Goal: Task Accomplishment & Management: Manage account settings

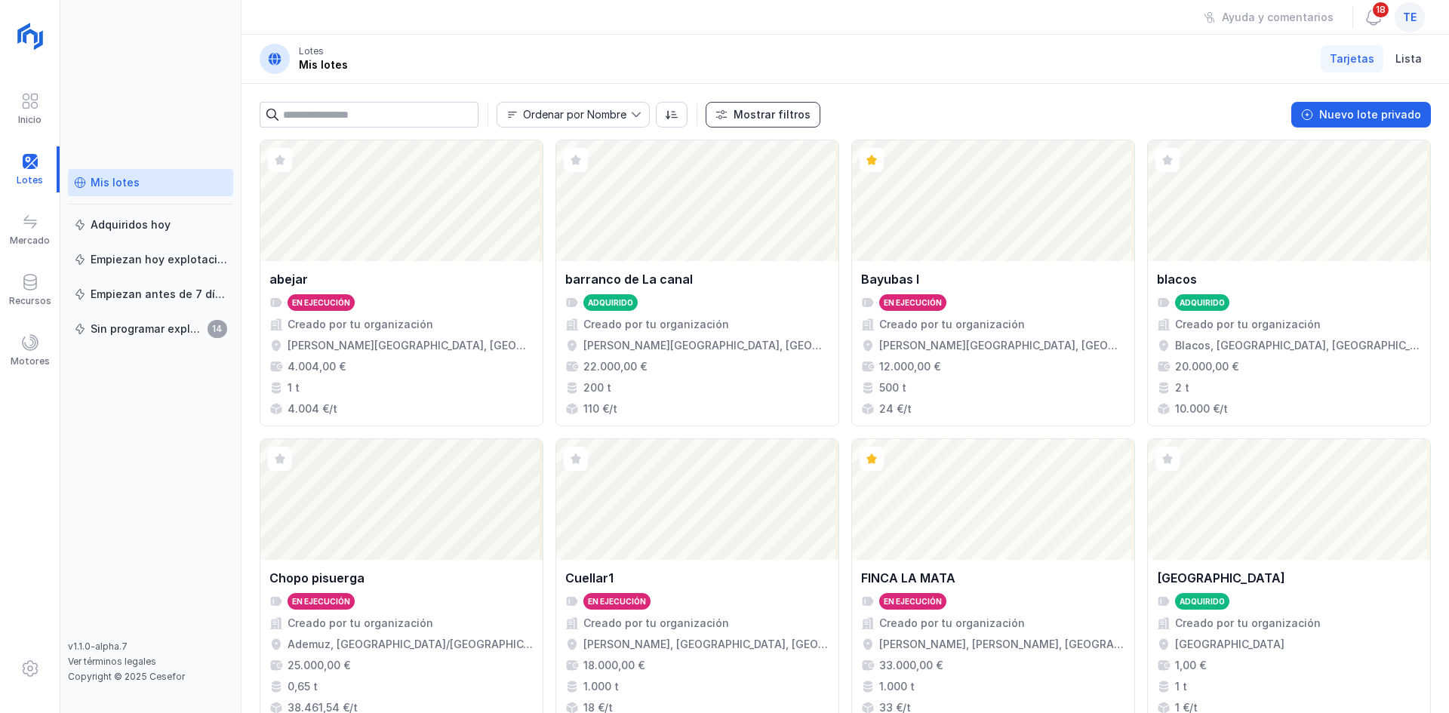
click at [790, 107] on div "Mostrar filtros" at bounding box center [771, 114] width 77 height 15
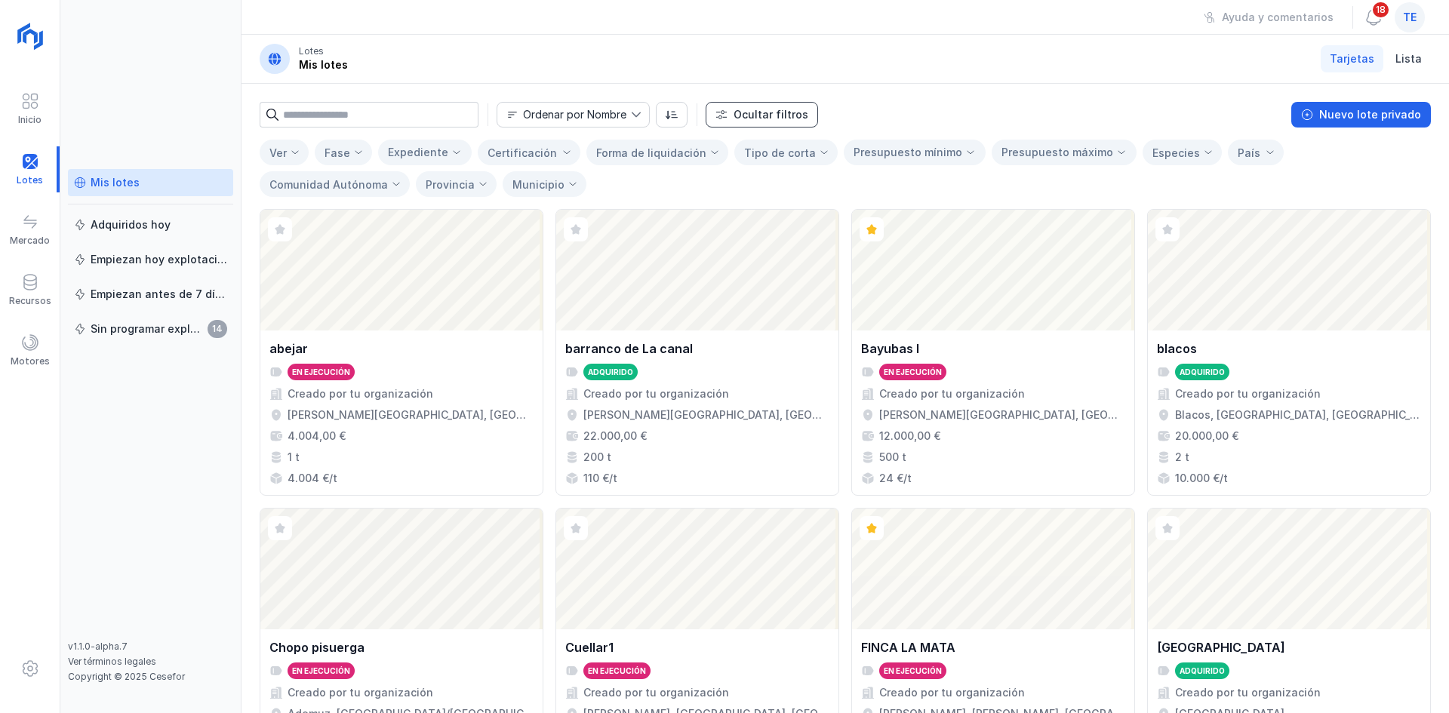
click at [790, 107] on div "Ocultar filtros" at bounding box center [770, 114] width 75 height 15
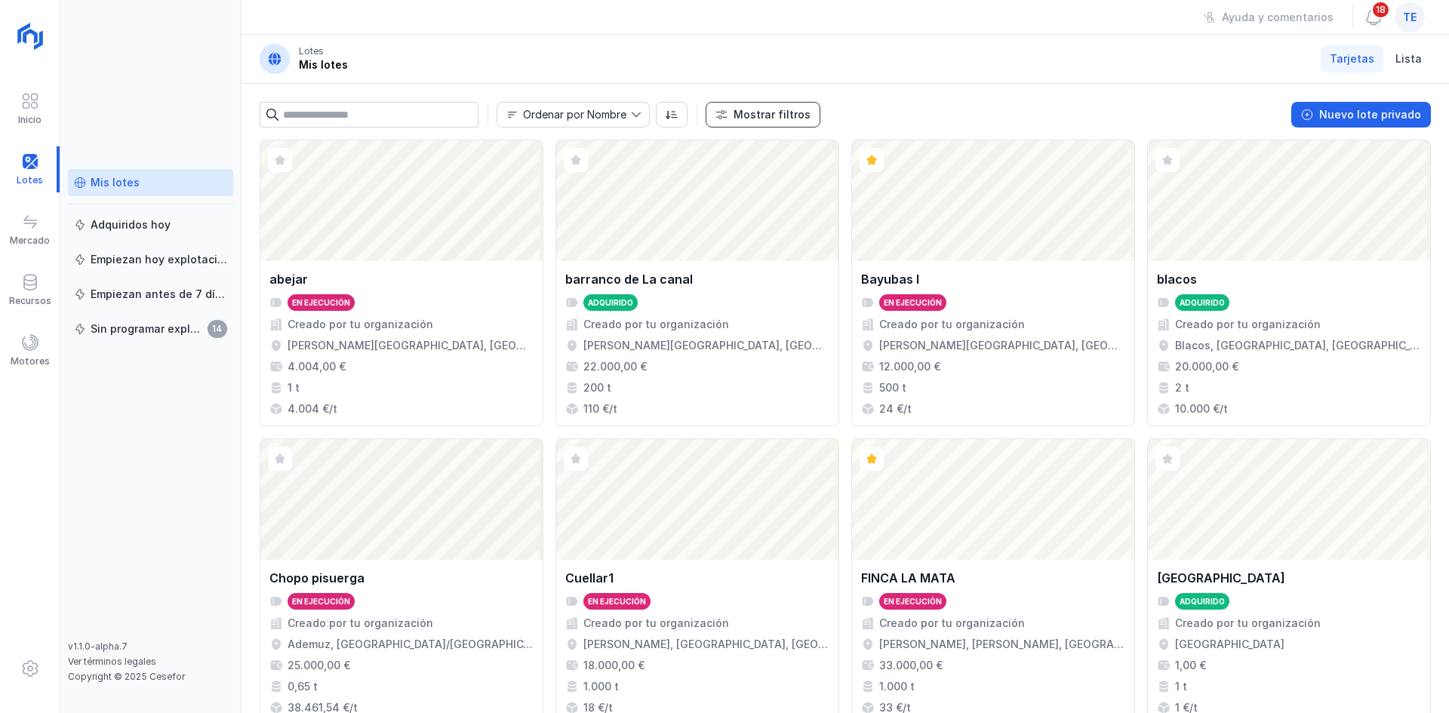
click at [734, 113] on div "Mostrar filtros" at bounding box center [771, 114] width 77 height 15
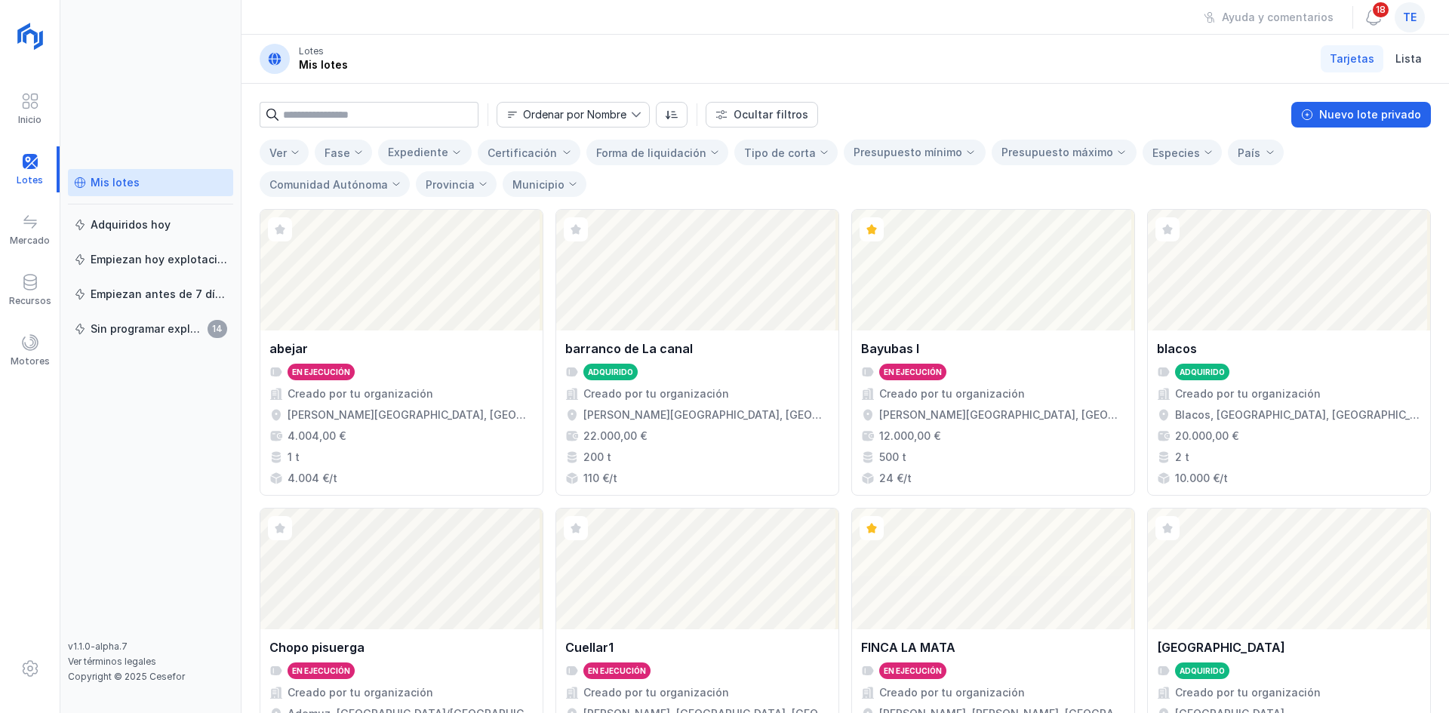
click at [270, 149] on div "Ver" at bounding box center [277, 152] width 17 height 13
click at [334, 247] on li "Ocultos" at bounding box center [335, 244] width 151 height 30
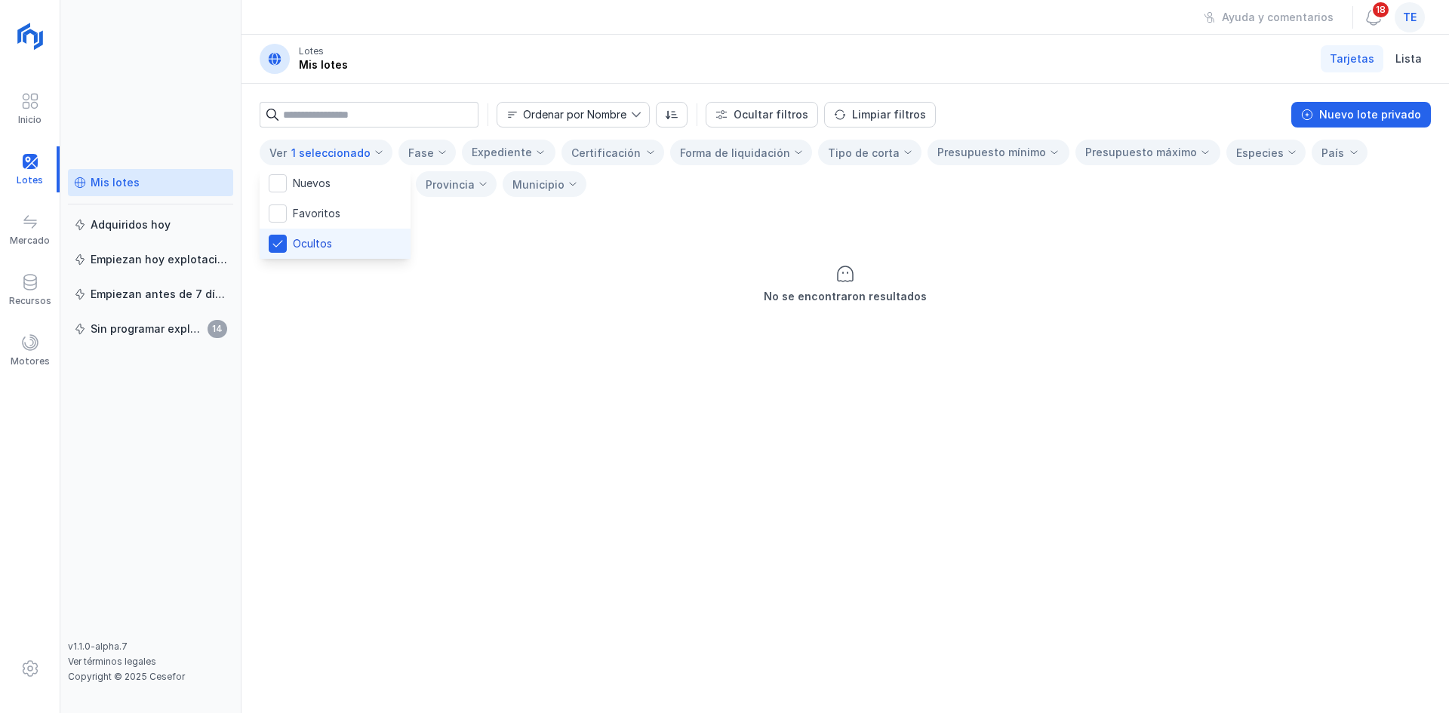
click at [964, 38] on header "Lotes Mis lotes Tarjetas Lista" at bounding box center [844, 59] width 1207 height 49
click at [781, 121] on div "Ocultar filtros" at bounding box center [770, 114] width 75 height 15
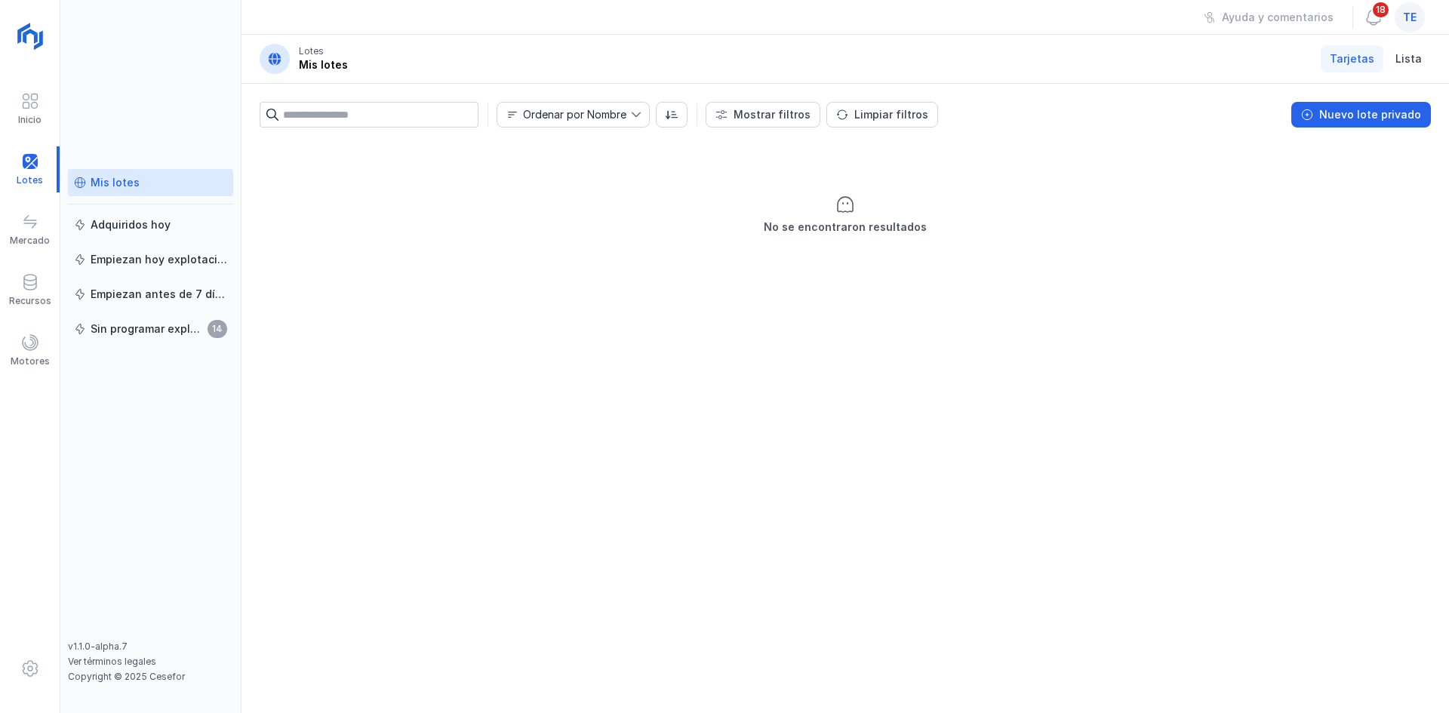
drag, startPoint x: 1300, startPoint y: 118, endPoint x: 1203, endPoint y: 144, distance: 100.6
click at [1300, 118] on button "Nuevo lote privado" at bounding box center [1361, 115] width 140 height 26
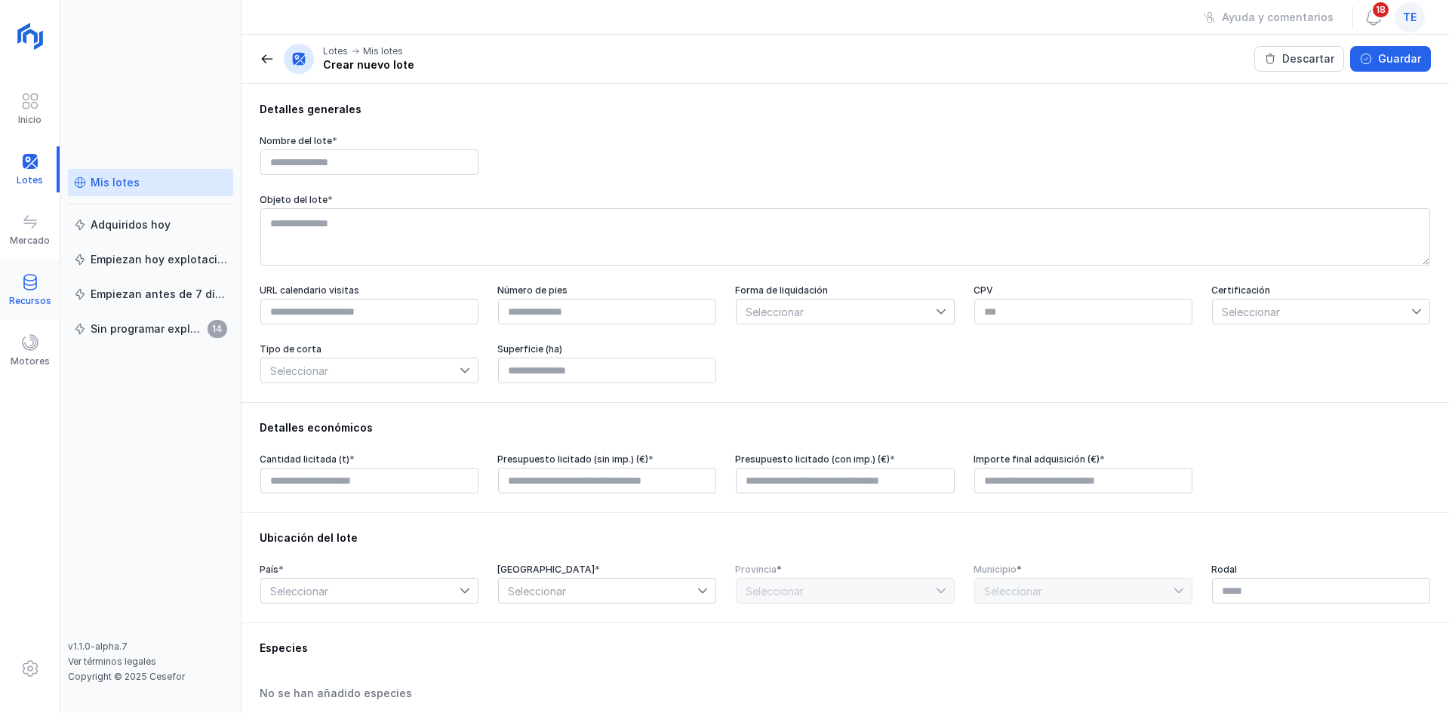
click at [27, 289] on span at bounding box center [30, 282] width 18 height 18
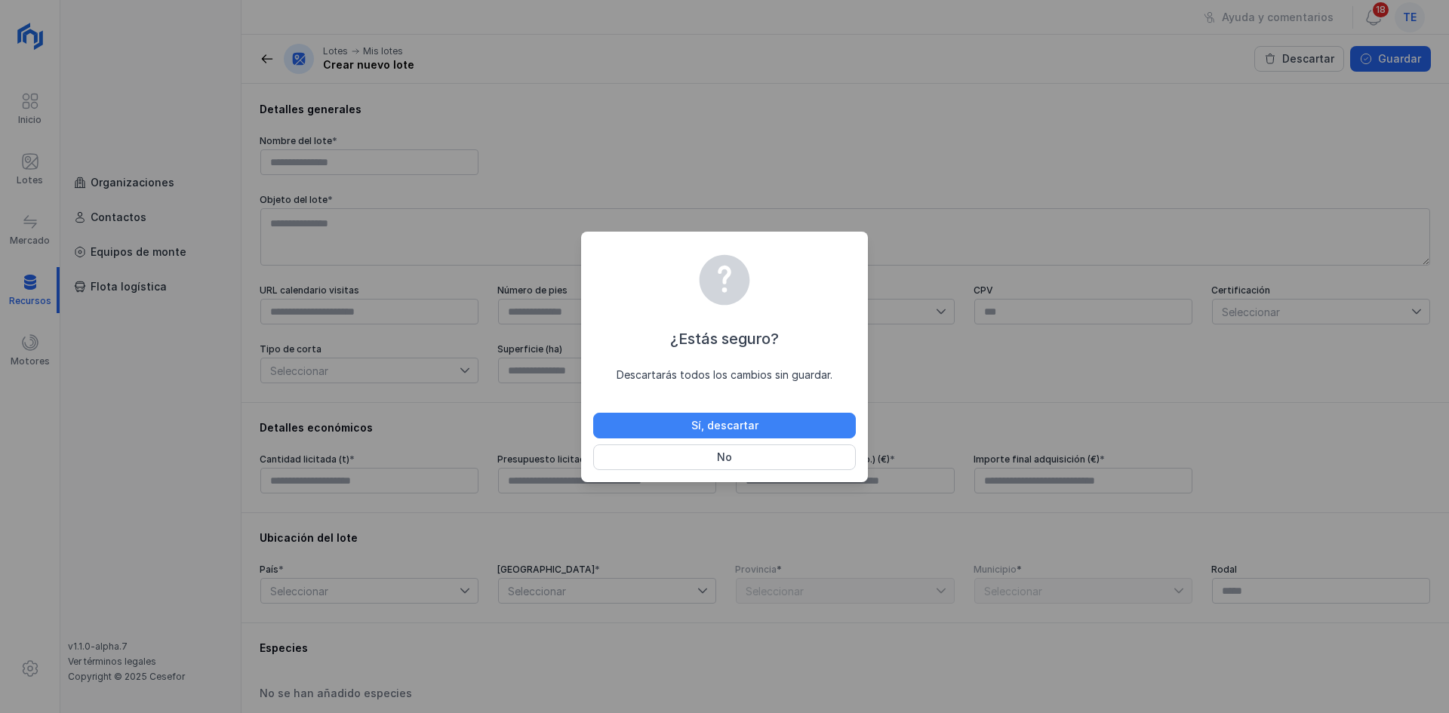
click at [699, 419] on div "Sí, descartar" at bounding box center [724, 425] width 67 height 15
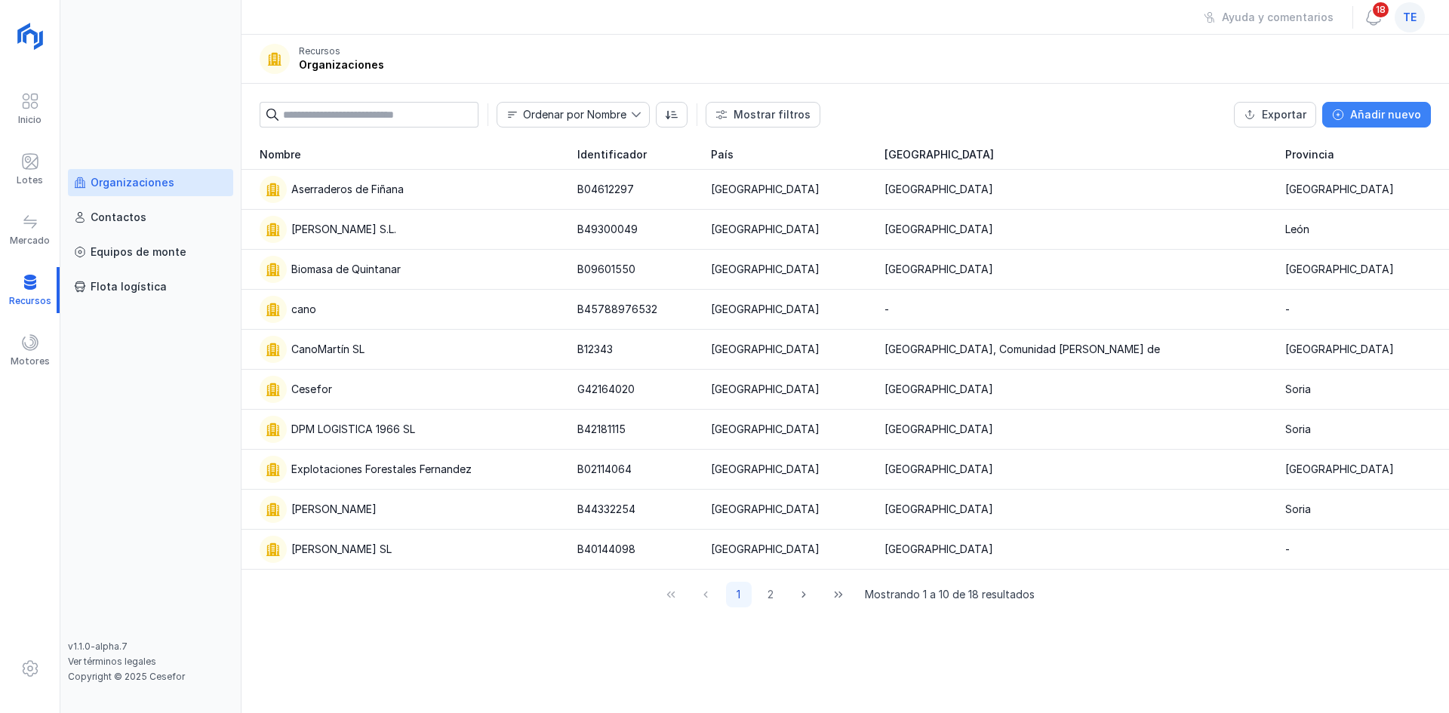
click at [1341, 118] on span "Añadir nuevo" at bounding box center [1338, 115] width 12 height 12
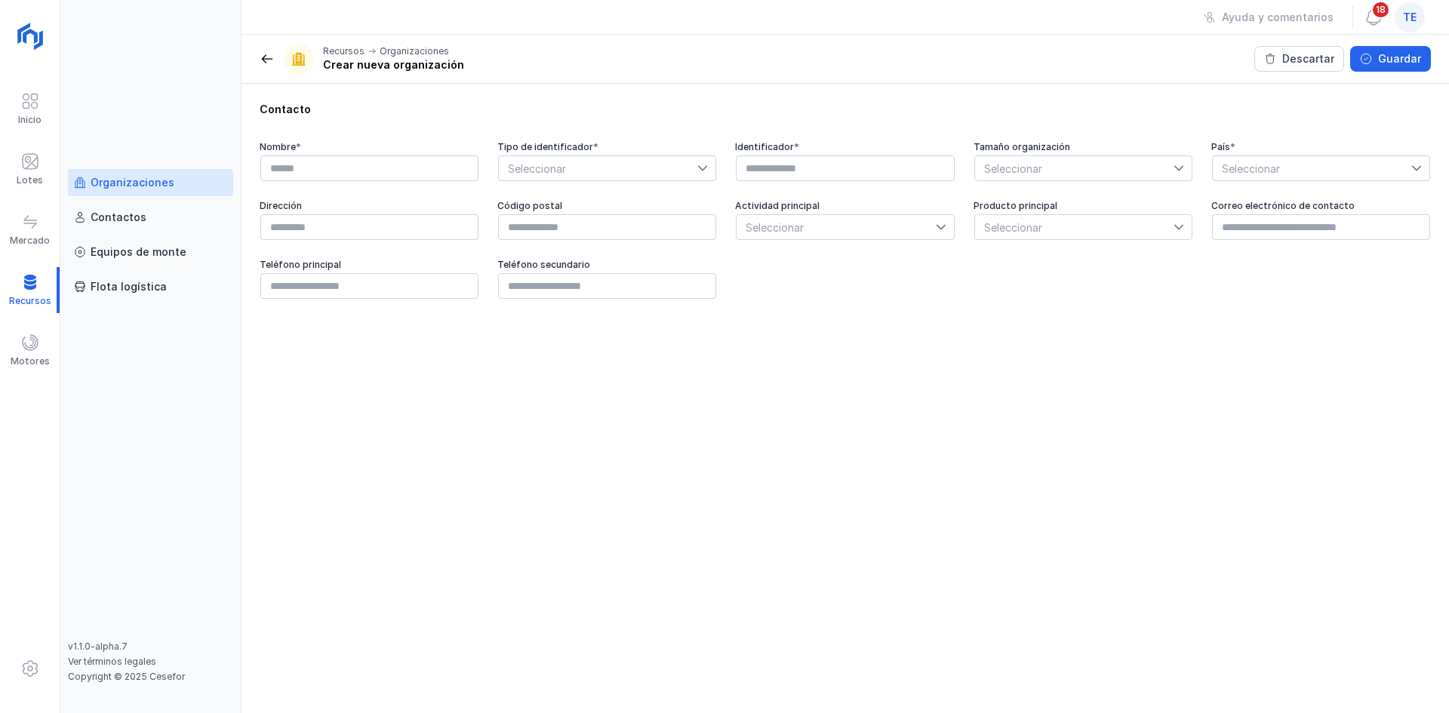
click at [206, 179] on div "Organizaciones" at bounding box center [150, 182] width 153 height 15
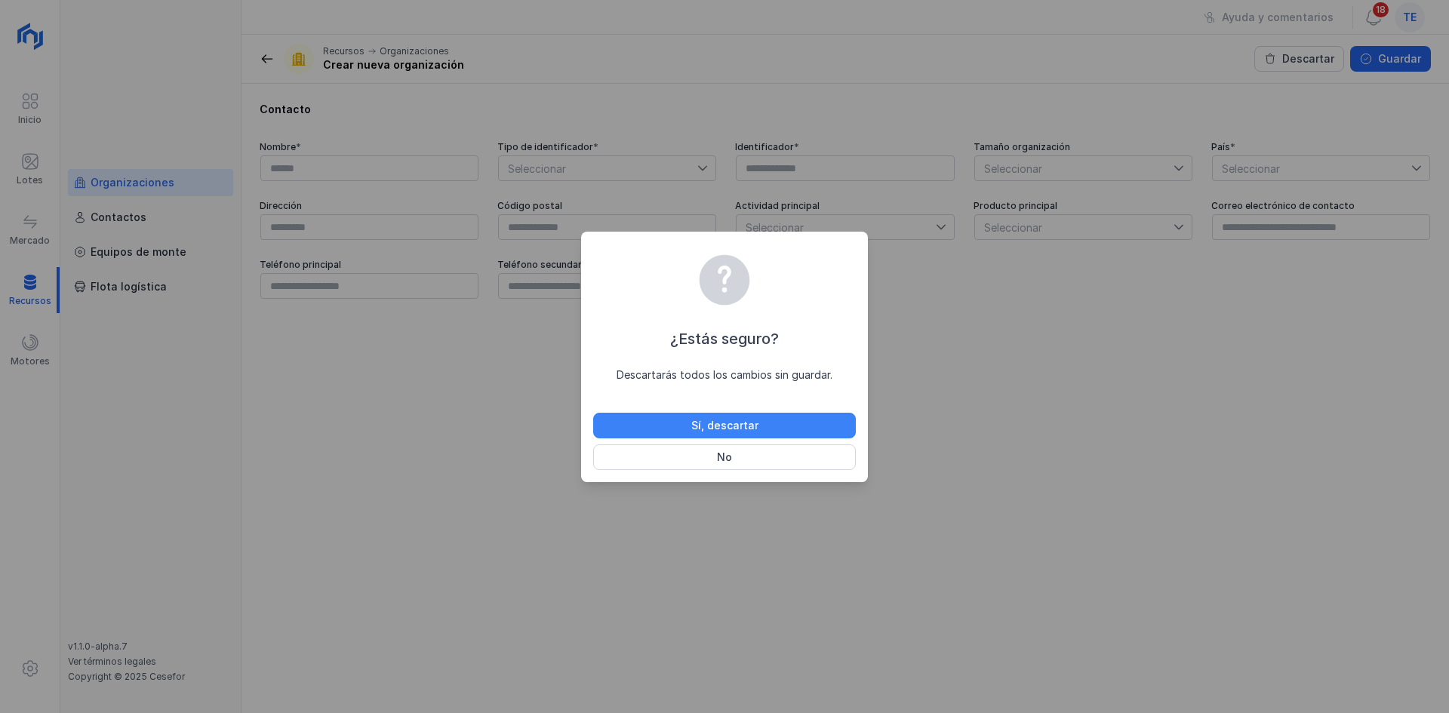
click at [681, 418] on button "Sí, descartar" at bounding box center [724, 426] width 263 height 26
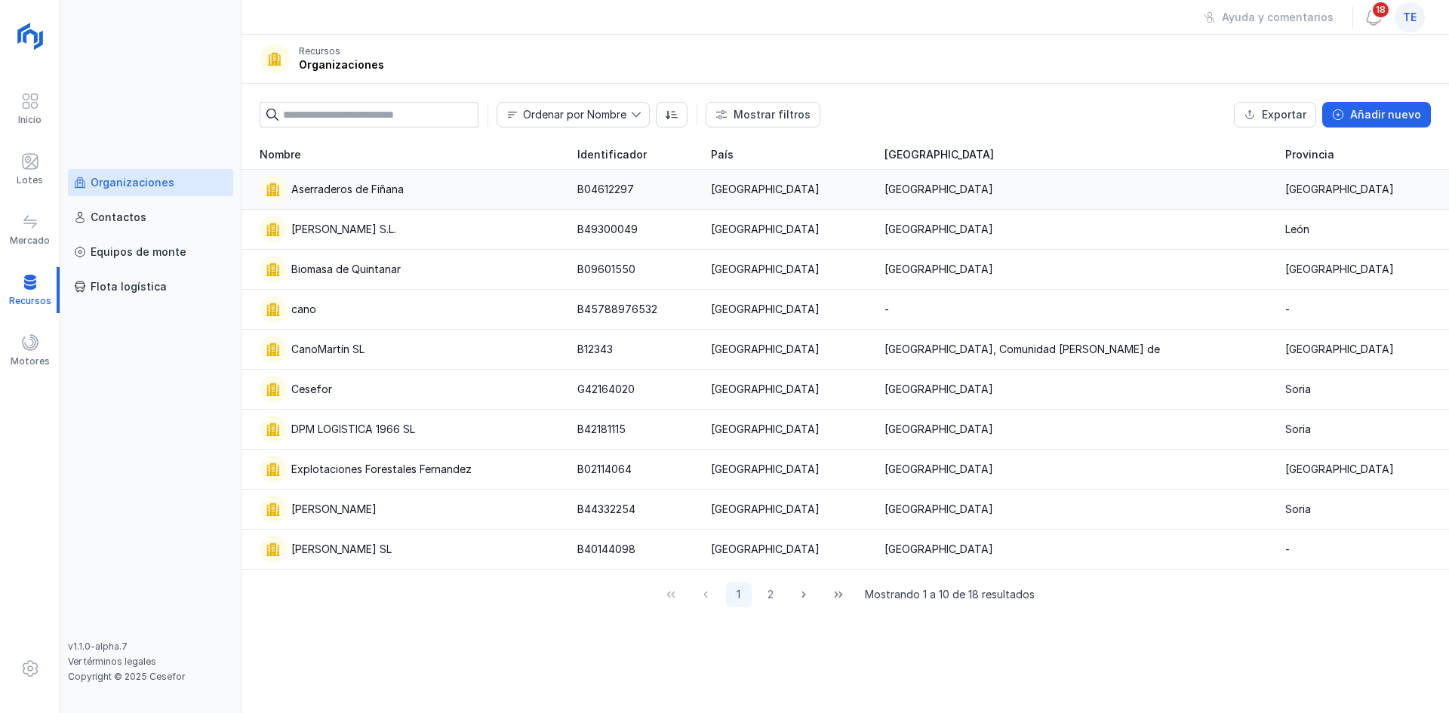
click at [415, 185] on div "Aserraderos de Fiñana" at bounding box center [410, 189] width 300 height 27
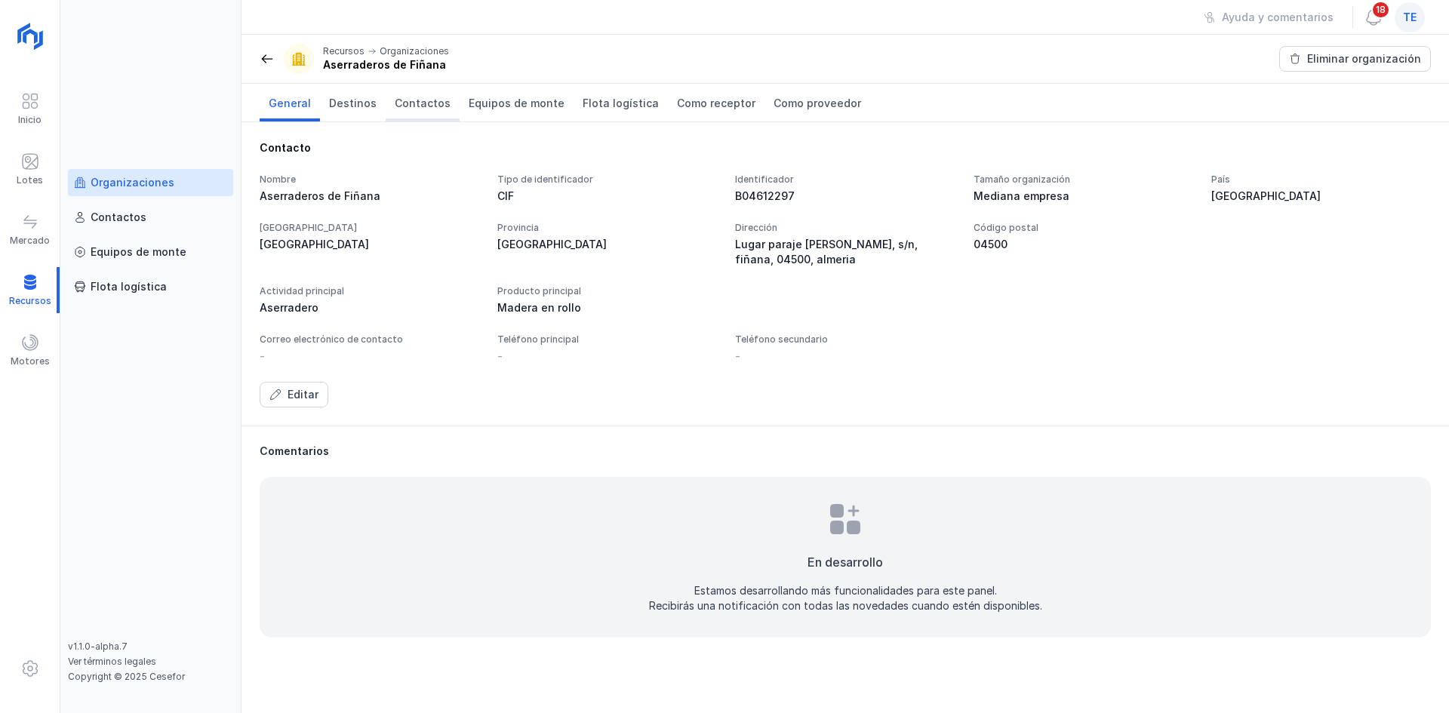
click at [447, 102] on link "Contactos" at bounding box center [423, 103] width 74 height 38
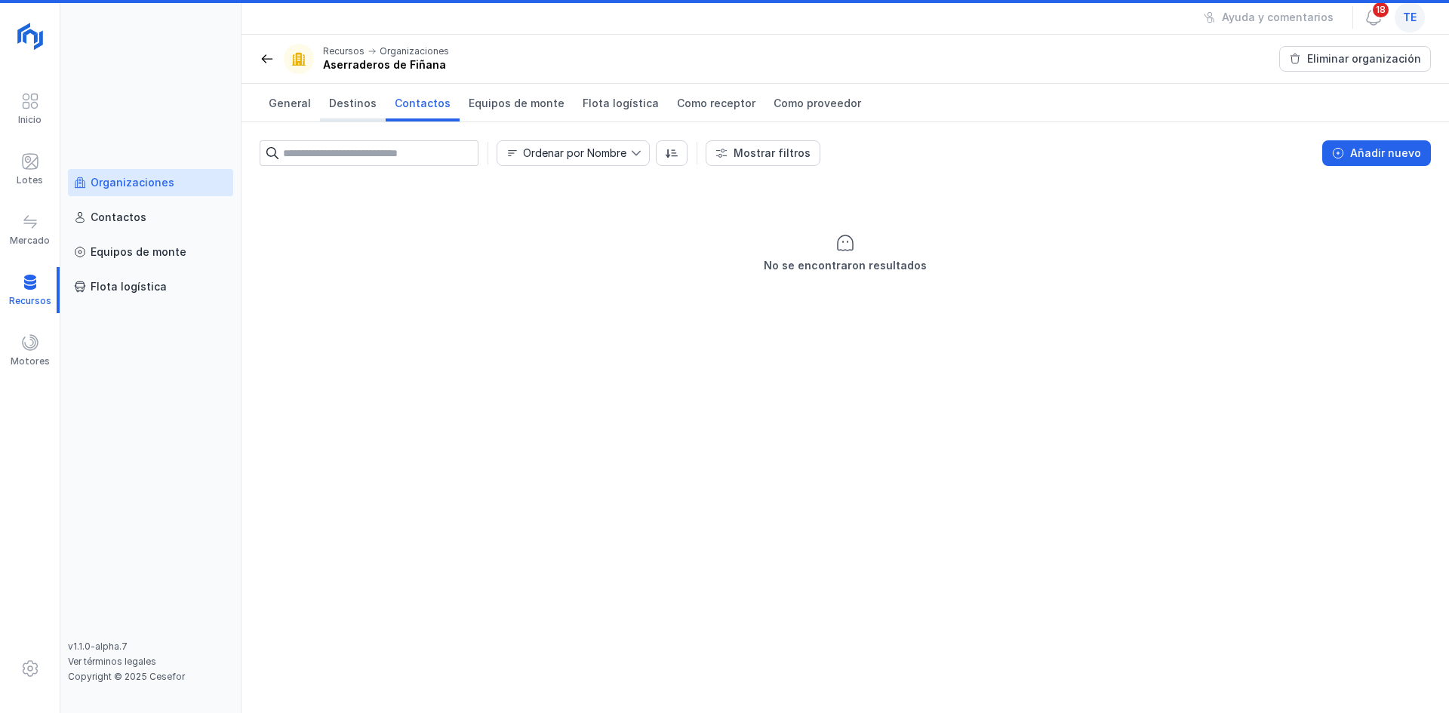
click at [361, 111] on link "Destinos" at bounding box center [353, 103] width 66 height 38
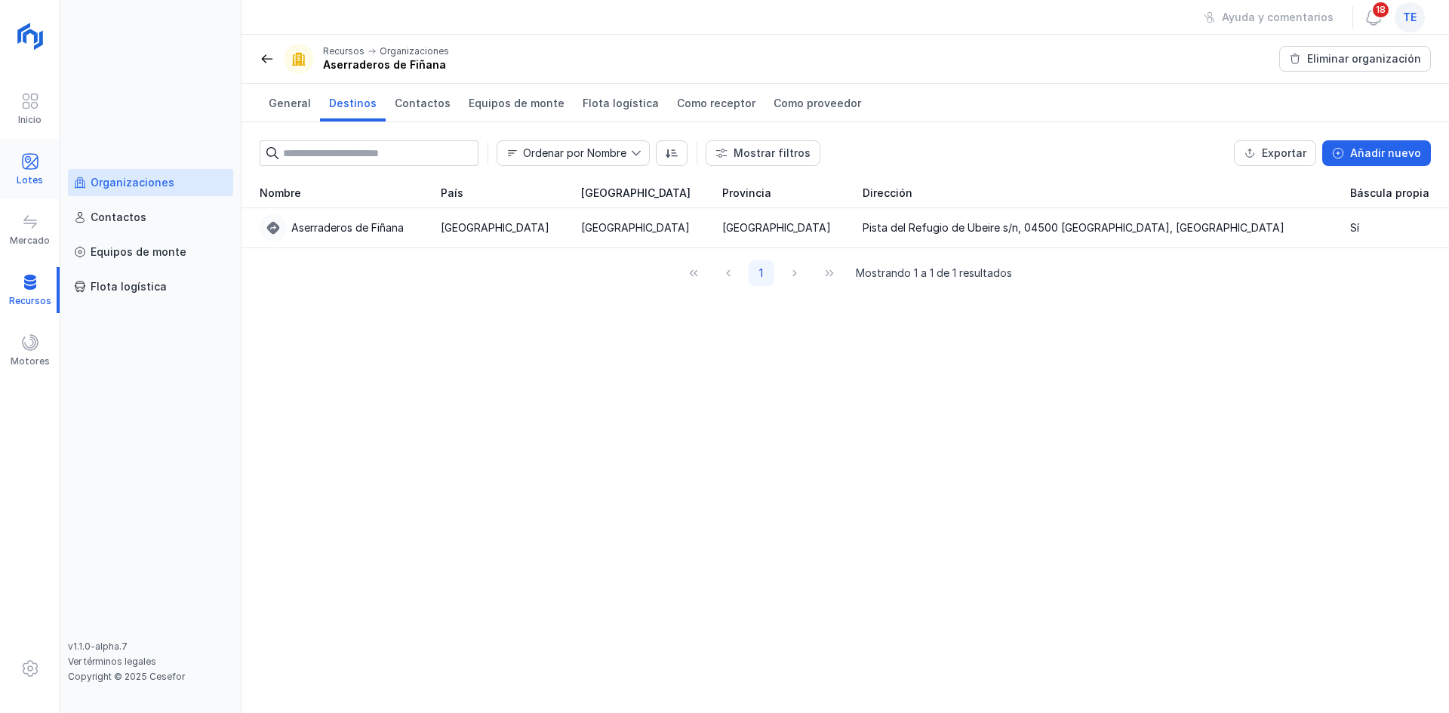
click at [45, 162] on div "Lotes" at bounding box center [30, 169] width 60 height 46
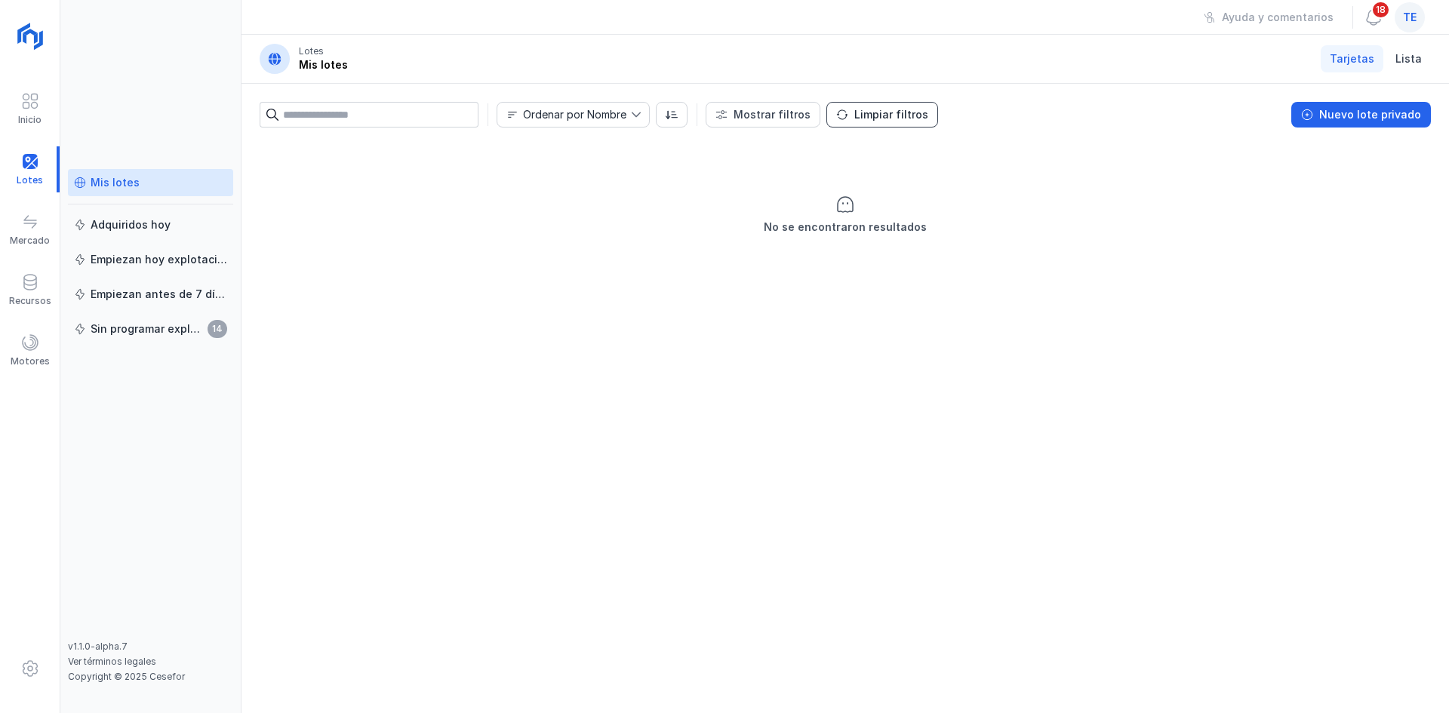
click at [854, 113] on div "Limpiar filtros" at bounding box center [891, 114] width 74 height 15
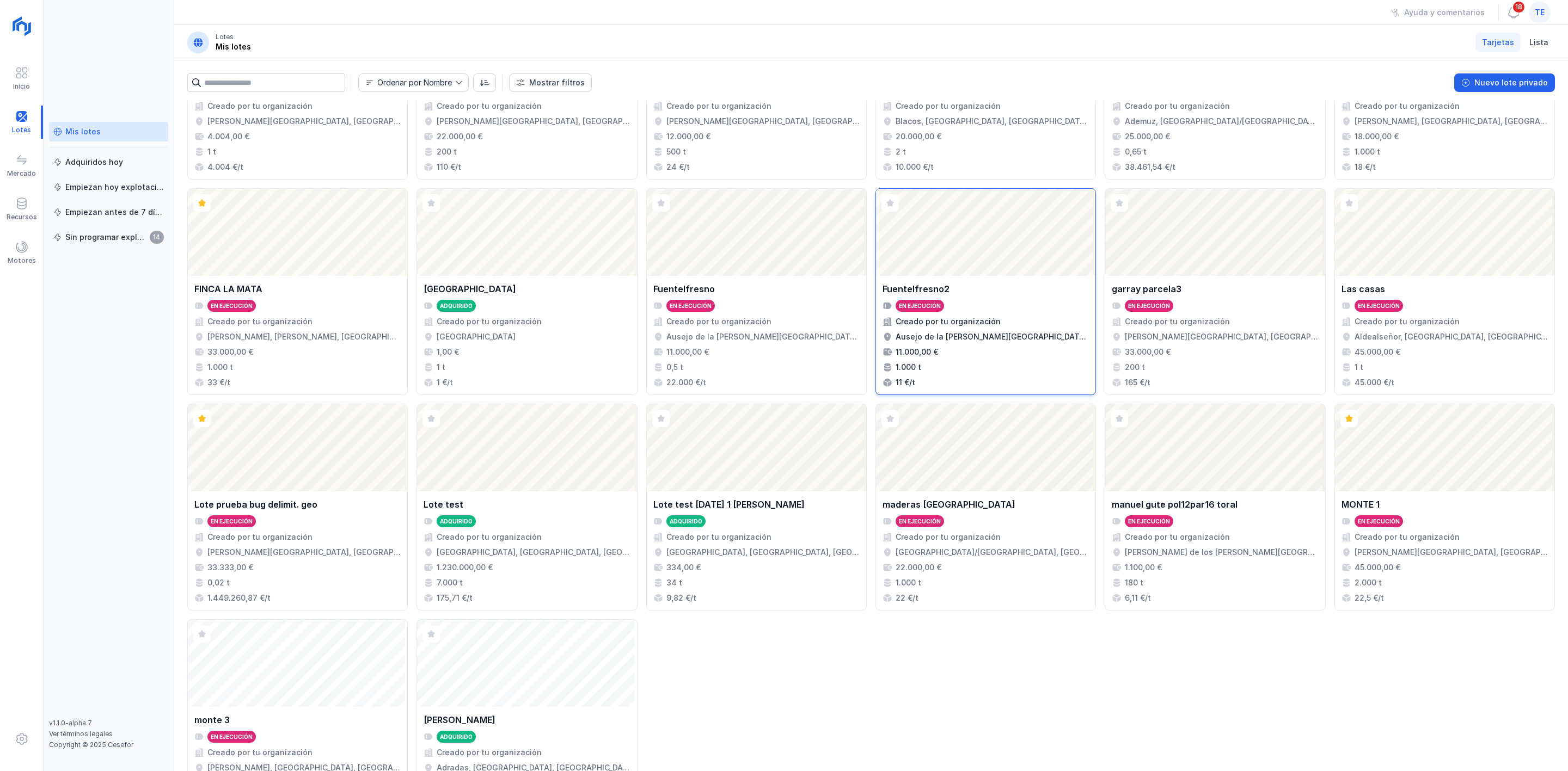
scroll to position [234, 0]
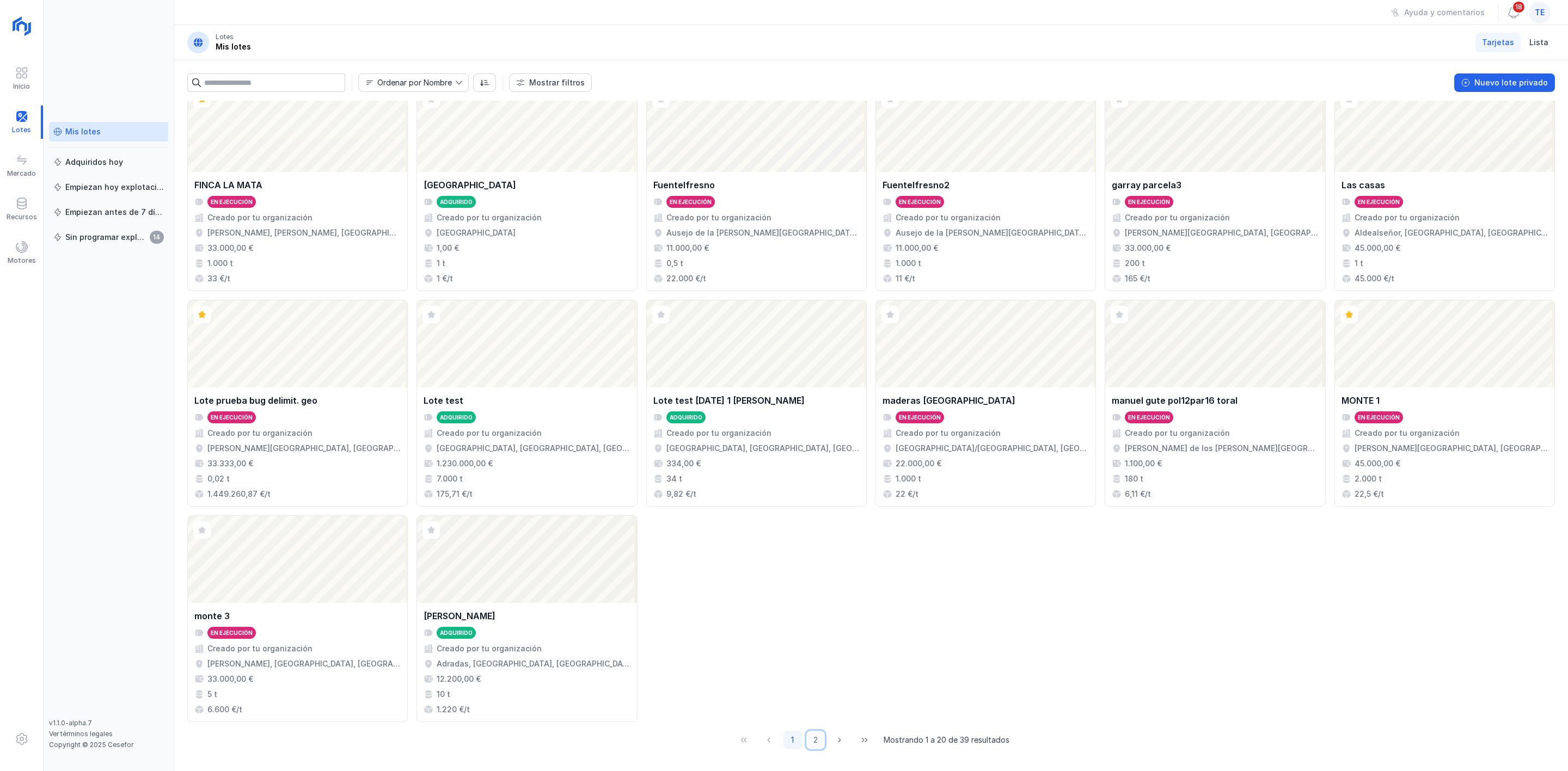
click at [810, 514] on button "2" at bounding box center [815, 740] width 19 height 19
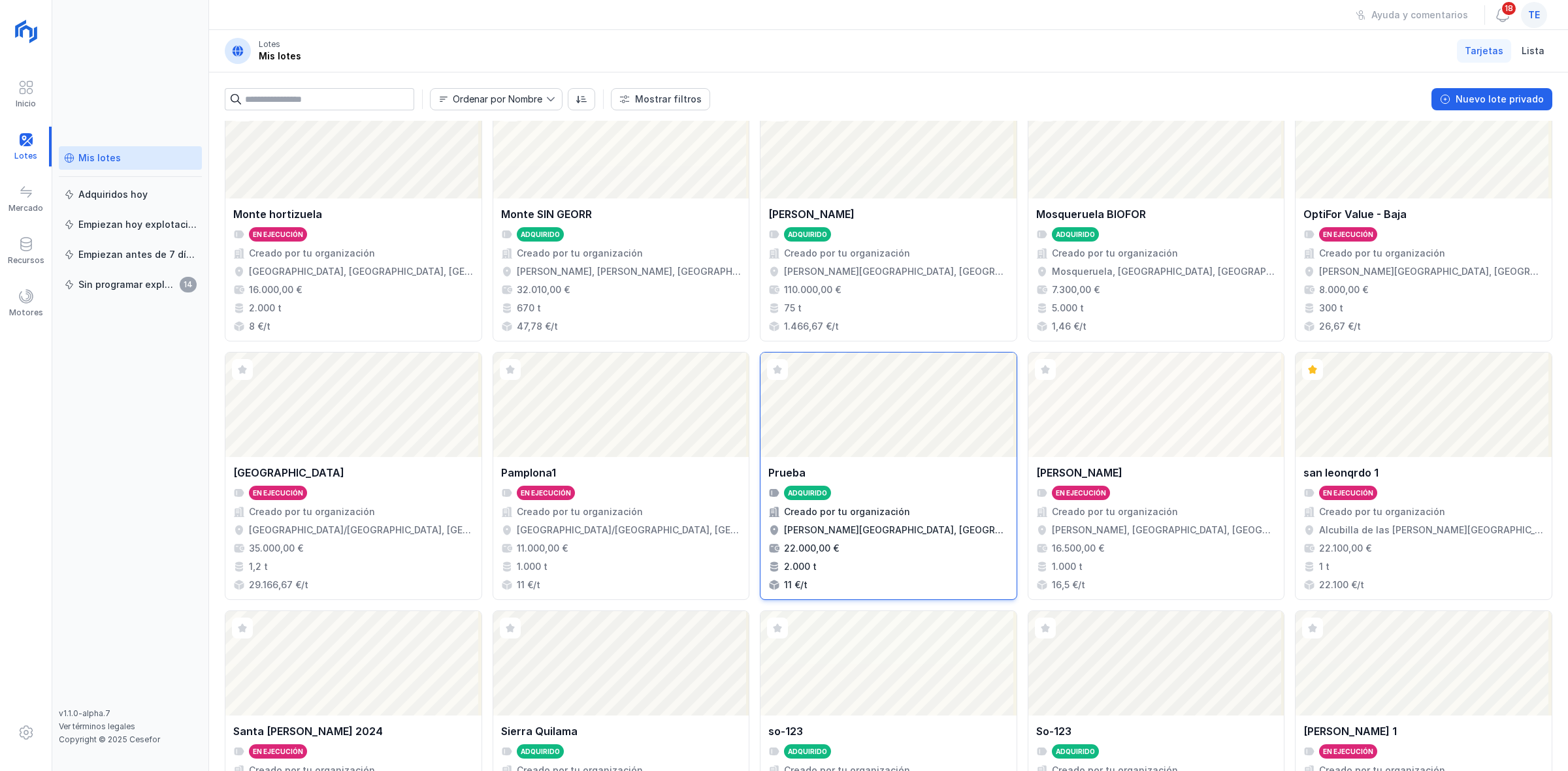
scroll to position [0, 0]
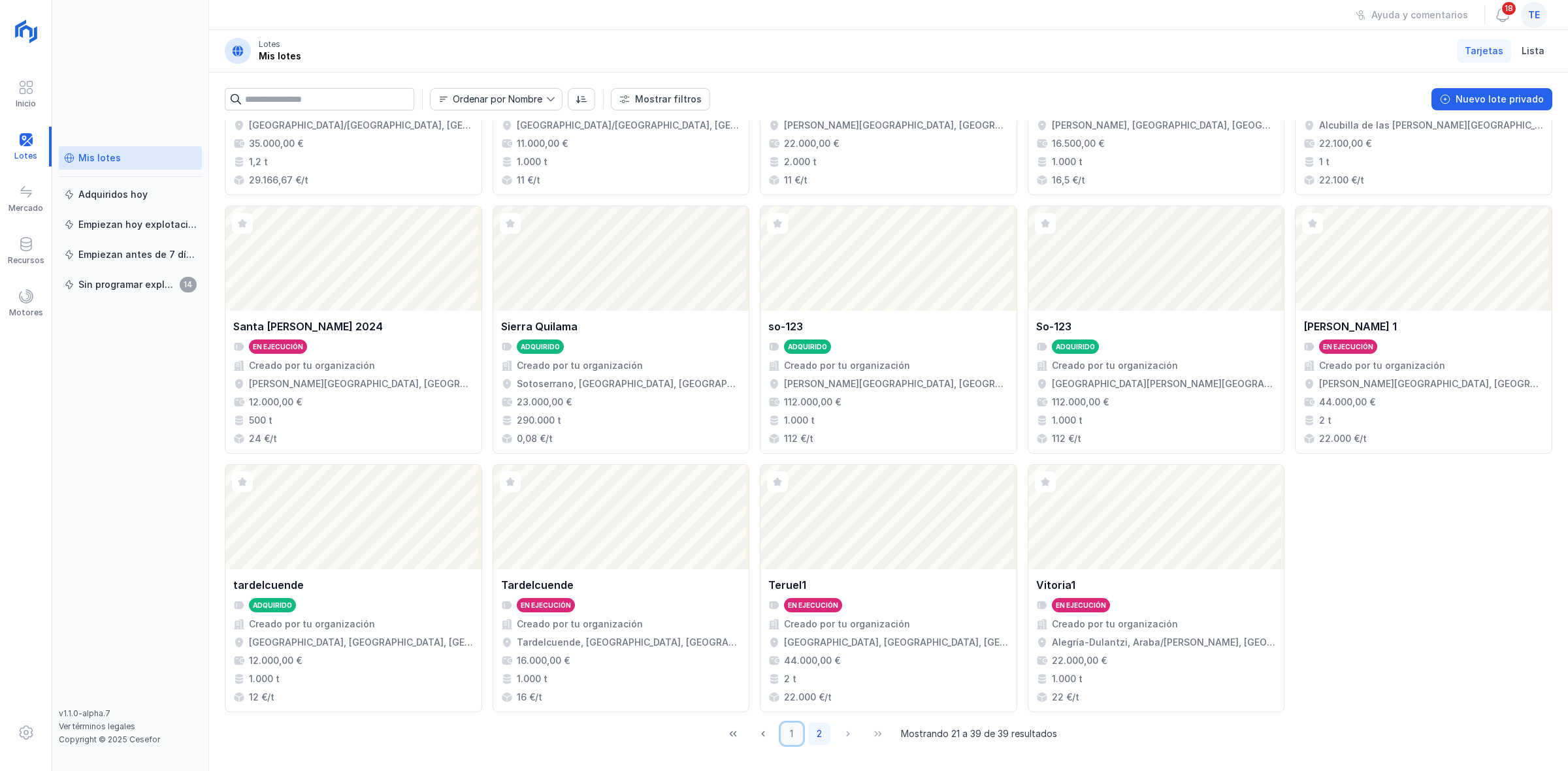
click at [789, 616] on button "1" at bounding box center [792, 734] width 23 height 22
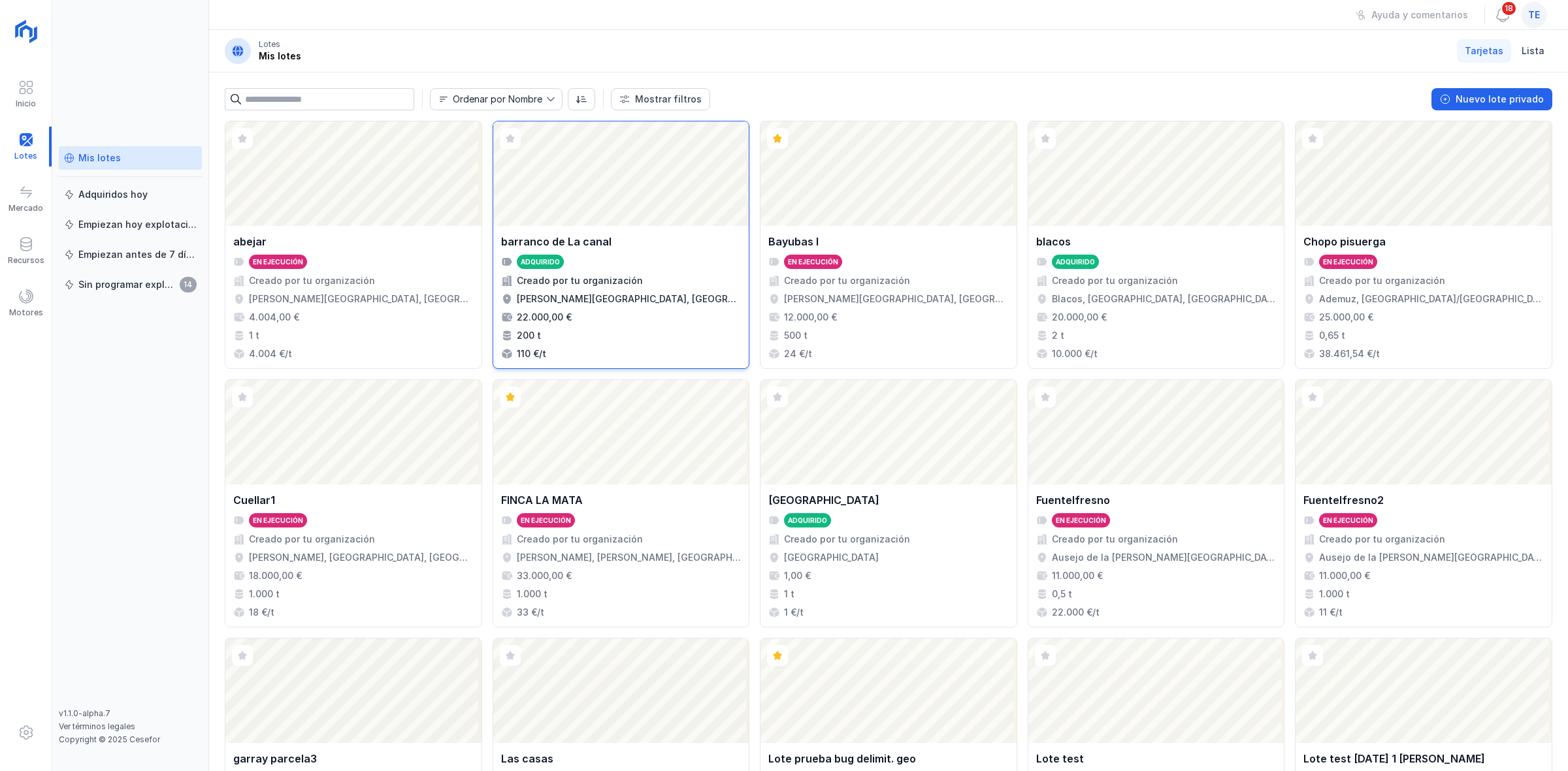
scroll to position [433, 0]
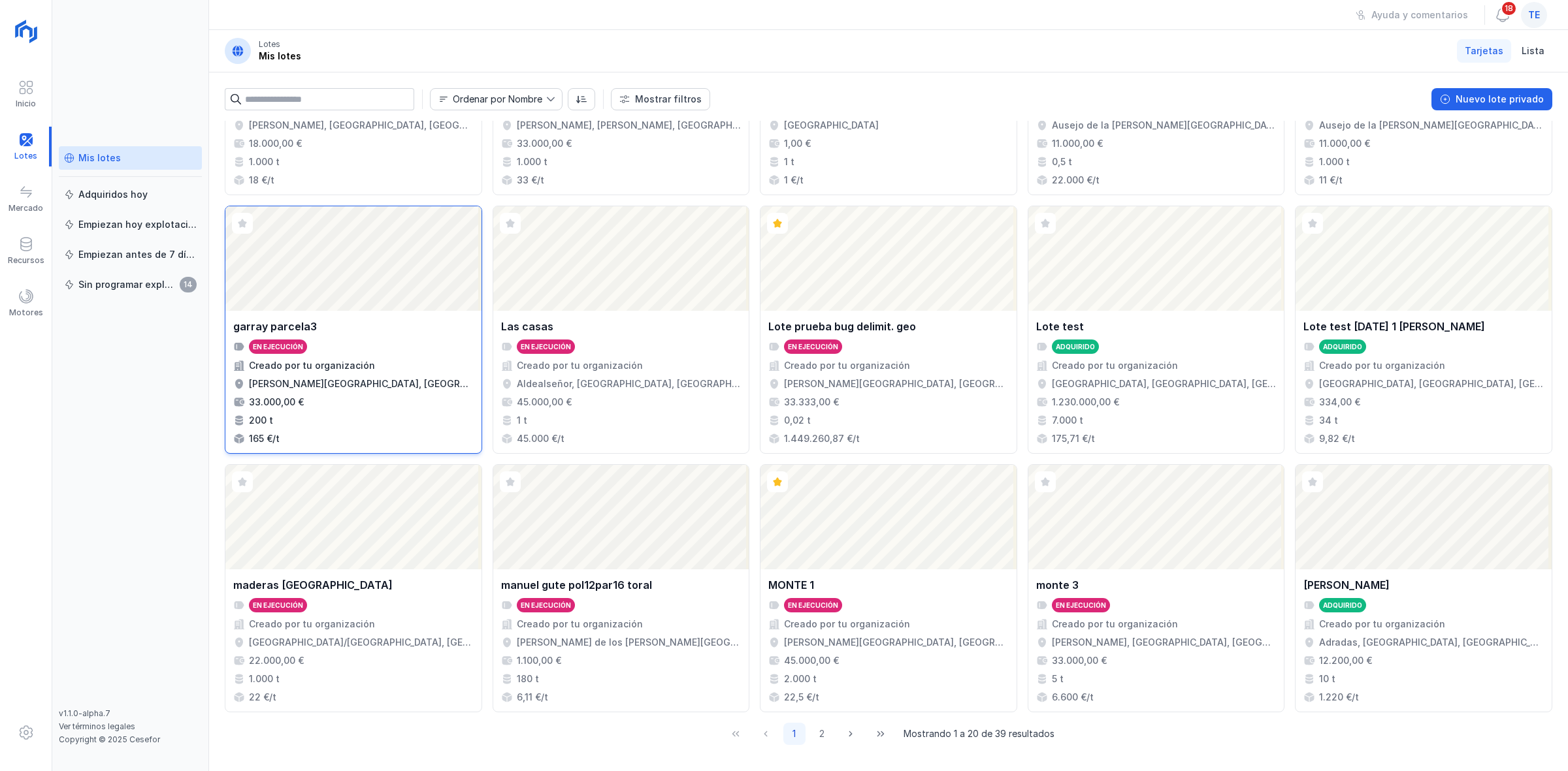
click at [359, 287] on div "Abrir lote" at bounding box center [353, 258] width 256 height 105
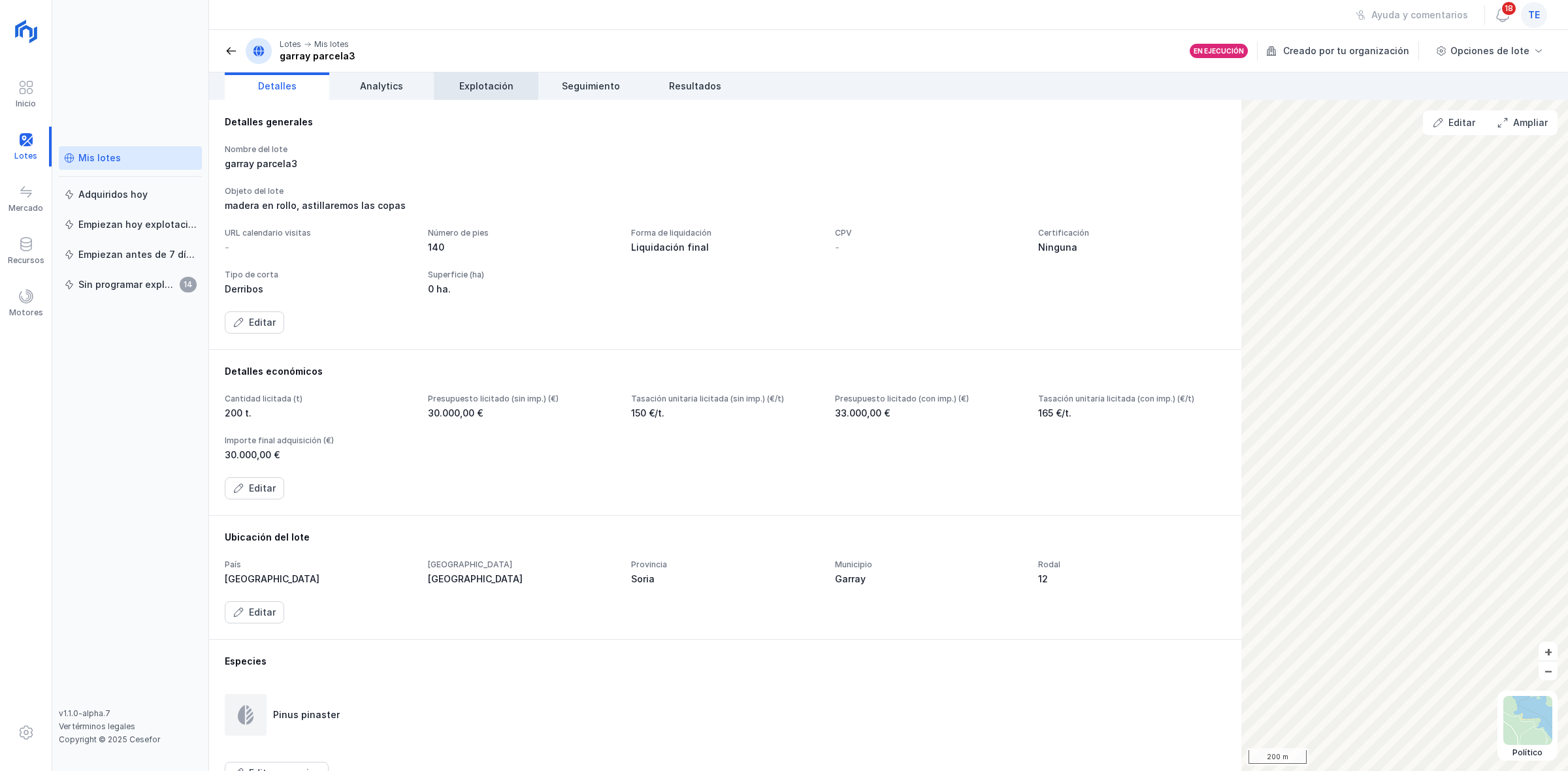
click at [496, 92] on span "Explotación" at bounding box center [486, 86] width 55 height 13
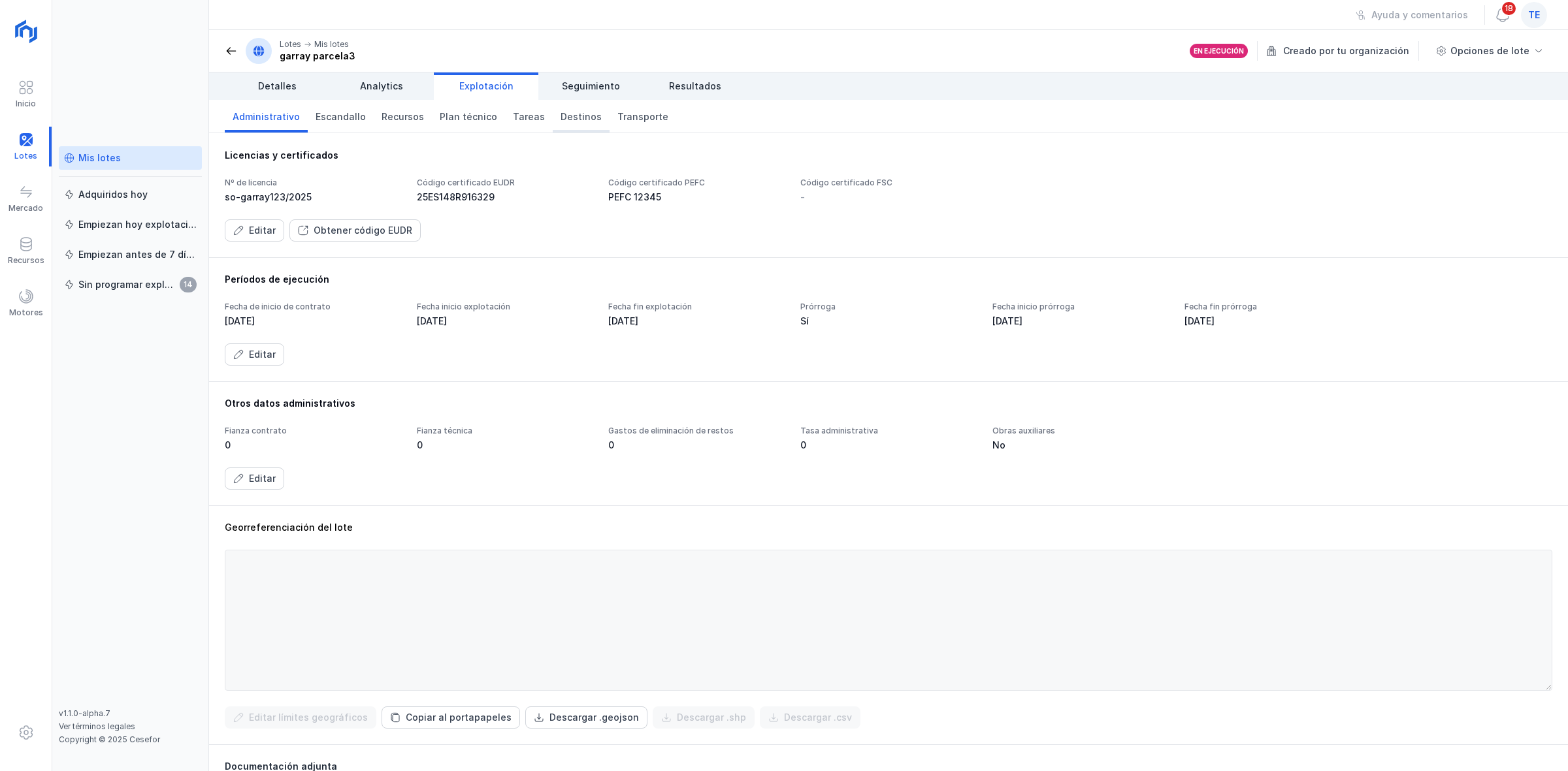
click at [560, 118] on span "Destinos" at bounding box center [581, 117] width 42 height 13
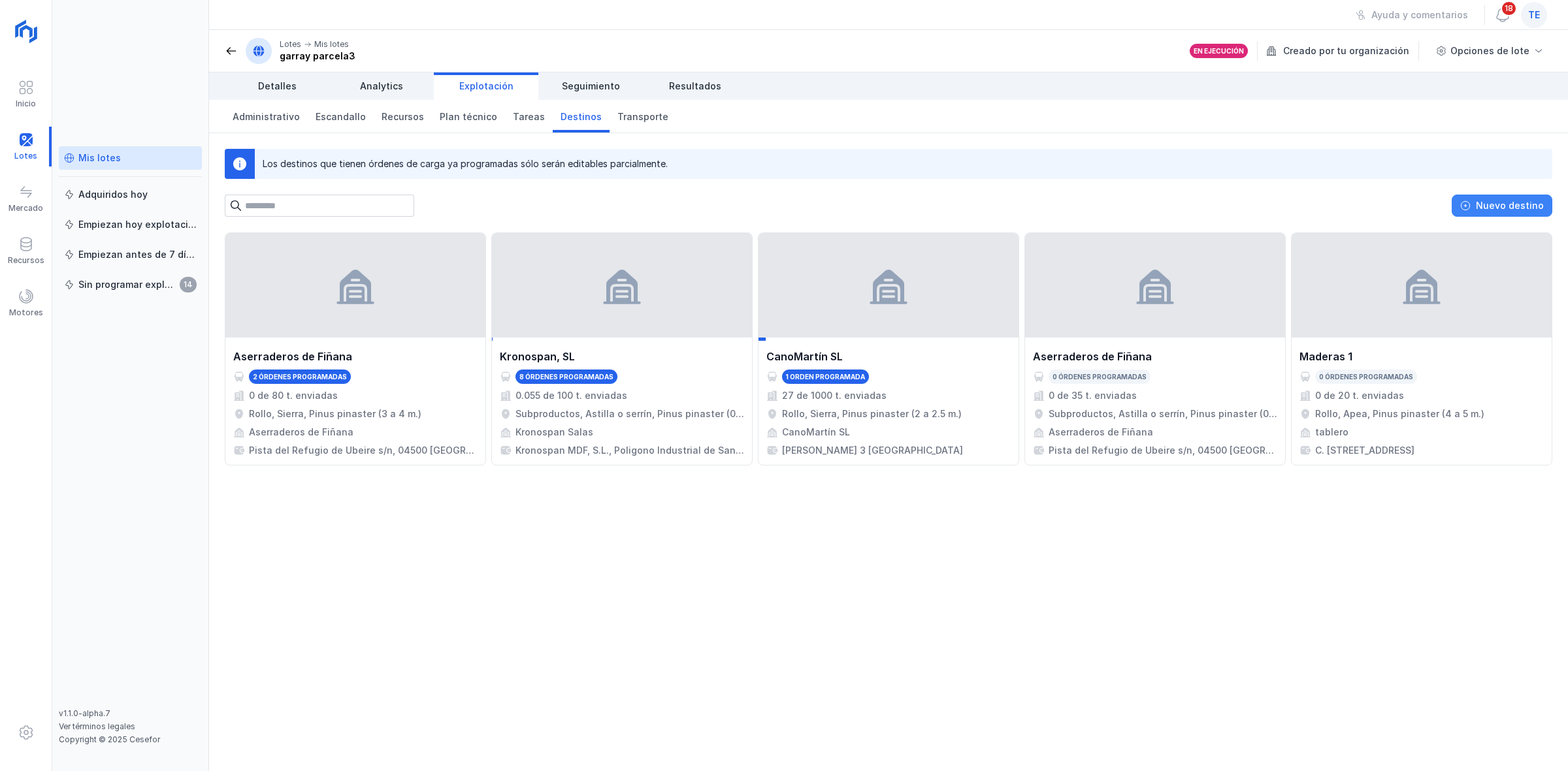
click at [1254, 200] on button "Nuevo destino" at bounding box center [1501, 206] width 100 height 22
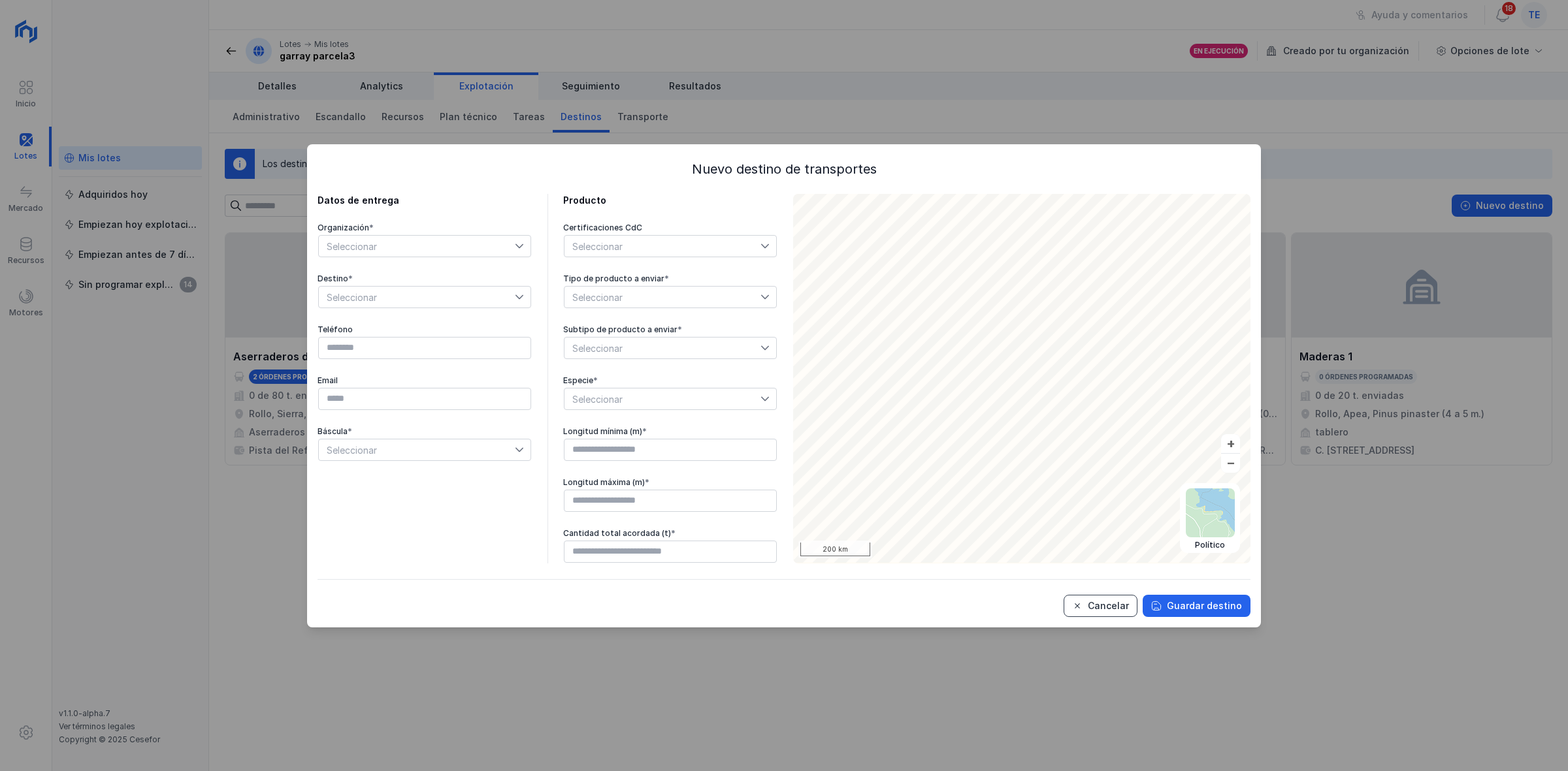
click at [1121, 607] on div "Cancelar" at bounding box center [1108, 606] width 42 height 13
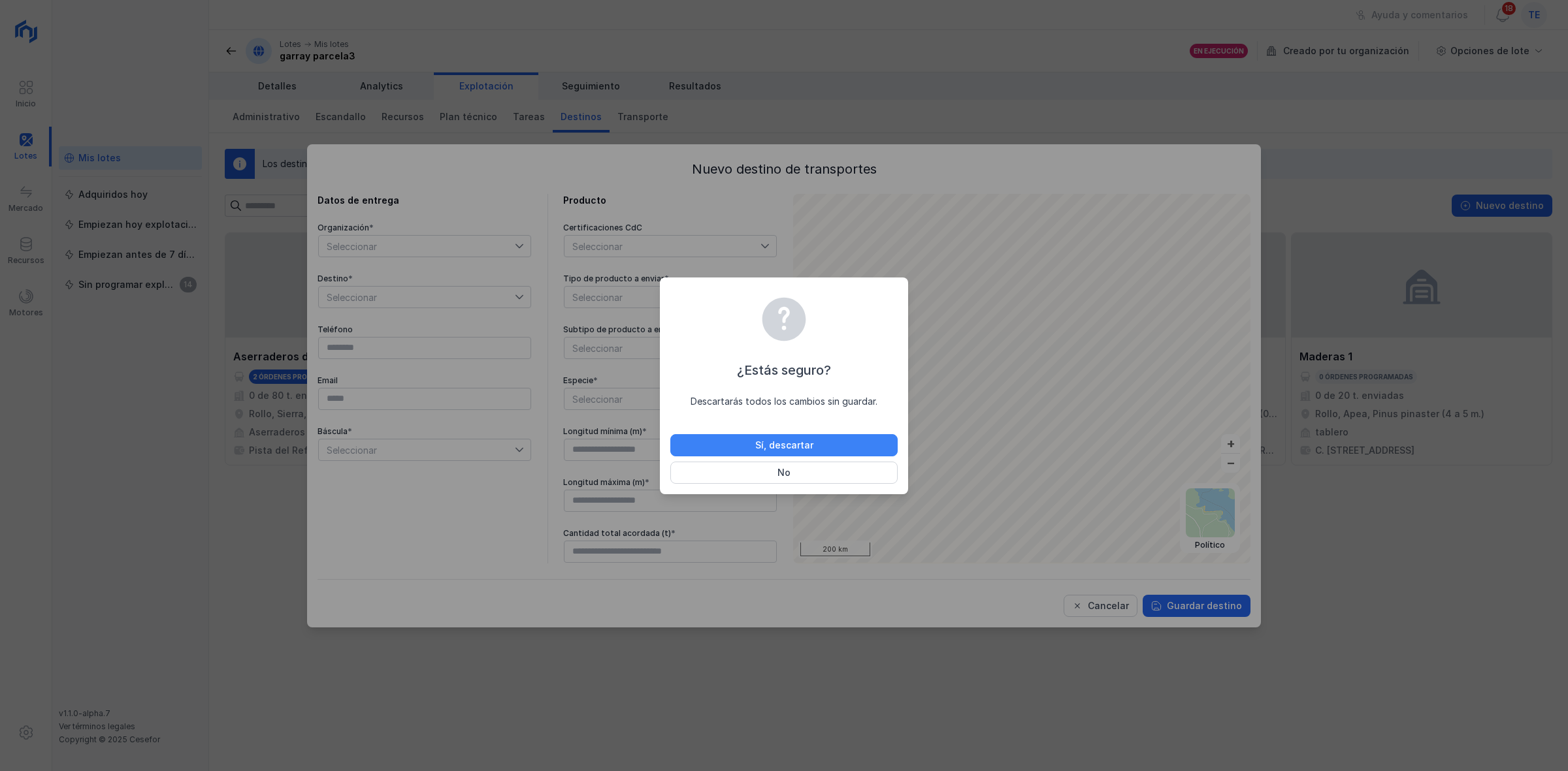
click at [875, 442] on button "Sí, descartar" at bounding box center [784, 446] width 228 height 22
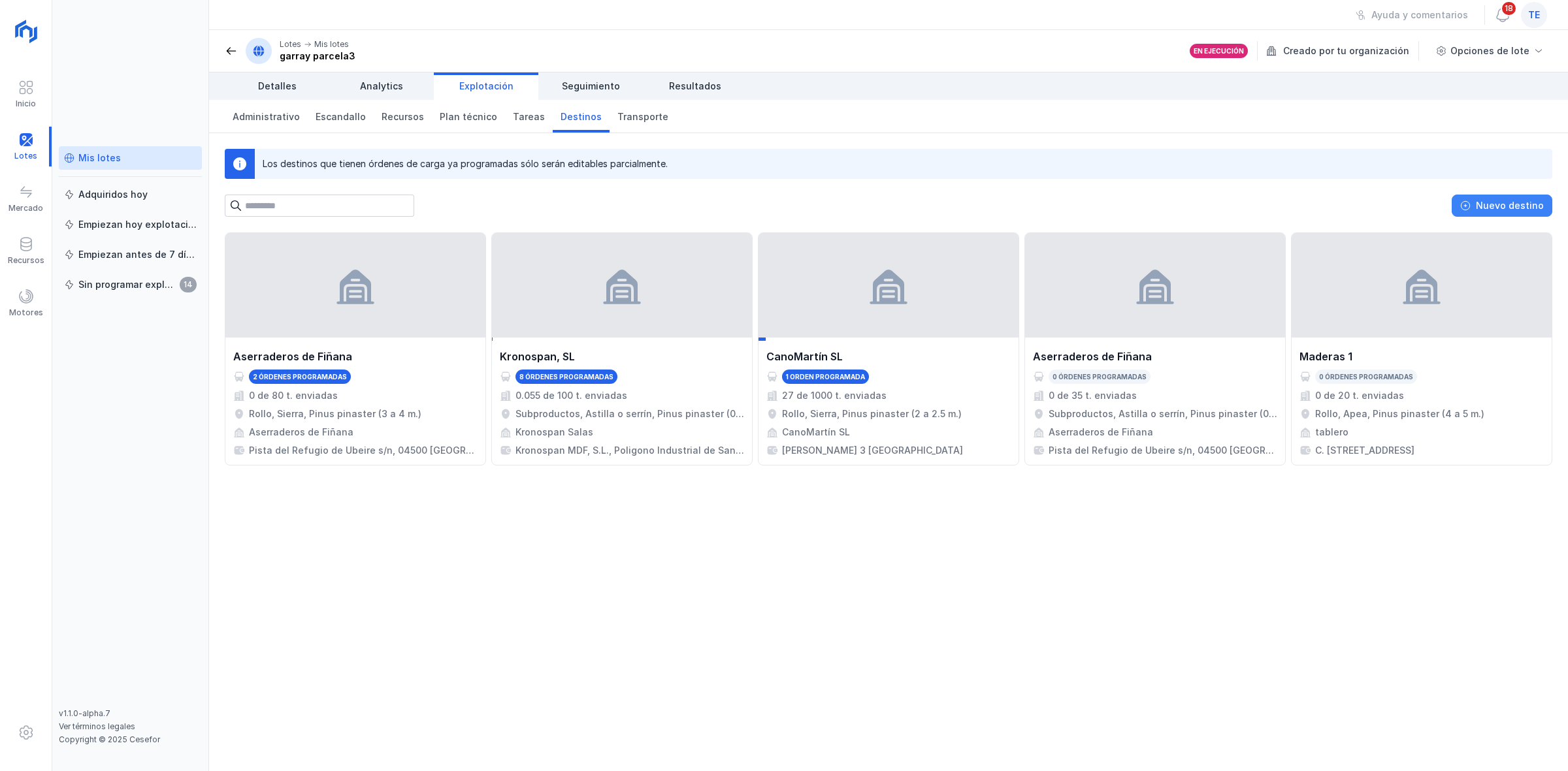
click at [1254, 197] on button "Nuevo destino" at bounding box center [1501, 206] width 100 height 22
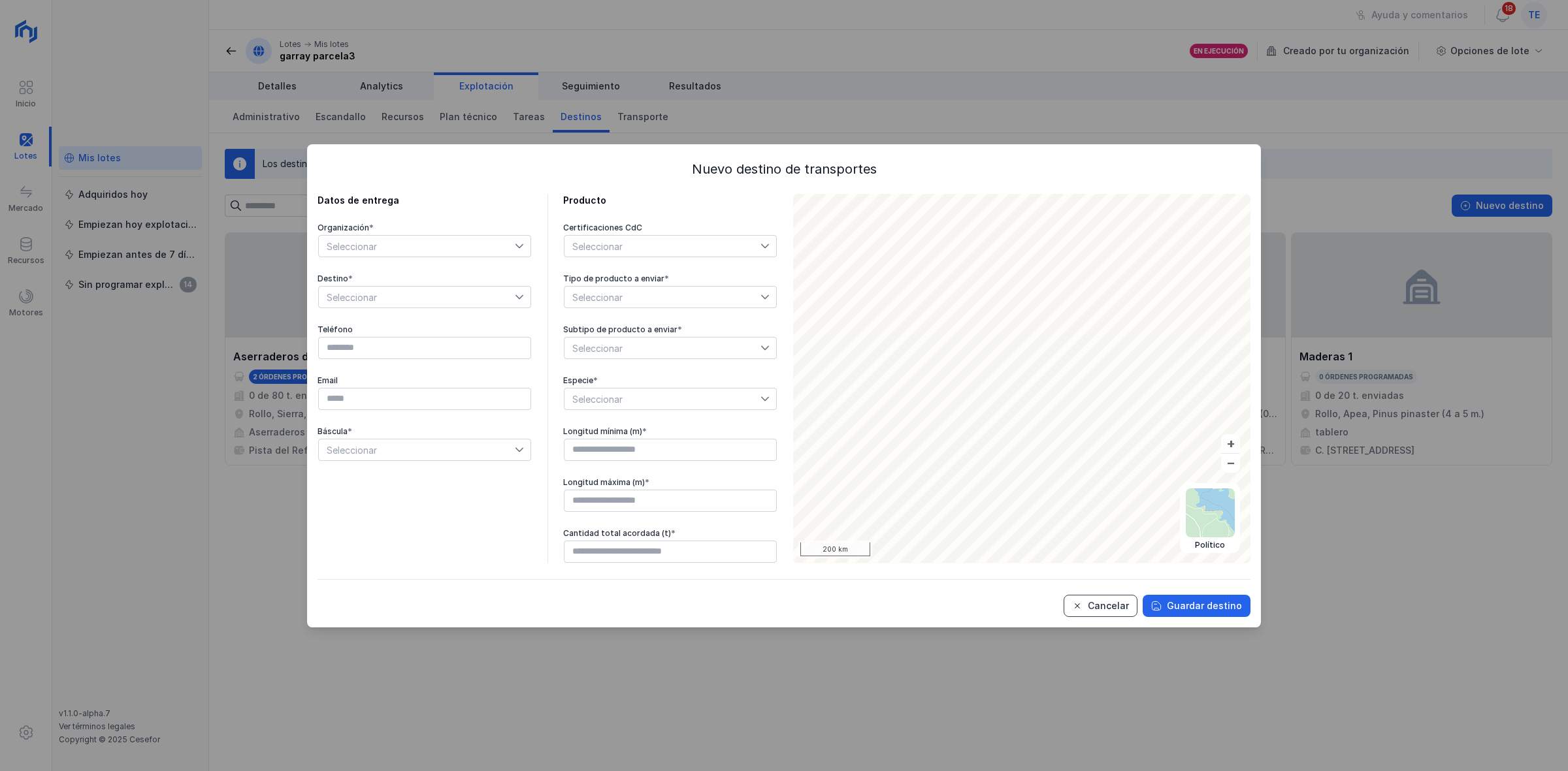
click at [1094, 604] on div "Cancelar" at bounding box center [1108, 606] width 42 height 13
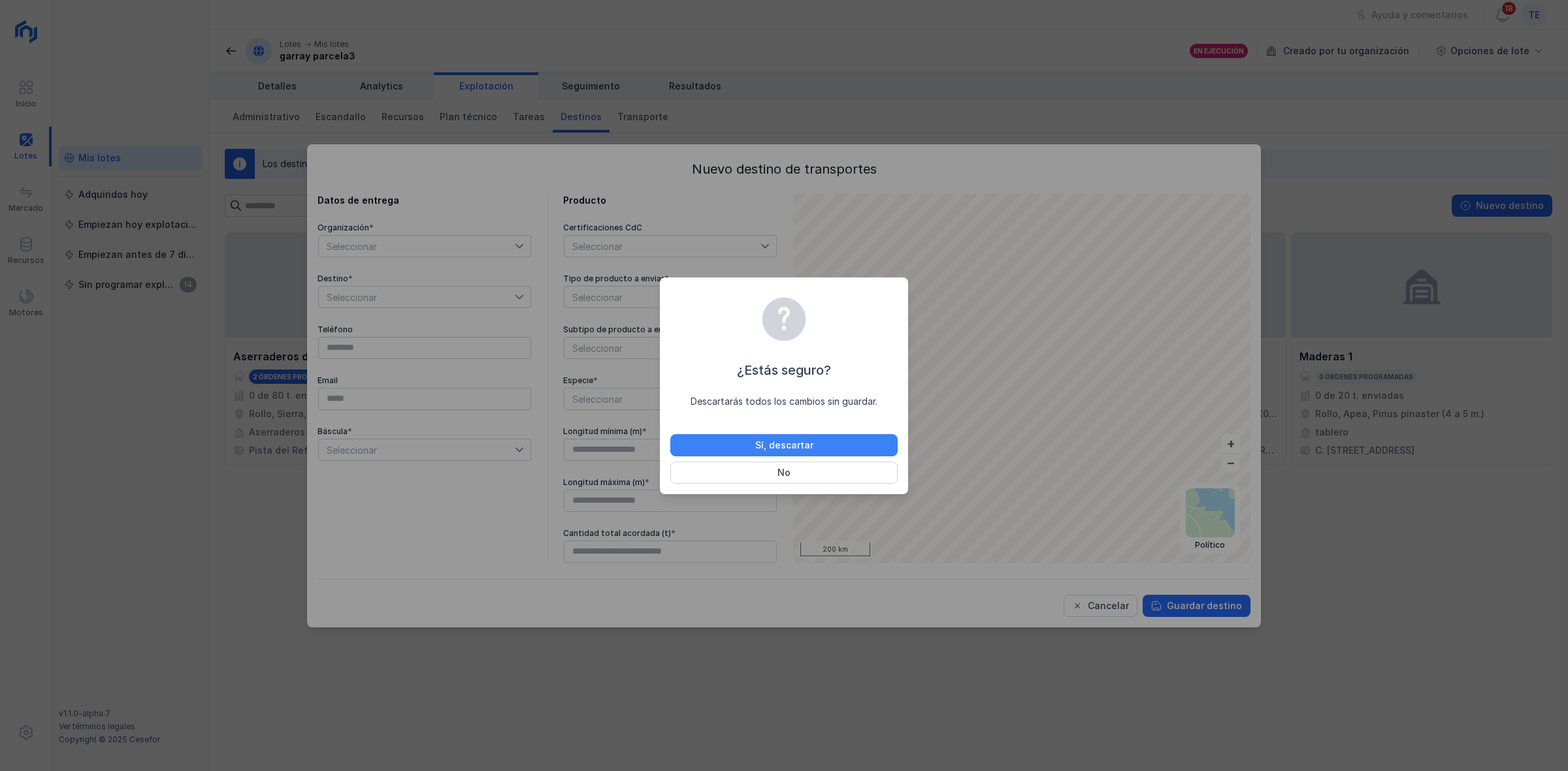
click at [848, 447] on button "Sí, descartar" at bounding box center [784, 446] width 228 height 22
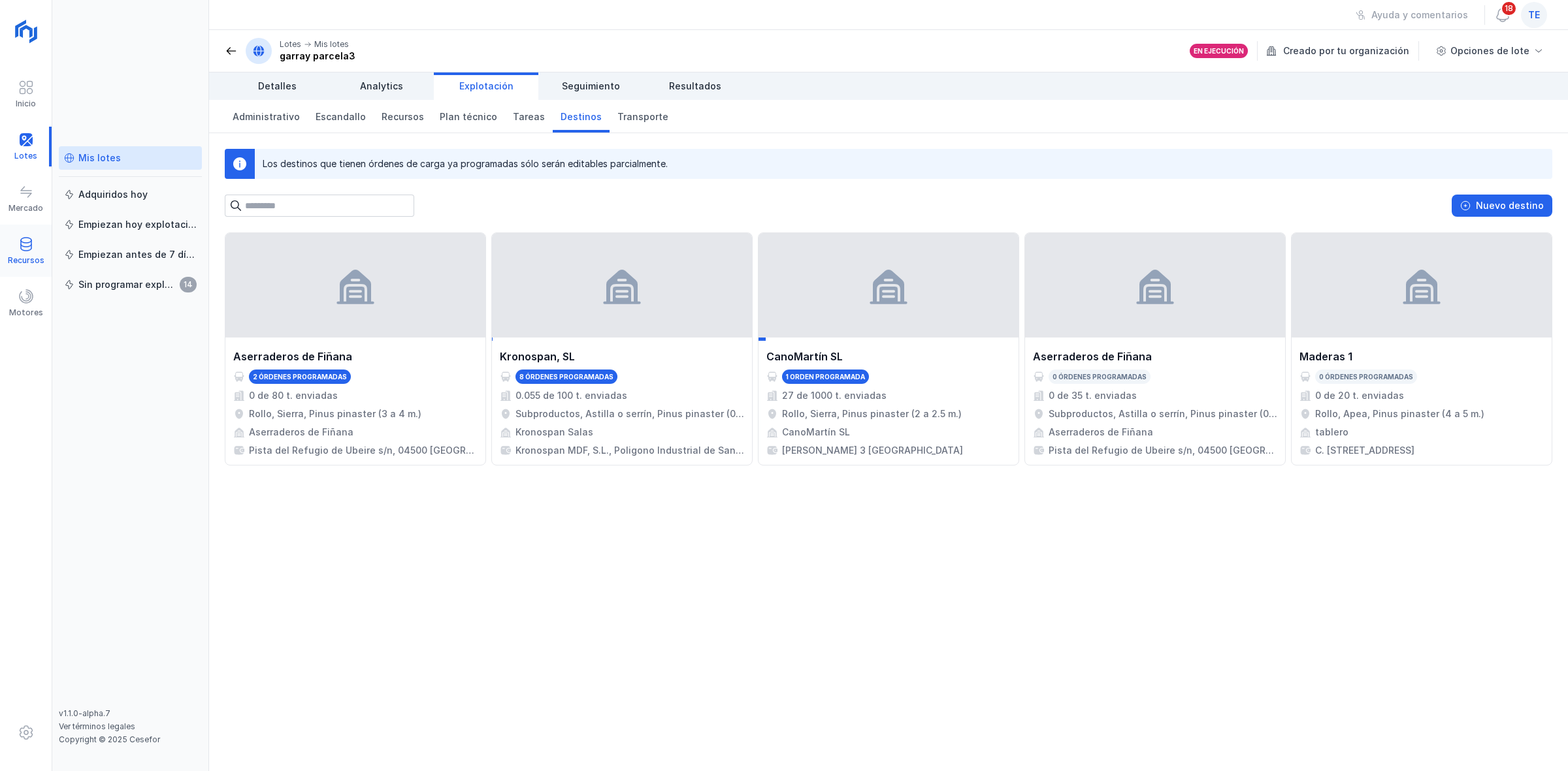
click at [10, 262] on div "Recursos" at bounding box center [26, 260] width 36 height 10
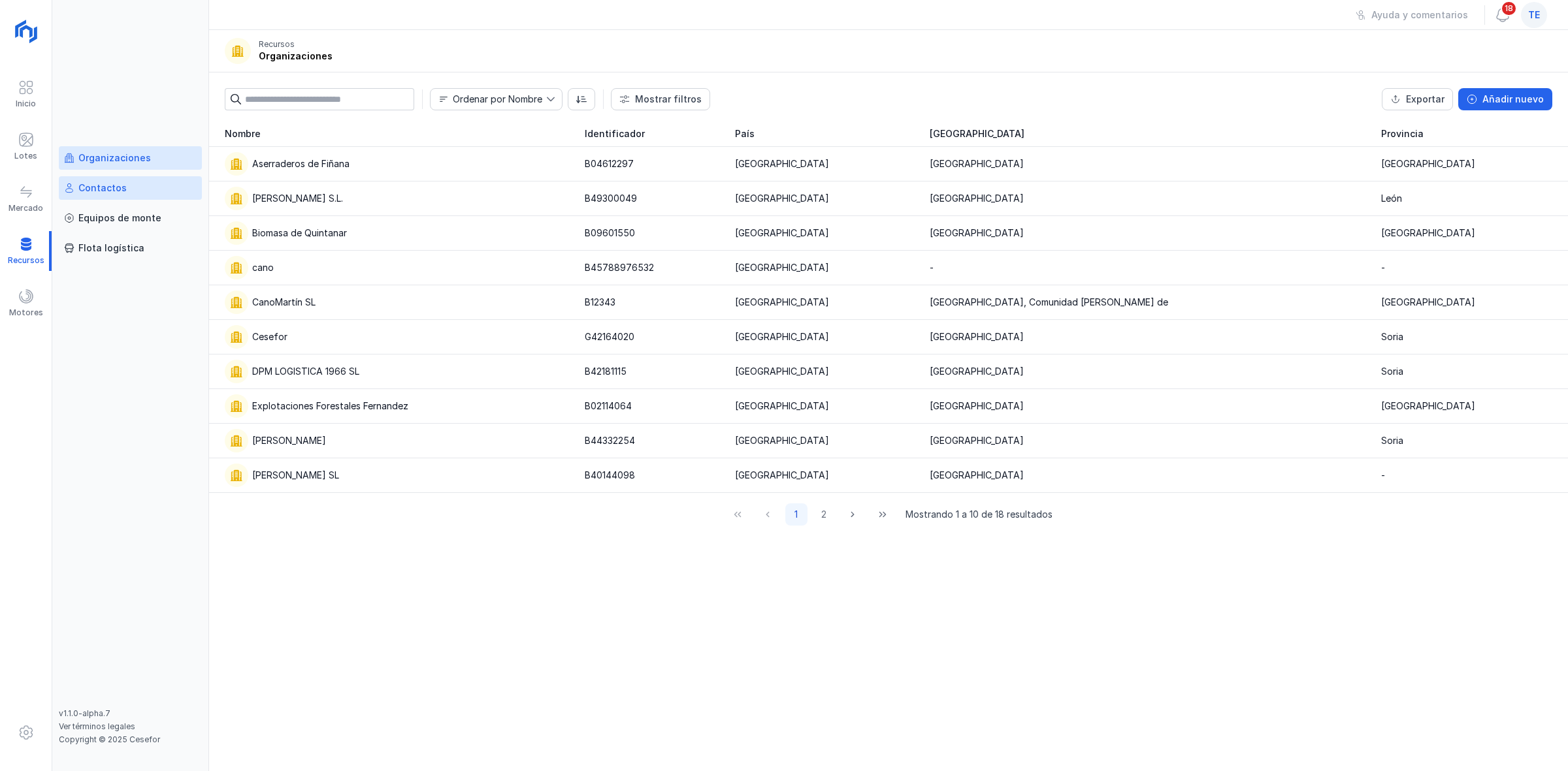
click at [161, 196] on link "Contactos" at bounding box center [130, 188] width 143 height 23
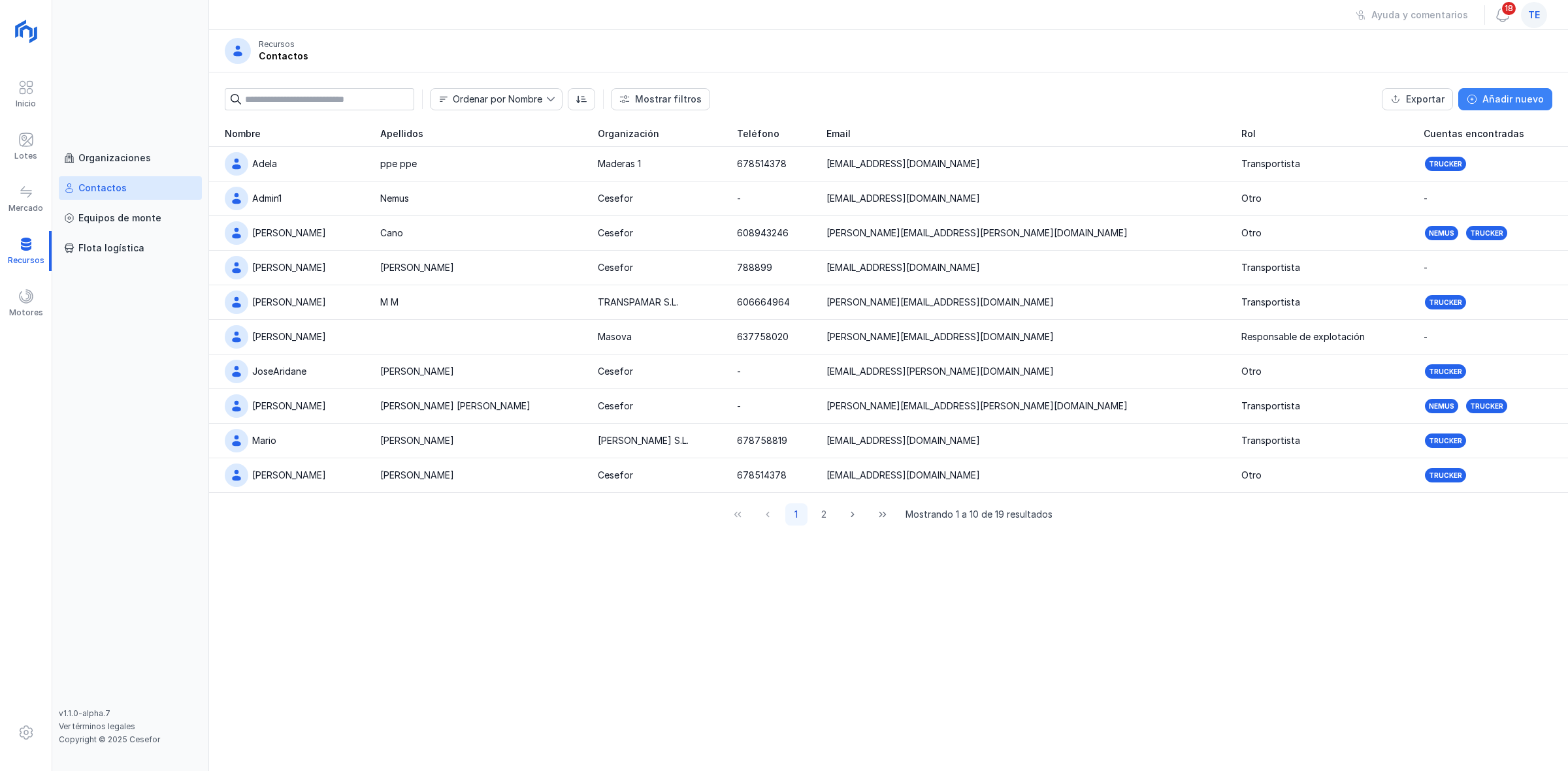
click at [1254, 88] on button "Añadir nuevo" at bounding box center [1505, 100] width 94 height 22
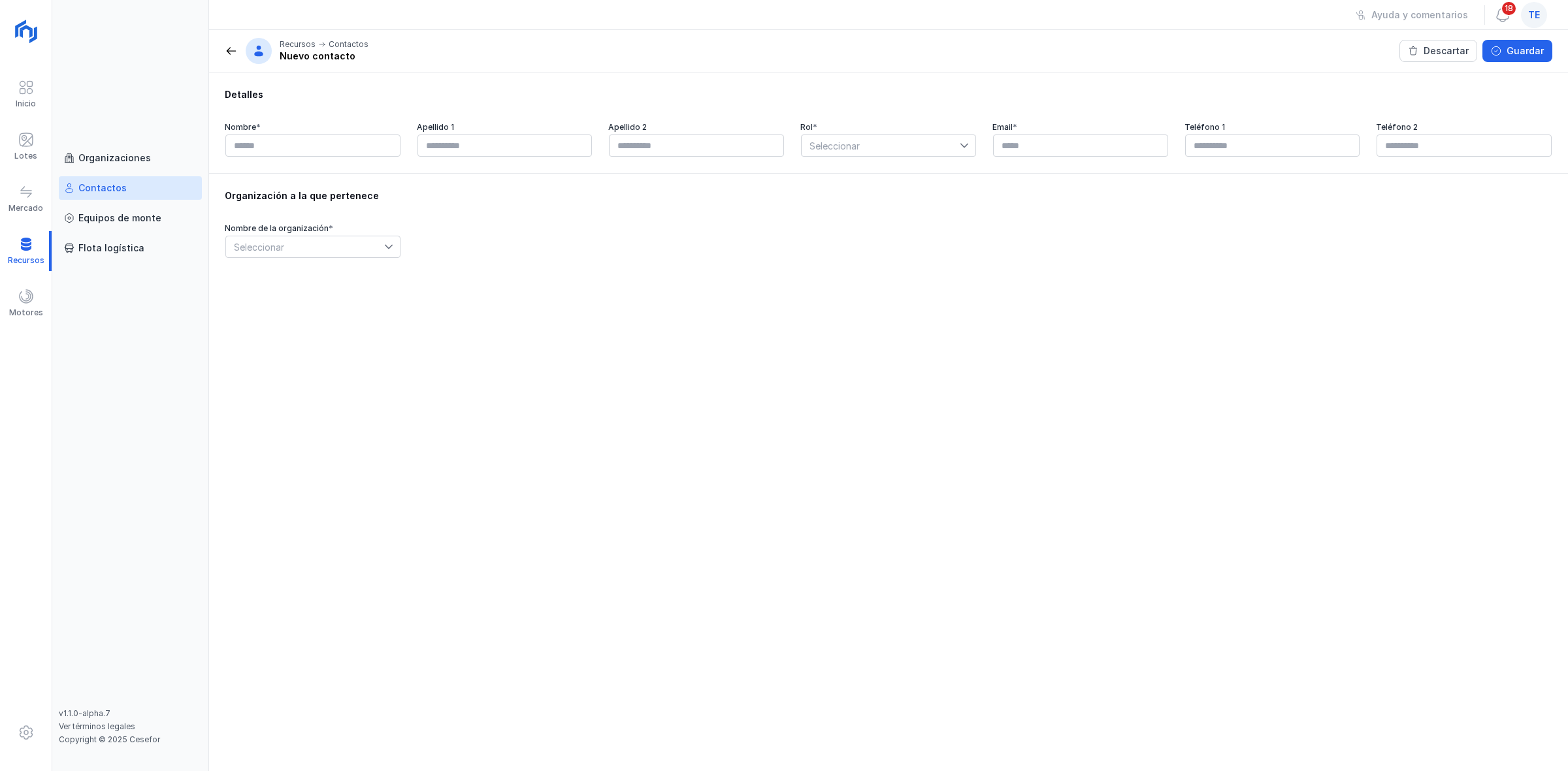
click at [343, 252] on span "Seleccionar" at bounding box center [305, 247] width 158 height 21
click at [741, 224] on div "Nombre de la organización * Seleccionar" at bounding box center [888, 241] width 1327 height 35
click at [35, 135] on div "Lotes" at bounding box center [26, 146] width 52 height 40
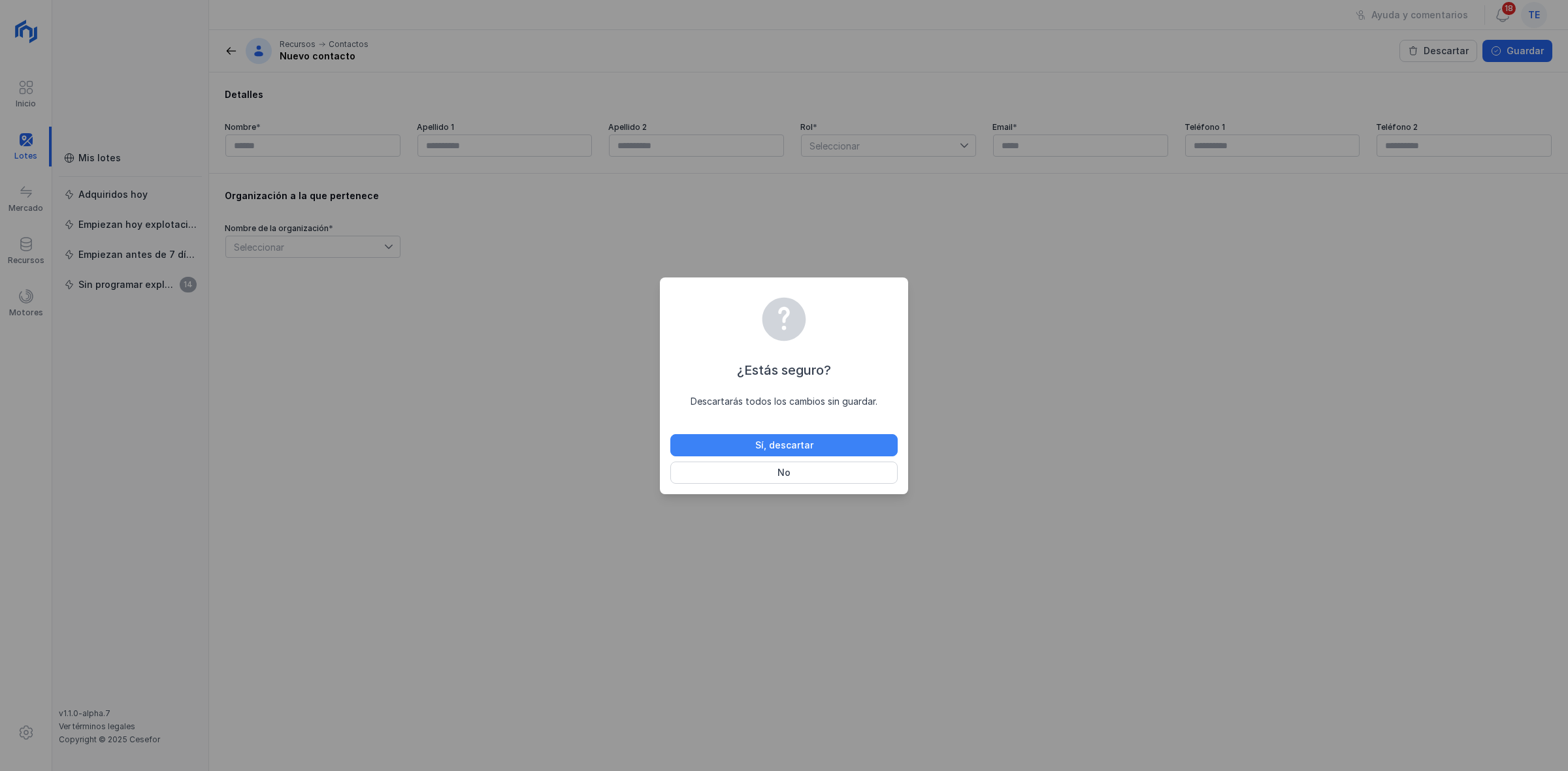
click at [886, 451] on button "Sí, descartar" at bounding box center [784, 446] width 228 height 22
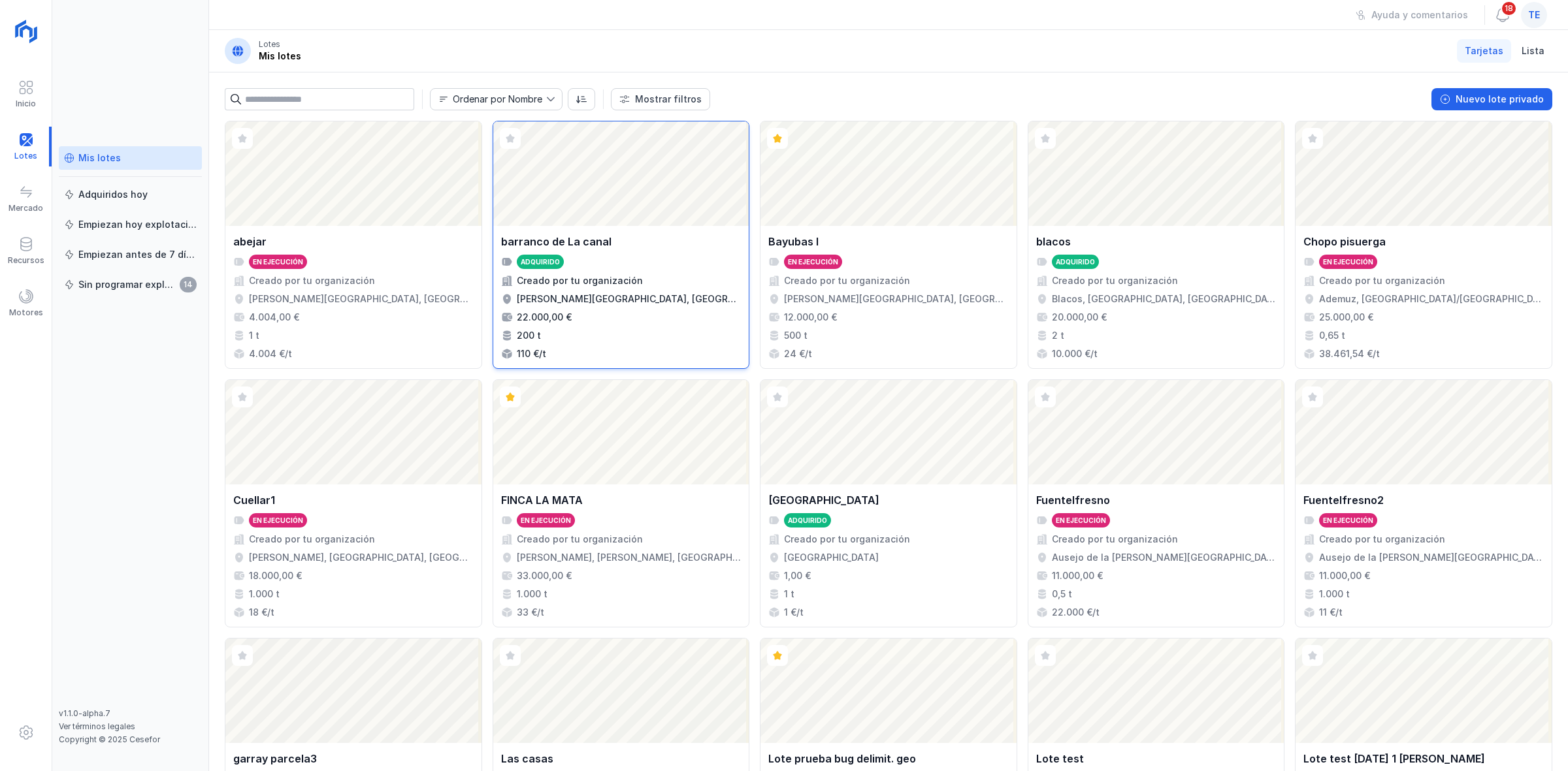
click at [693, 204] on div "Abrir lote" at bounding box center [622, 173] width 256 height 105
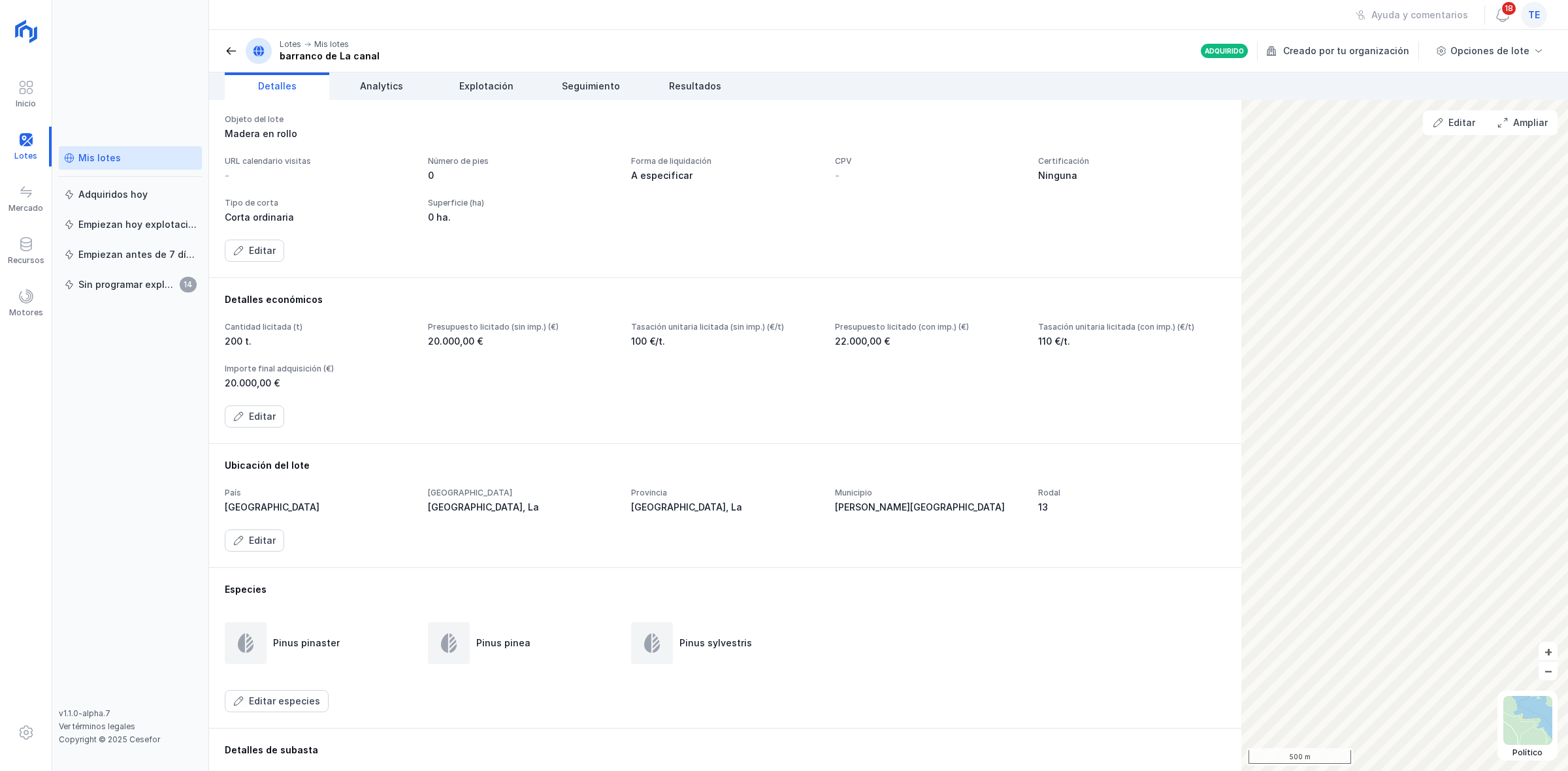
scroll to position [164, 0]
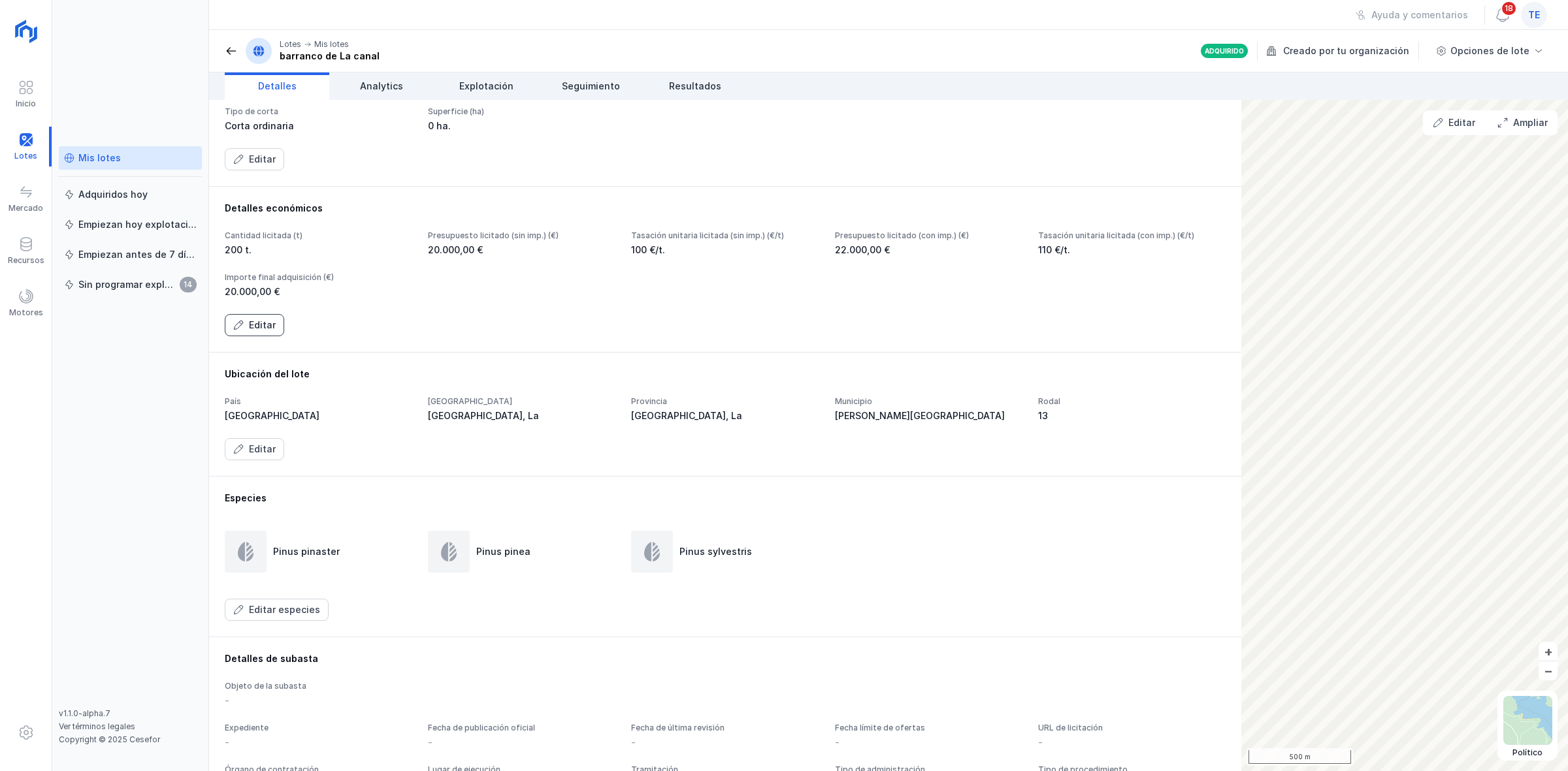
click at [272, 331] on div "Editar" at bounding box center [261, 324] width 27 height 13
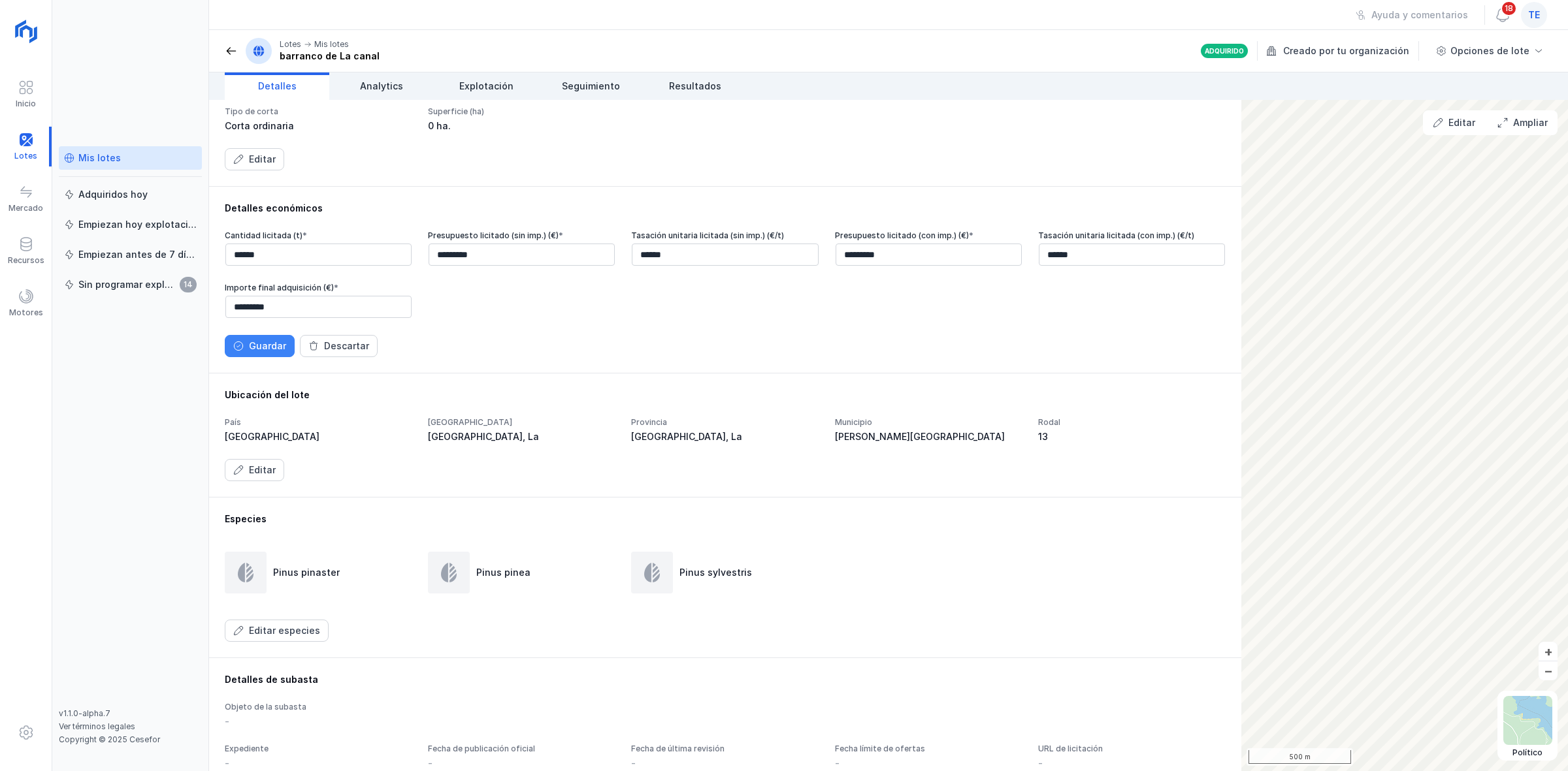
click at [288, 344] on button "Guardar" at bounding box center [260, 346] width 70 height 22
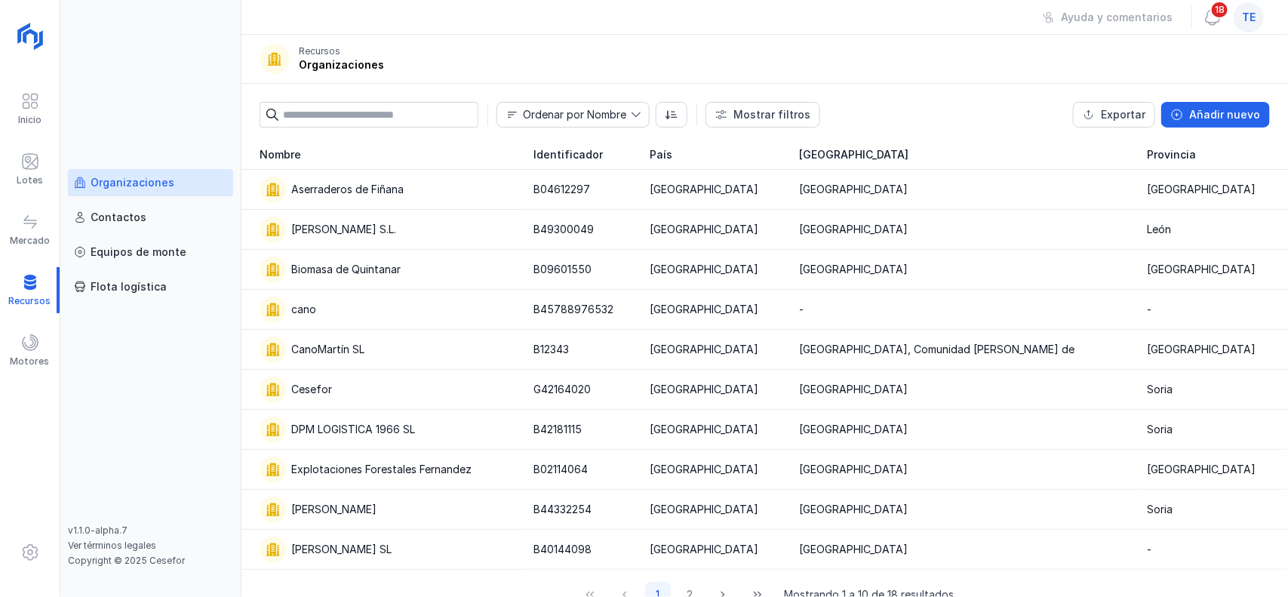
click at [1243, 17] on div "te" at bounding box center [1249, 17] width 30 height 30
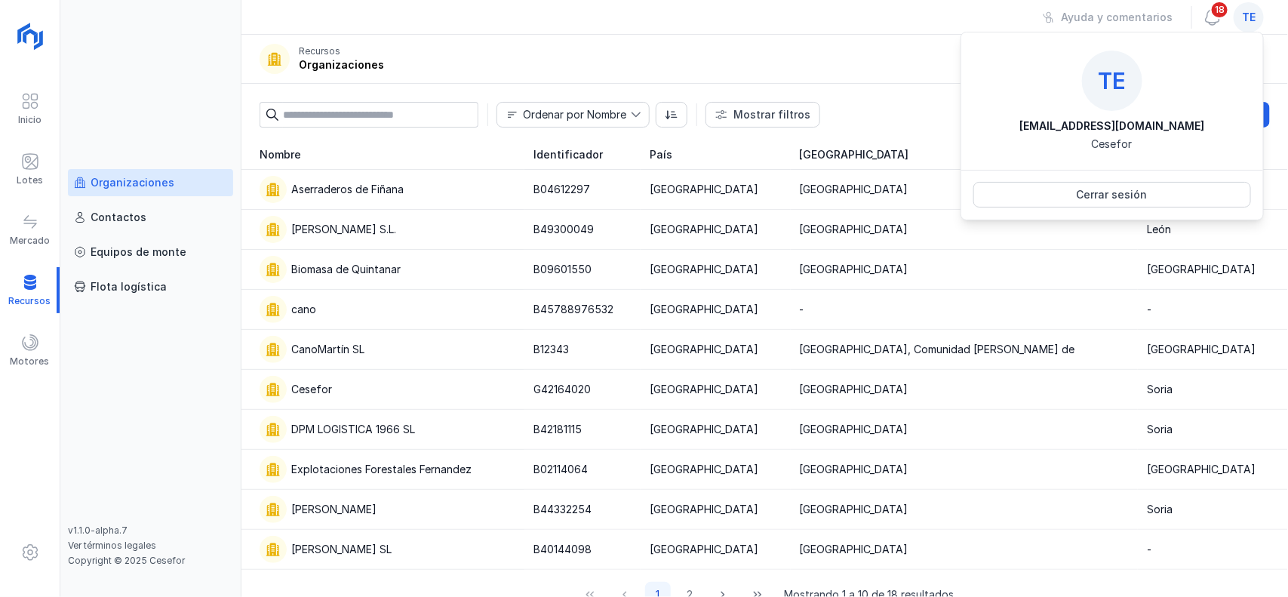
click at [770, 60] on header "Recursos Organizaciones" at bounding box center [764, 59] width 1046 height 49
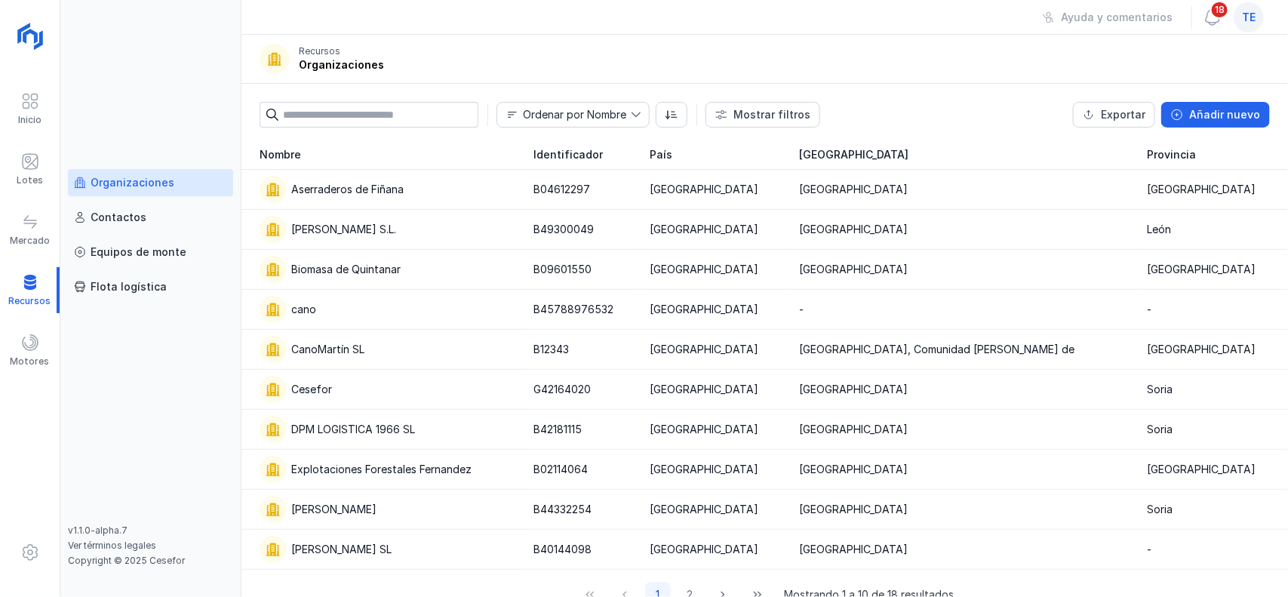
click at [1256, 21] on div "te" at bounding box center [1249, 17] width 30 height 30
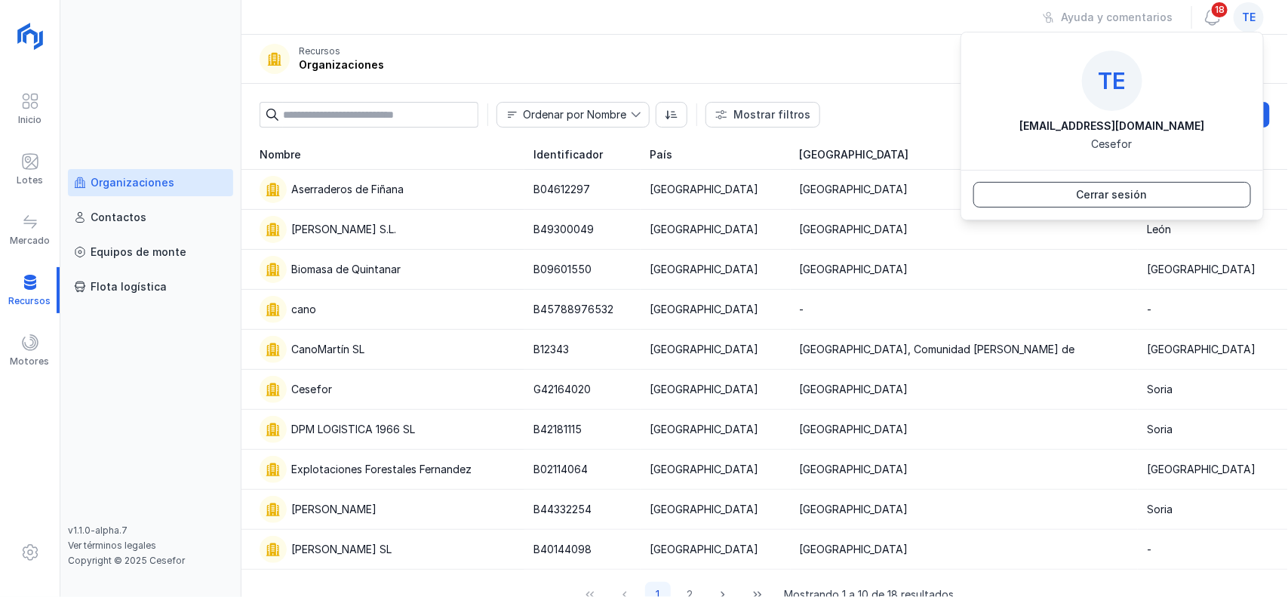
click at [1219, 201] on button "Cerrar sesión" at bounding box center [1112, 195] width 278 height 26
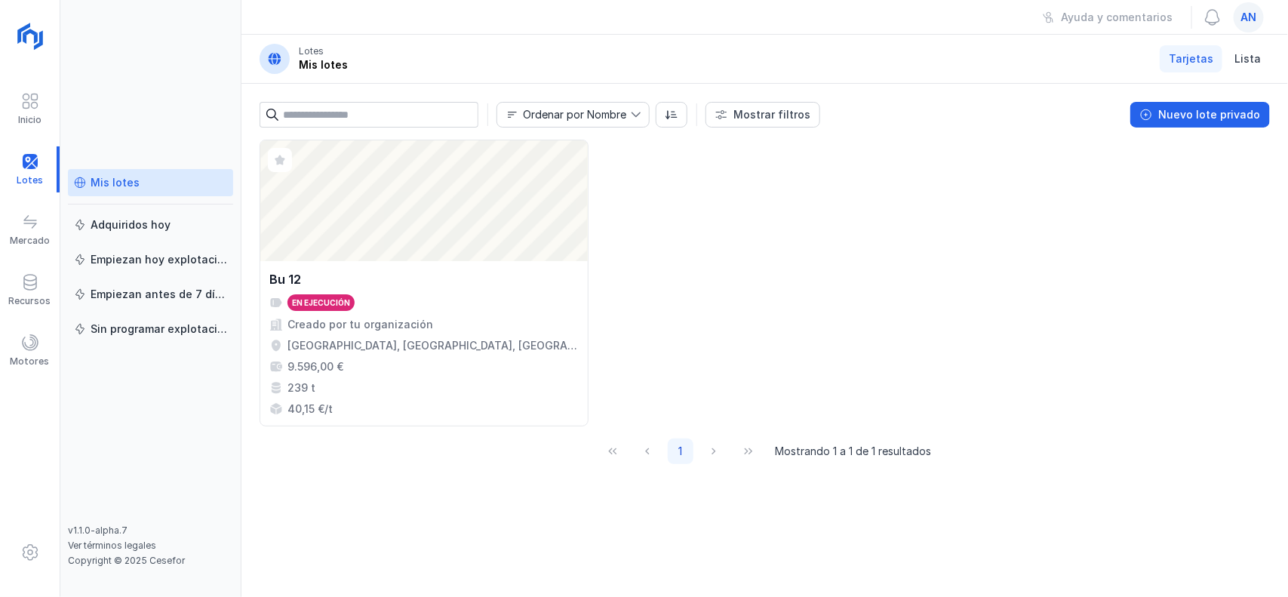
click at [1245, 21] on span "an" at bounding box center [1249, 17] width 16 height 15
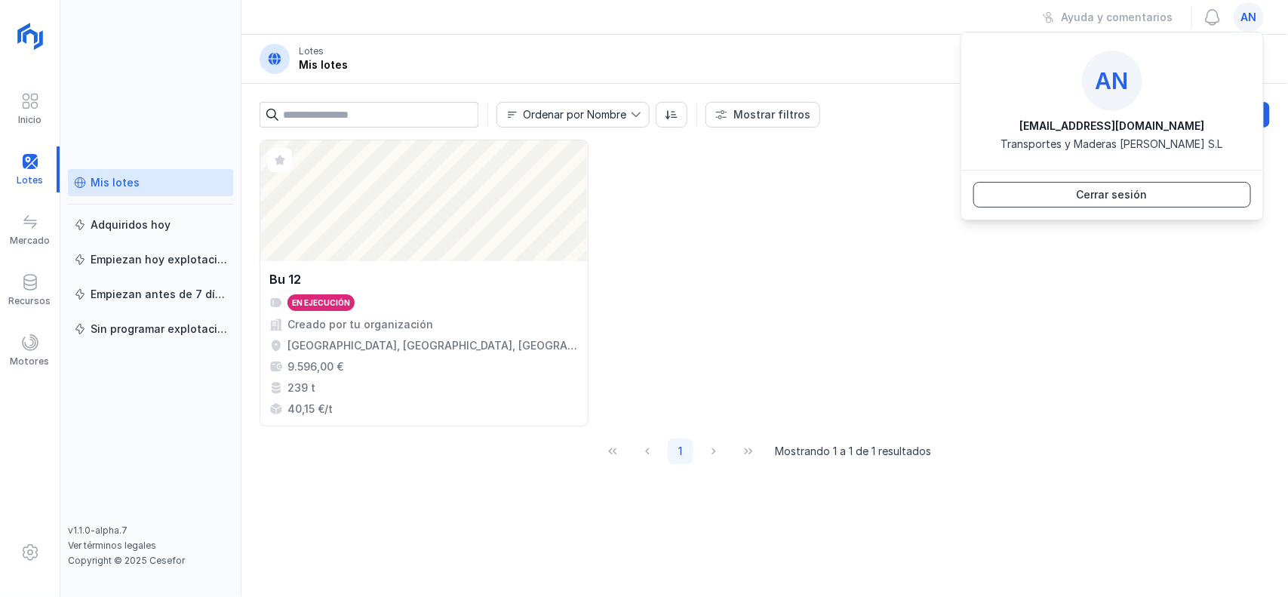
click at [1047, 201] on button "Cerrar sesión" at bounding box center [1112, 195] width 278 height 26
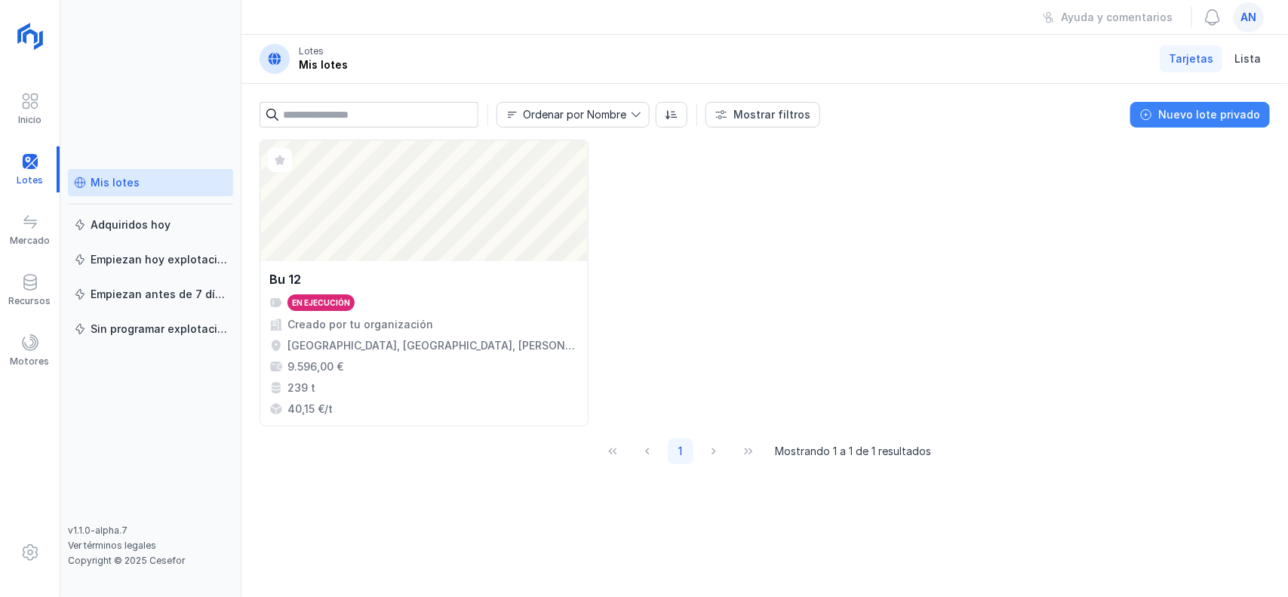
click at [1160, 111] on button "Nuevo lote privado" at bounding box center [1200, 115] width 140 height 26
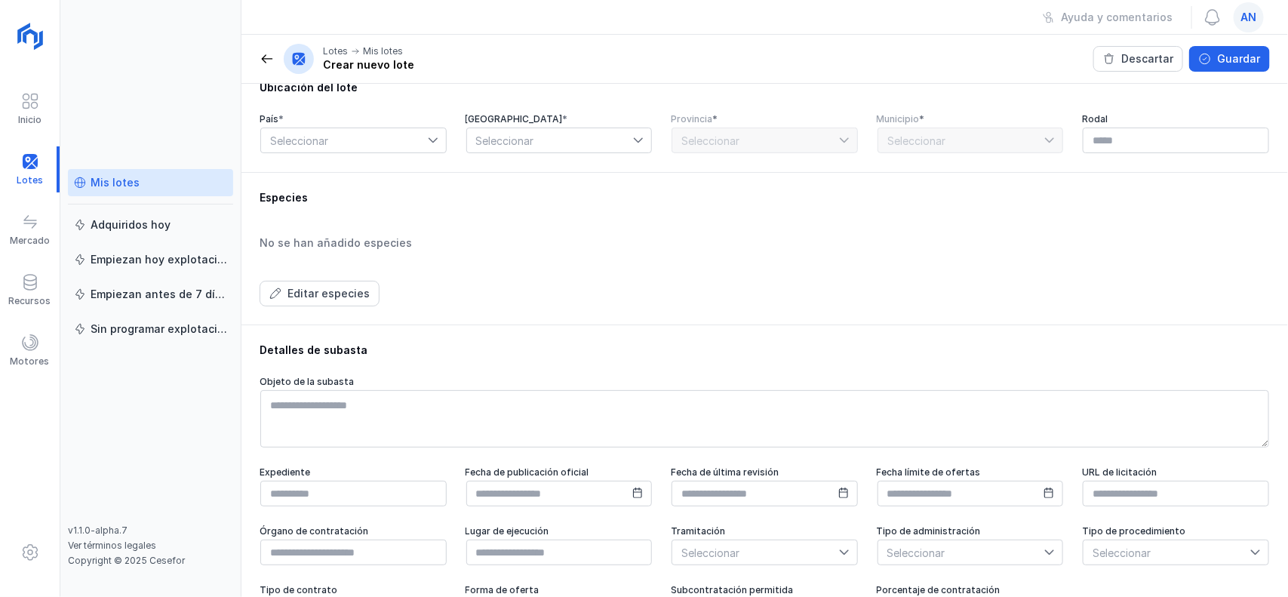
scroll to position [229, 0]
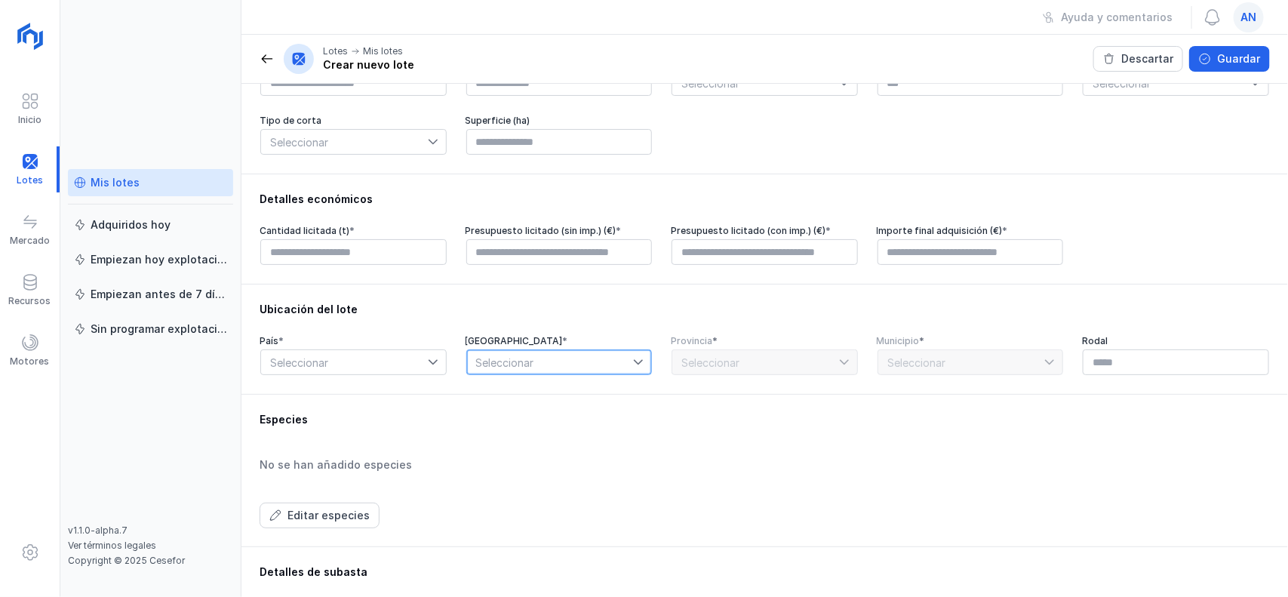
drag, startPoint x: 604, startPoint y: 367, endPoint x: 607, endPoint y: 360, distance: 8.4
click at [605, 361] on span "Seleccionar" at bounding box center [550, 362] width 167 height 24
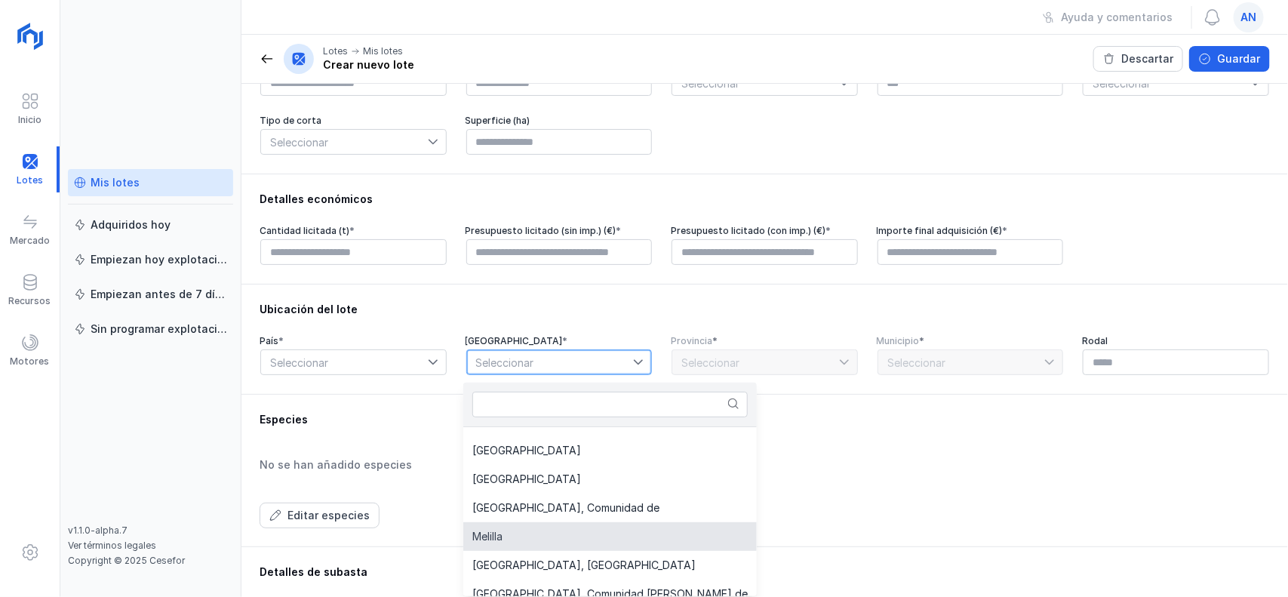
scroll to position [352, 0]
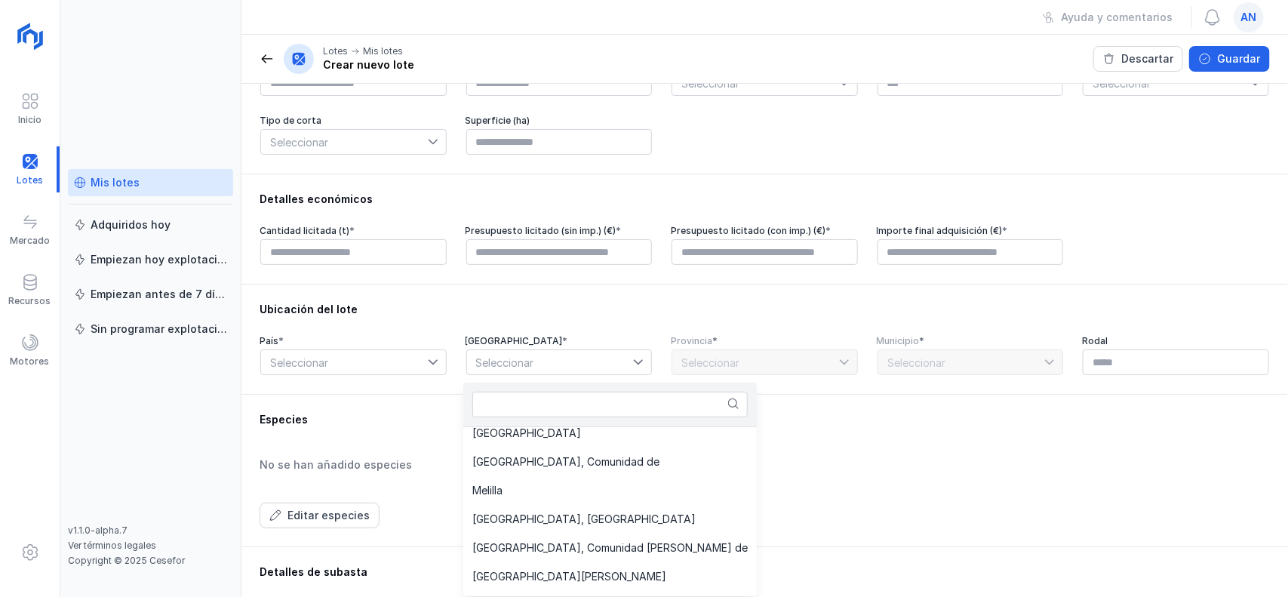
click at [963, 446] on div "Especies No se han añadido especies Editar especies" at bounding box center [765, 470] width 1010 height 116
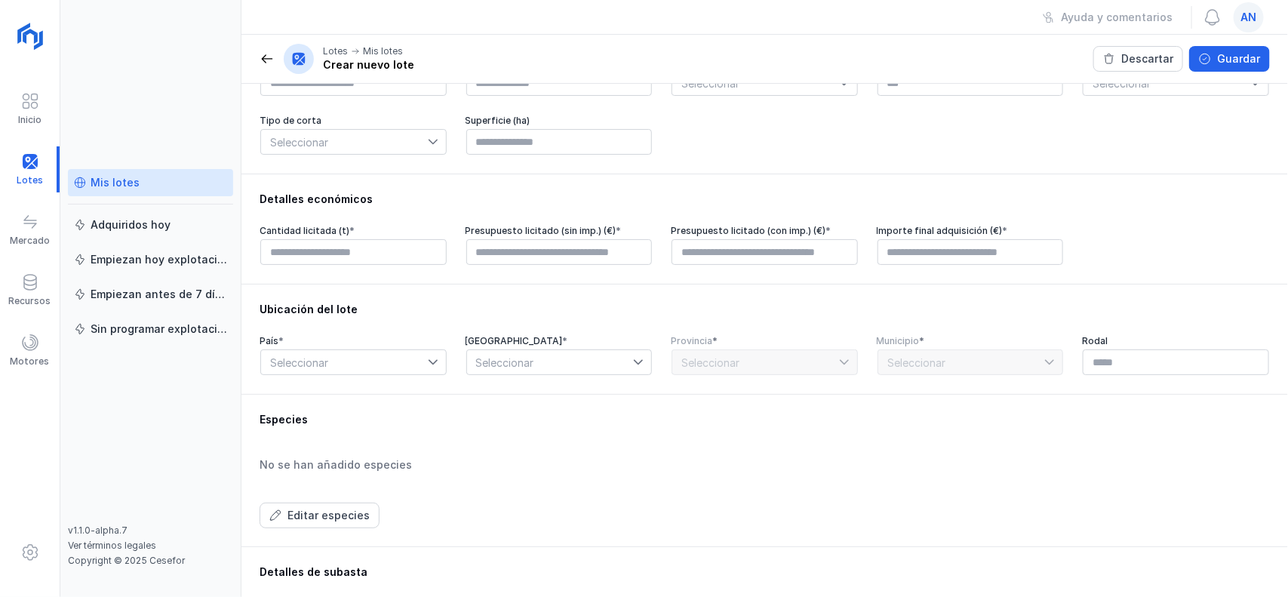
click at [262, 58] on span at bounding box center [267, 58] width 15 height 15
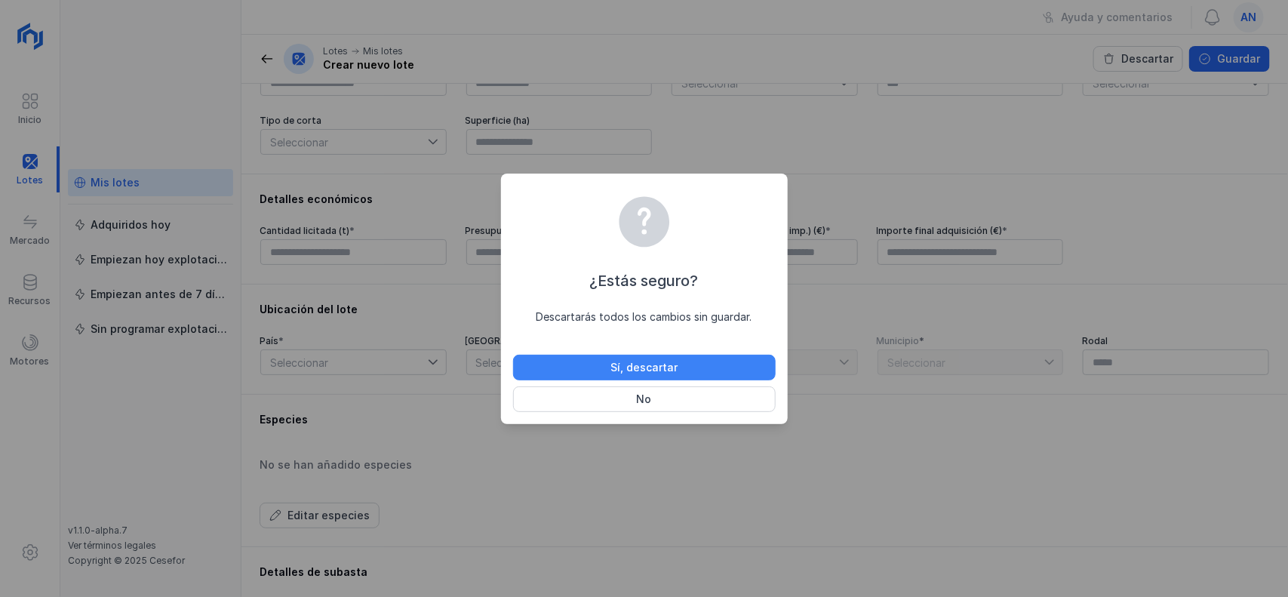
click at [754, 361] on button "Sí, descartar" at bounding box center [644, 368] width 263 height 26
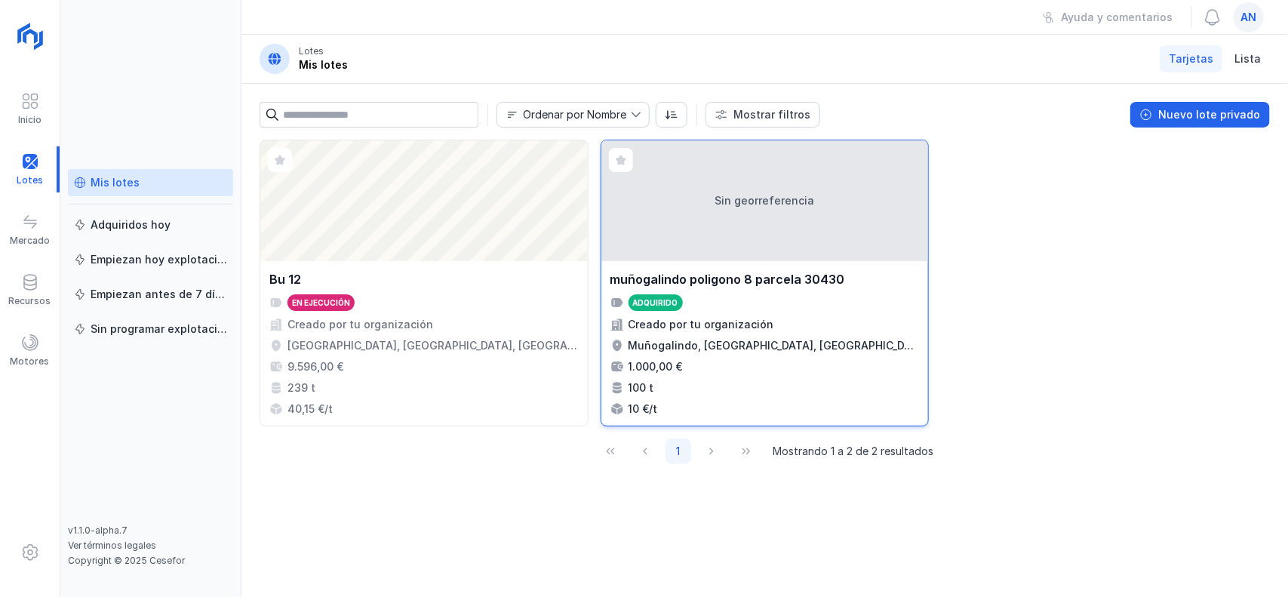
click at [849, 221] on div "Sin georreferencia" at bounding box center [764, 200] width 327 height 121
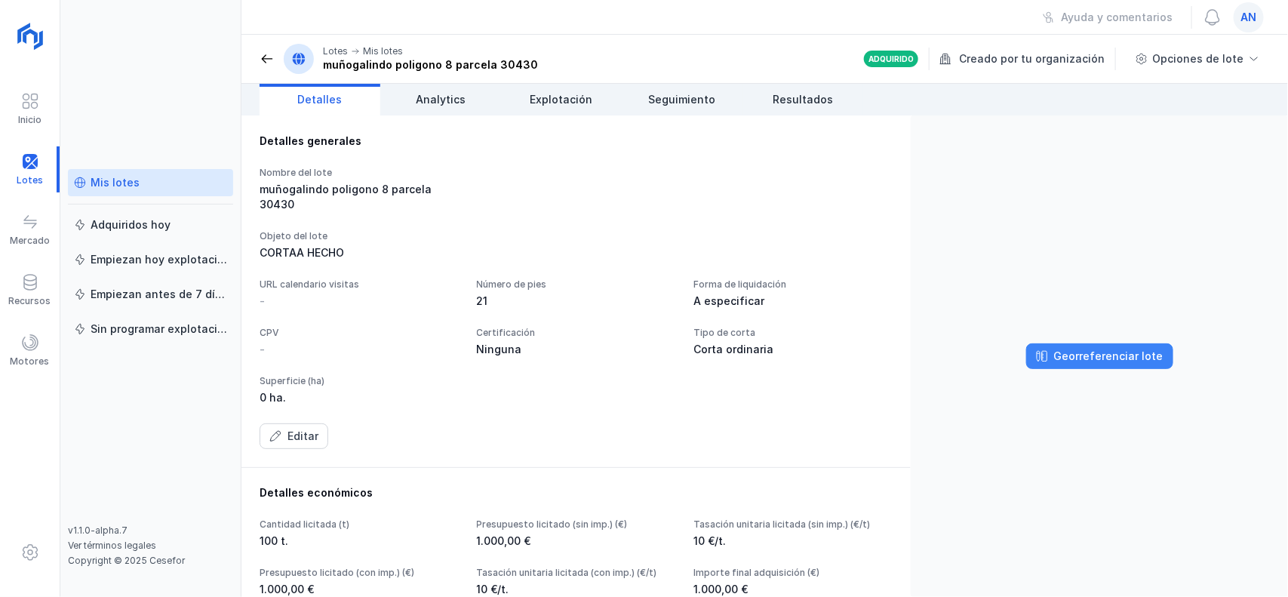
click at [1138, 351] on div "Georreferenciar lote" at bounding box center [1108, 356] width 109 height 15
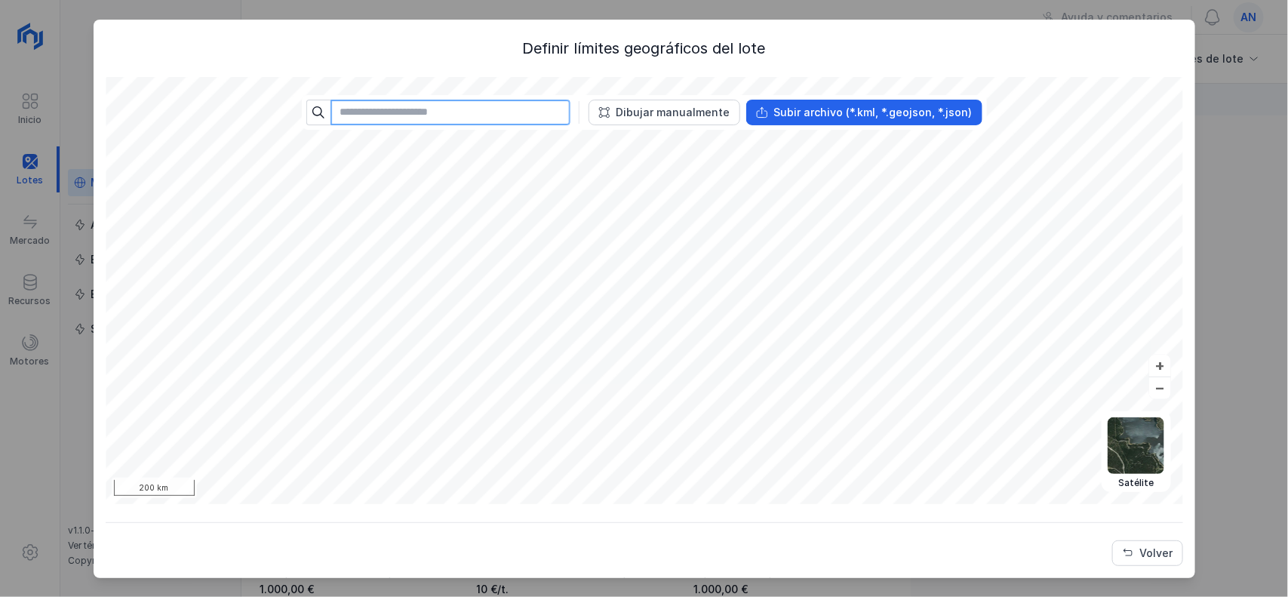
click at [484, 106] on input "text" at bounding box center [450, 113] width 240 height 26
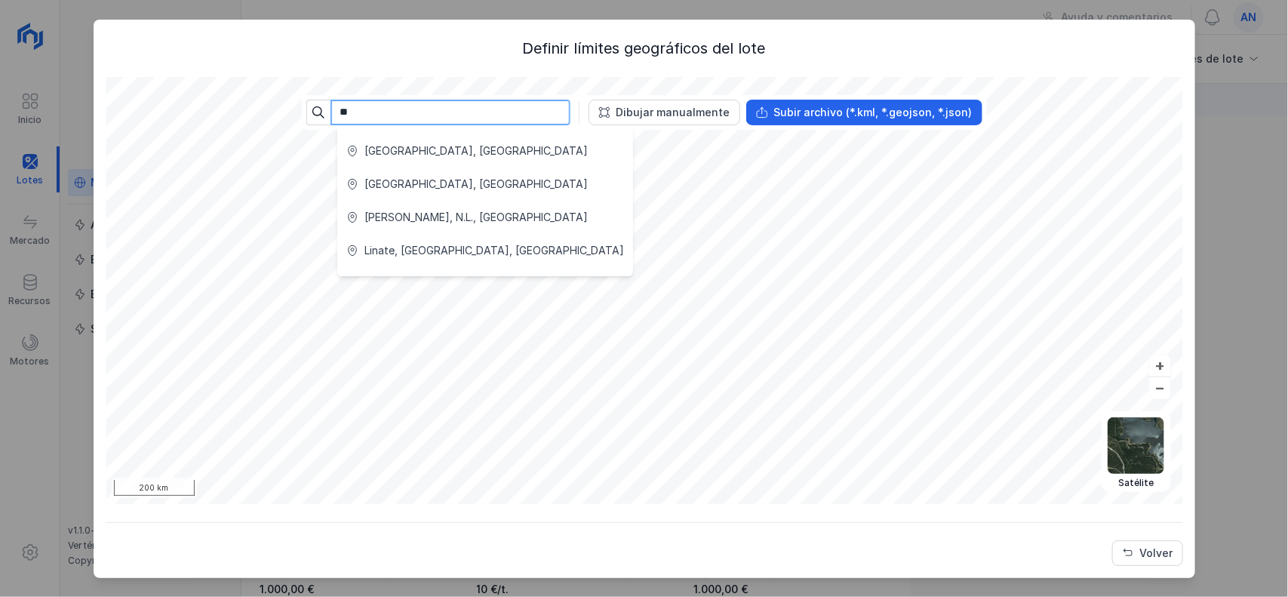
type input "*"
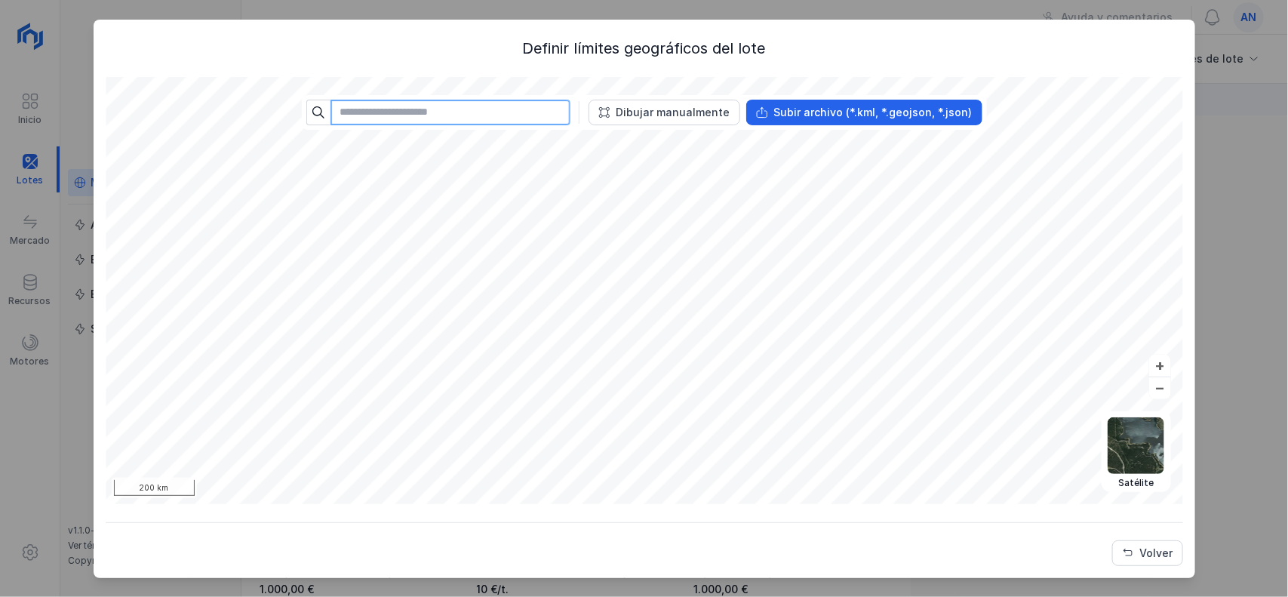
click at [510, 108] on input "text" at bounding box center [450, 113] width 240 height 26
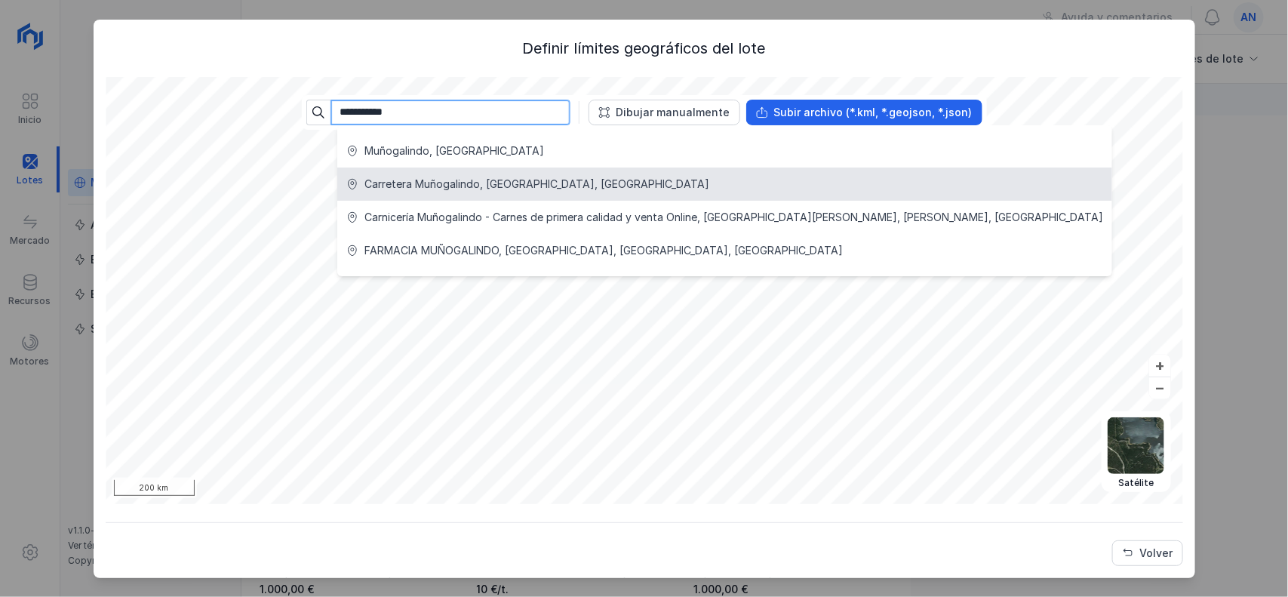
type input "**********"
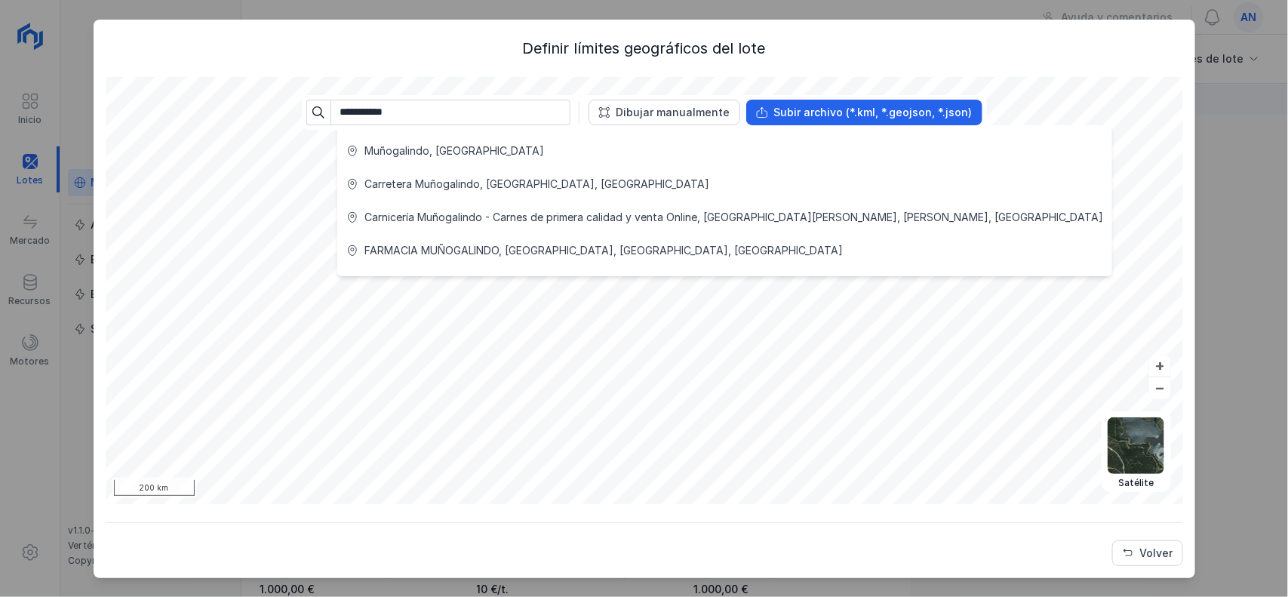
drag, startPoint x: 66, startPoint y: 110, endPoint x: 70, endPoint y: 95, distance: 15.8
click at [64, 107] on div "**********" at bounding box center [644, 298] width 1288 height 597
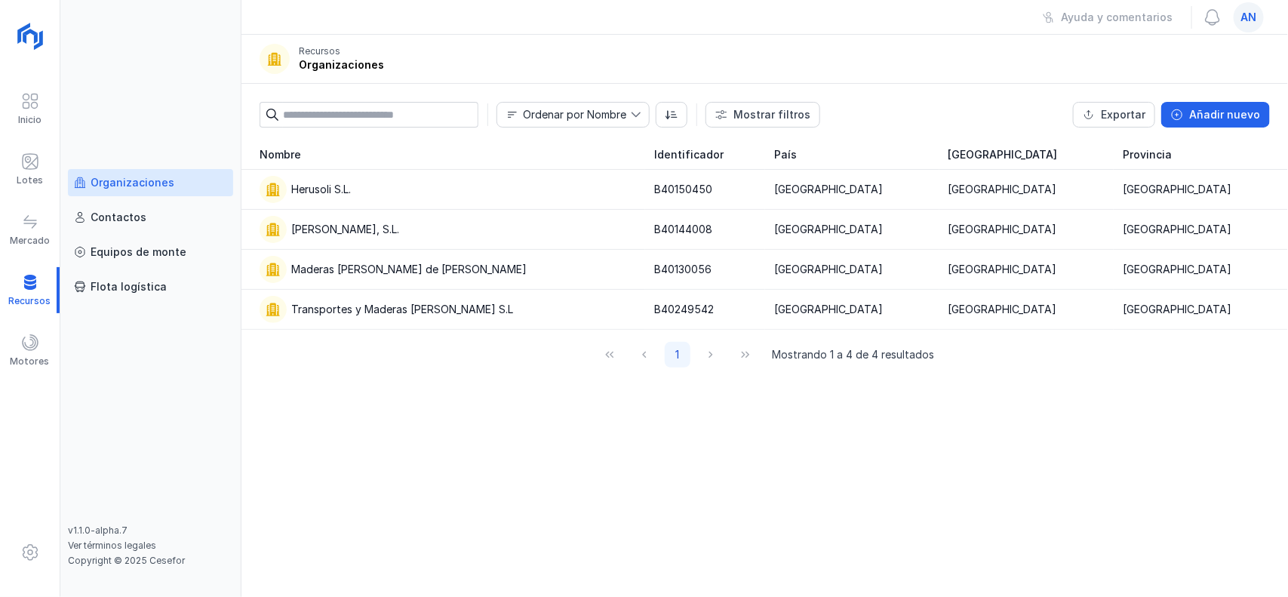
click at [1241, 20] on span "an" at bounding box center [1249, 17] width 16 height 15
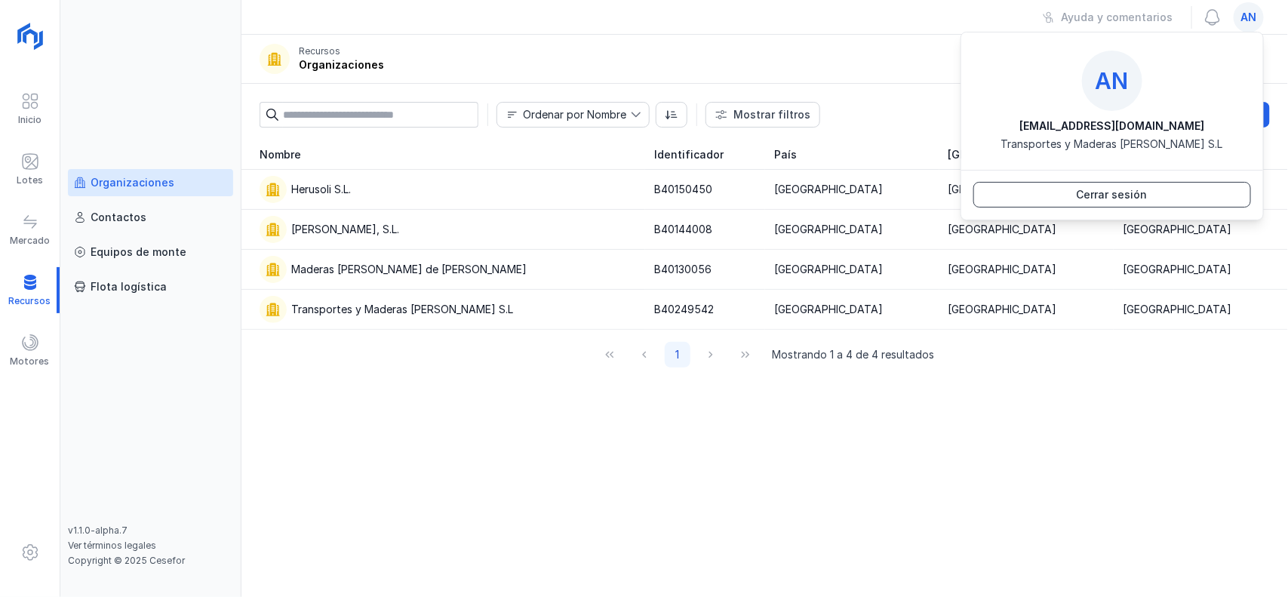
click at [1115, 194] on div "Cerrar sesión" at bounding box center [1112, 194] width 71 height 15
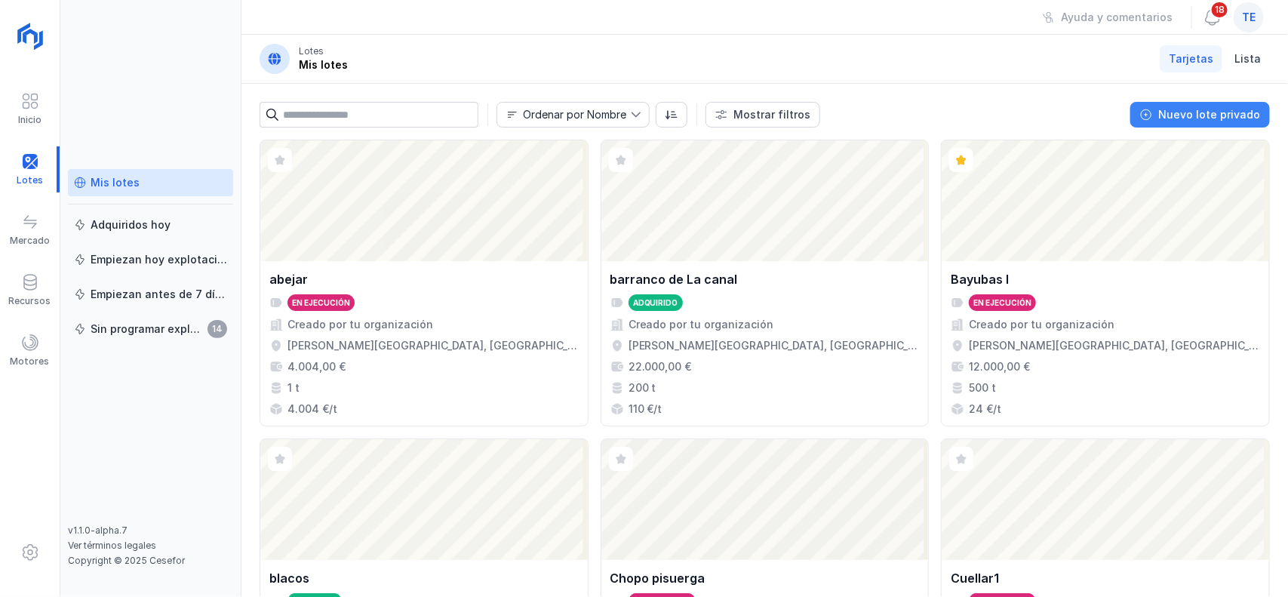
click at [1189, 108] on div "Nuevo lote privado" at bounding box center [1209, 114] width 102 height 15
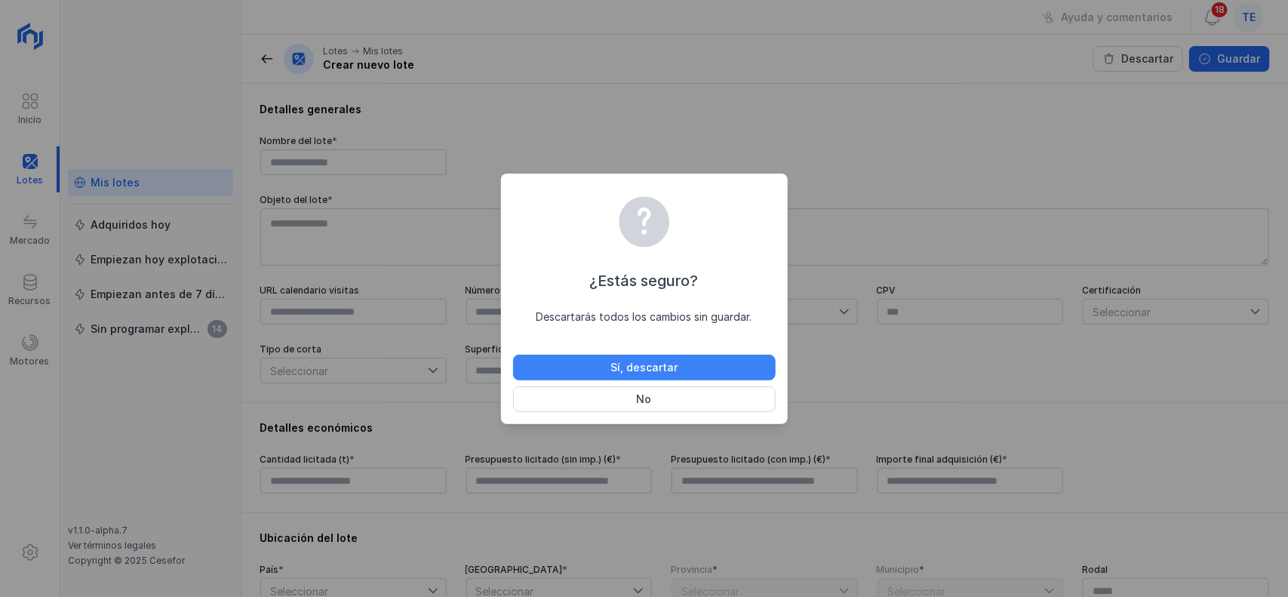
click at [669, 355] on button "Sí, descartar" at bounding box center [644, 368] width 263 height 26
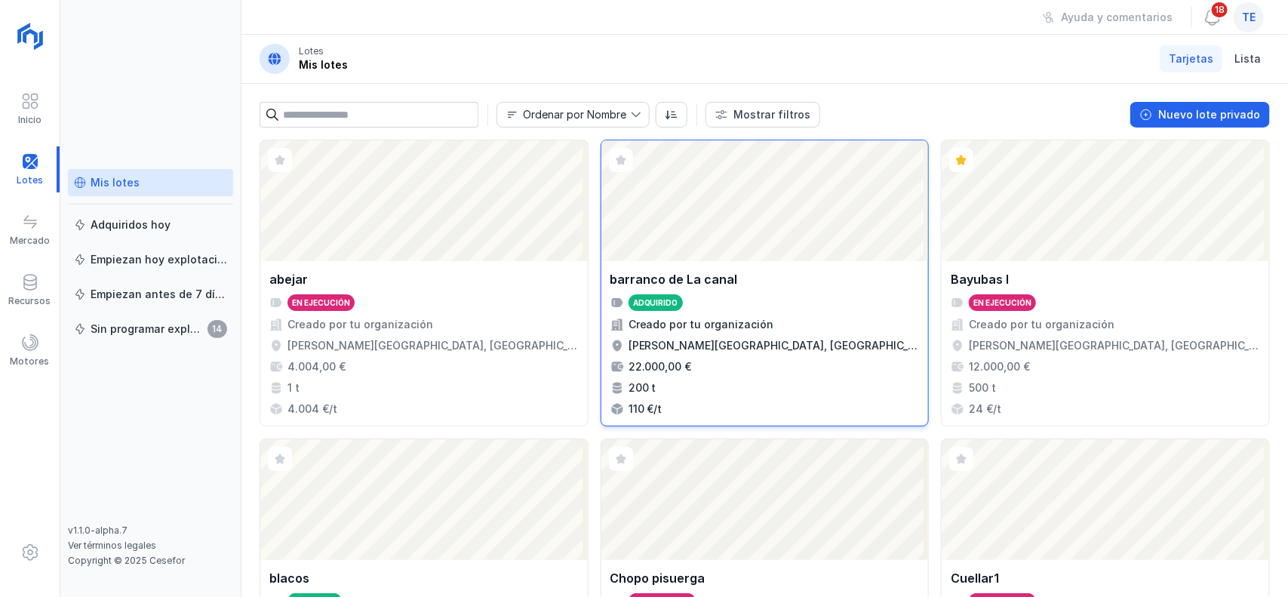
click at [783, 198] on div "Abrir lote" at bounding box center [764, 200] width 327 height 121
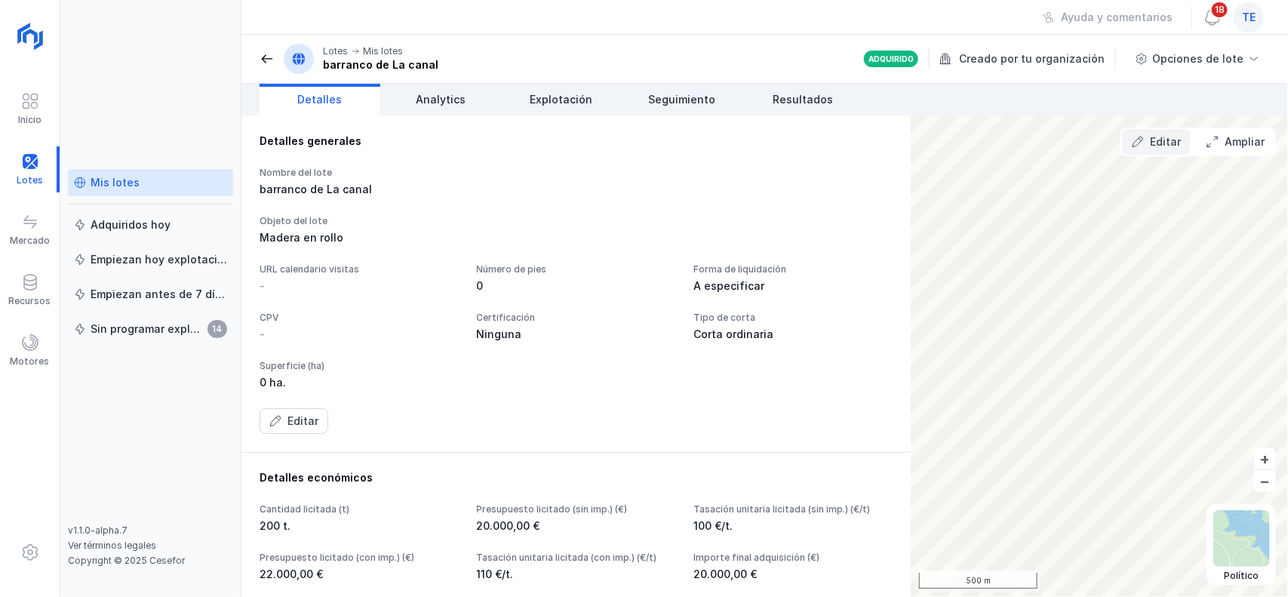
click at [1151, 134] on button "Editar" at bounding box center [1156, 142] width 69 height 26
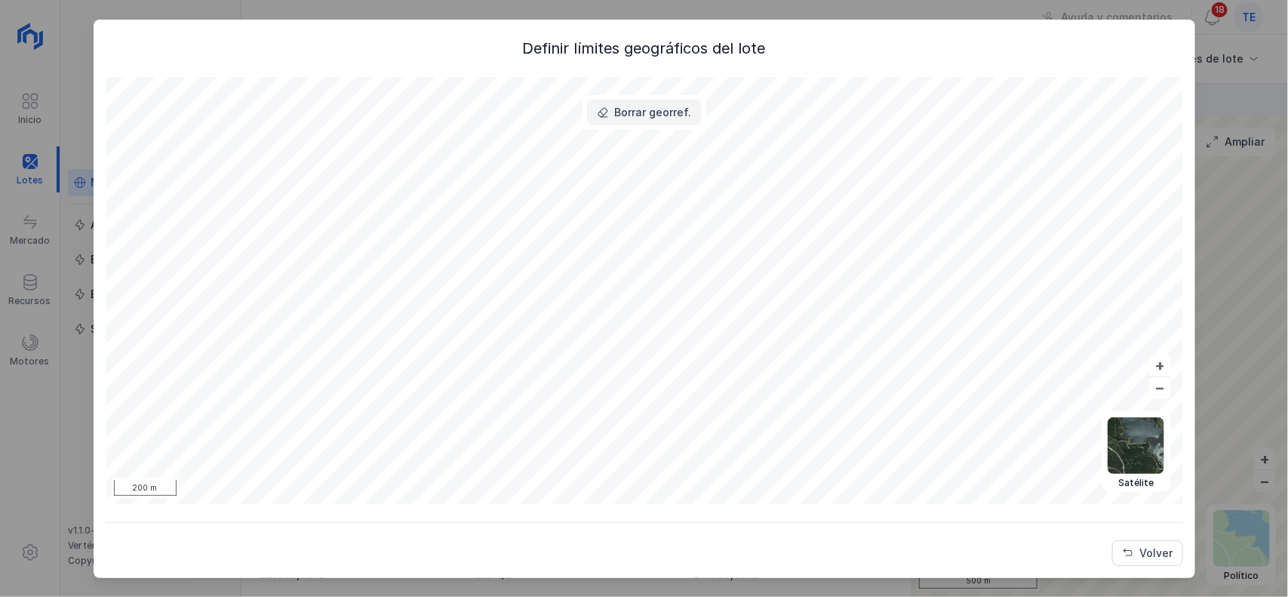
click at [659, 115] on div "Borrar georref." at bounding box center [653, 112] width 77 height 15
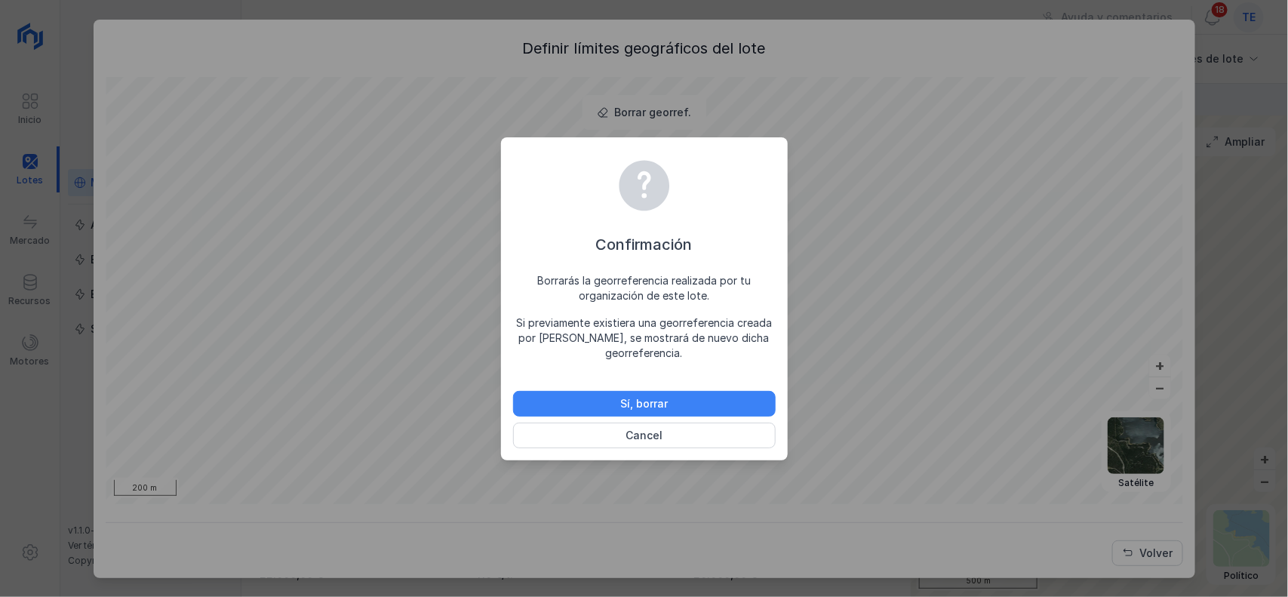
click at [736, 398] on button "Sí, borrar" at bounding box center [644, 404] width 263 height 26
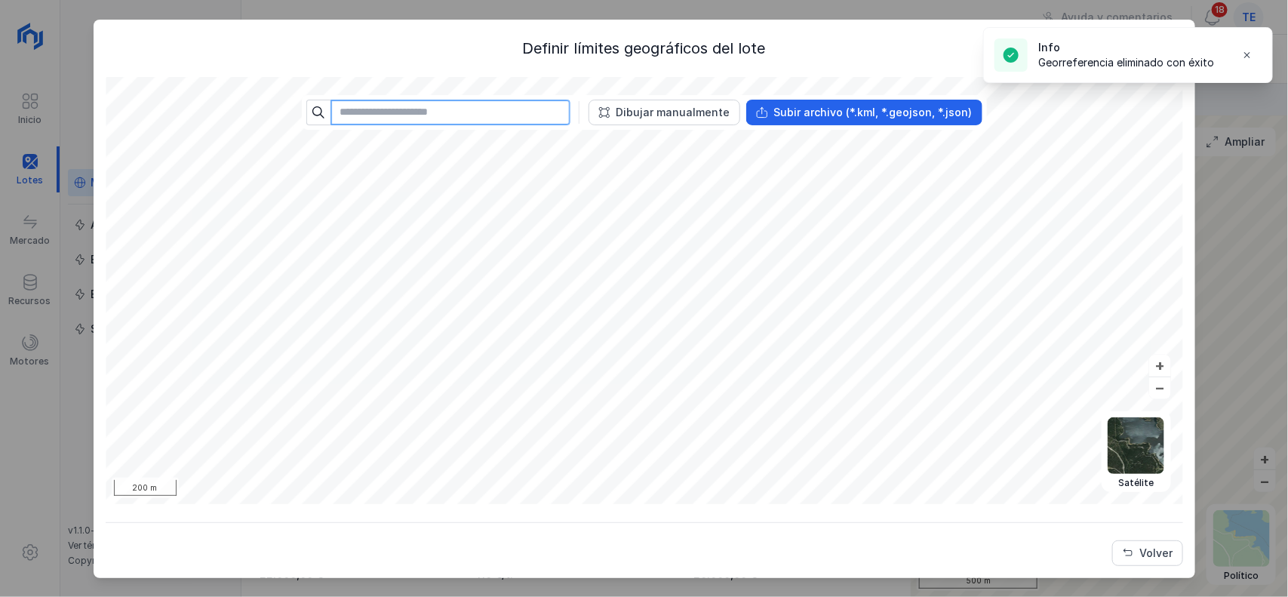
click at [424, 118] on input "text" at bounding box center [450, 113] width 240 height 26
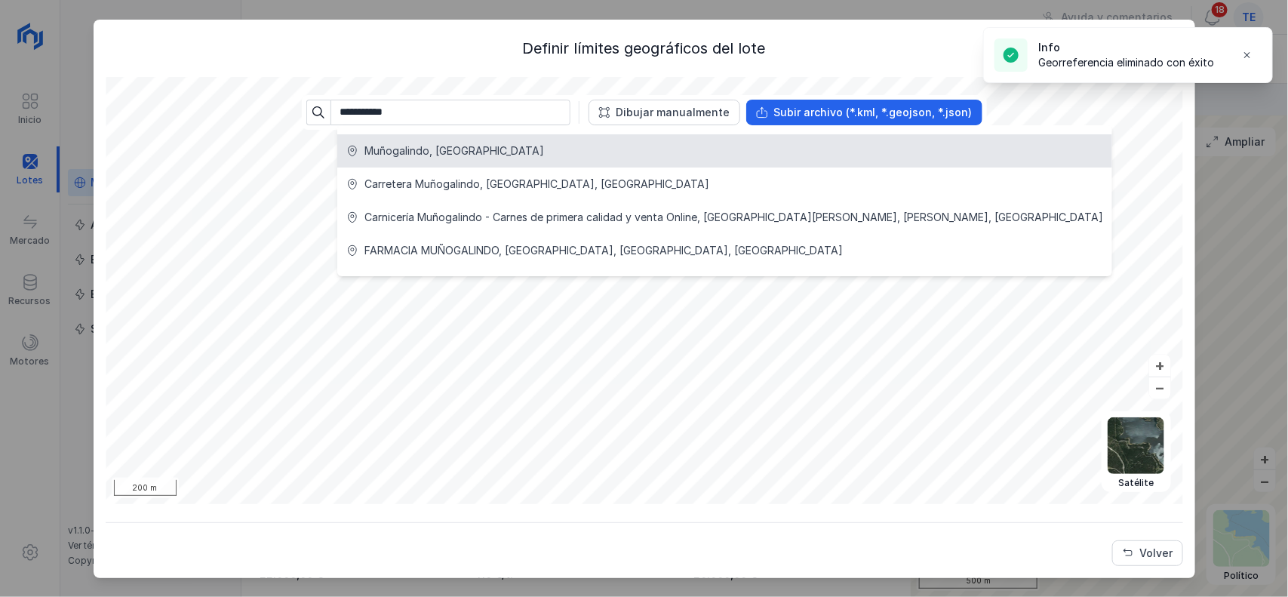
click at [453, 138] on li "Muñogalindo, [GEOGRAPHIC_DATA]" at bounding box center [724, 150] width 775 height 33
type input "**********"
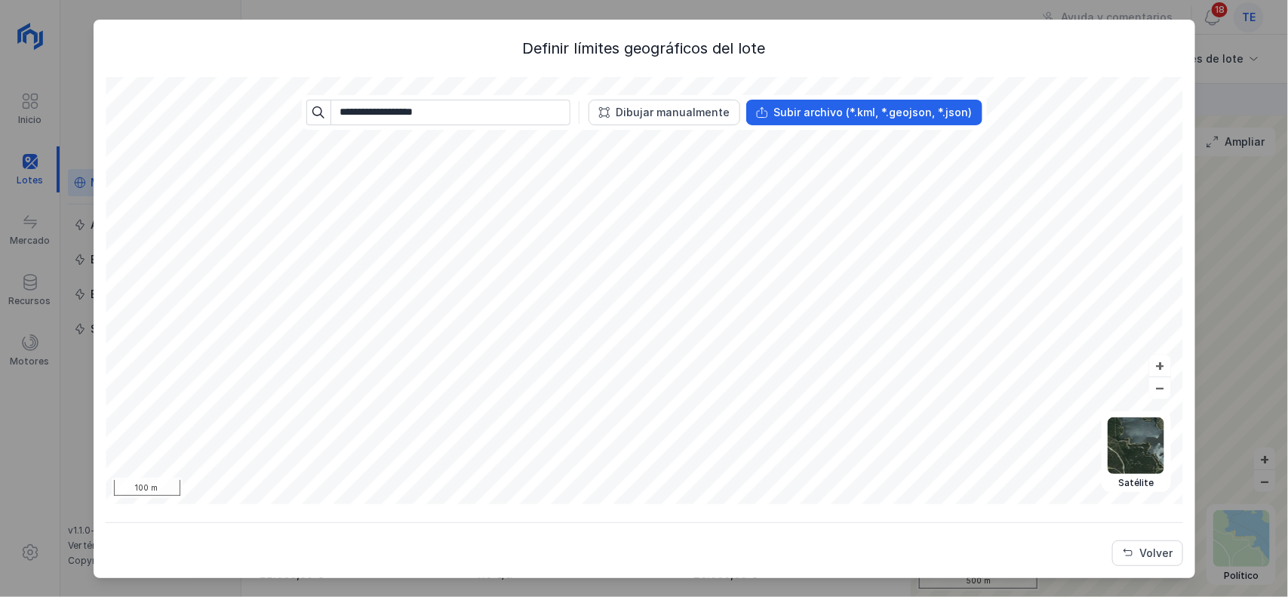
click at [349, 59] on div "**********" at bounding box center [644, 302] width 1077 height 528
click at [1168, 506] on div "**********" at bounding box center [644, 302] width 1077 height 528
click at [1151, 542] on button "Volver" at bounding box center [1147, 553] width 71 height 26
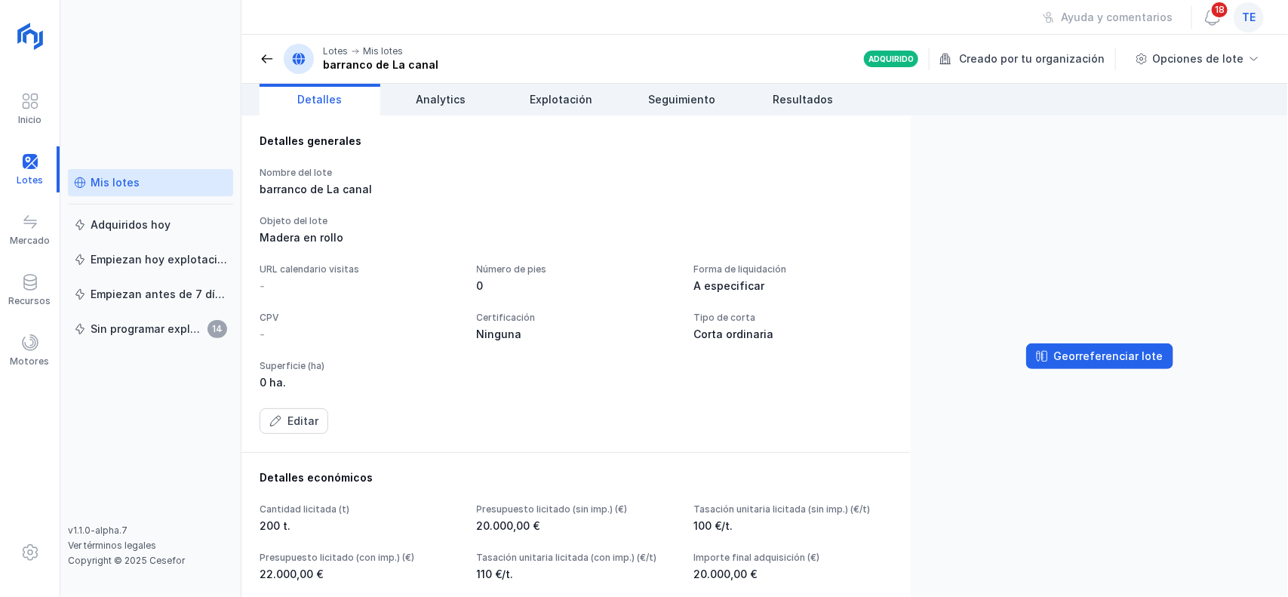
click at [1241, 23] on div "te" at bounding box center [1249, 17] width 30 height 30
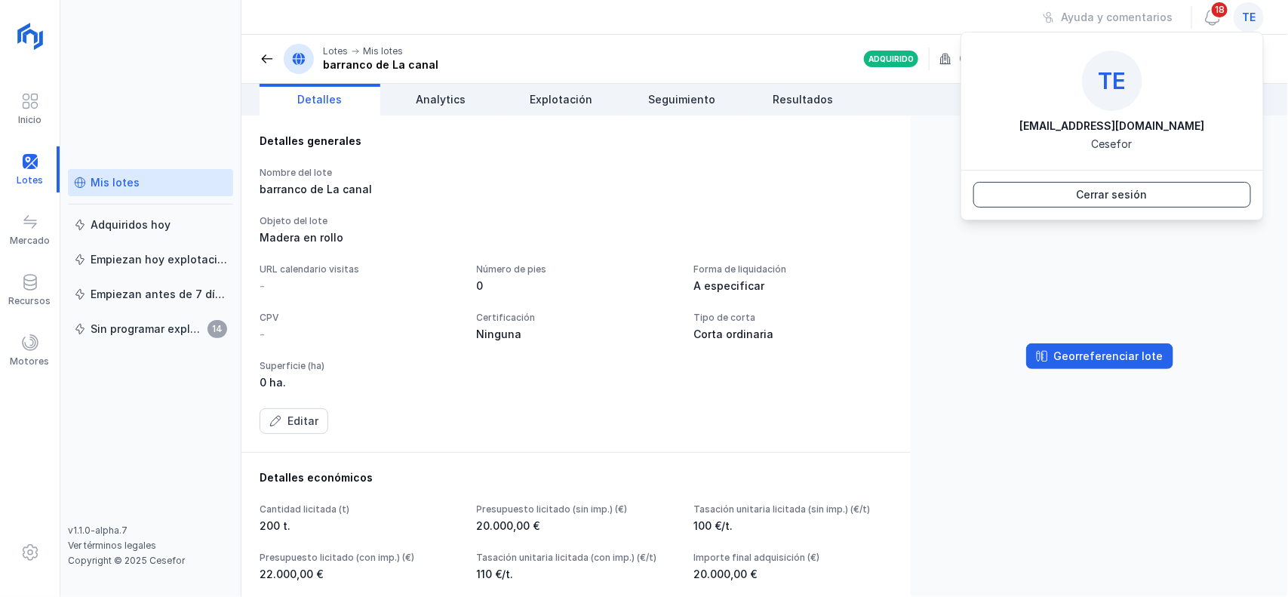
click at [1167, 200] on button "Cerrar sesión" at bounding box center [1112, 195] width 278 height 26
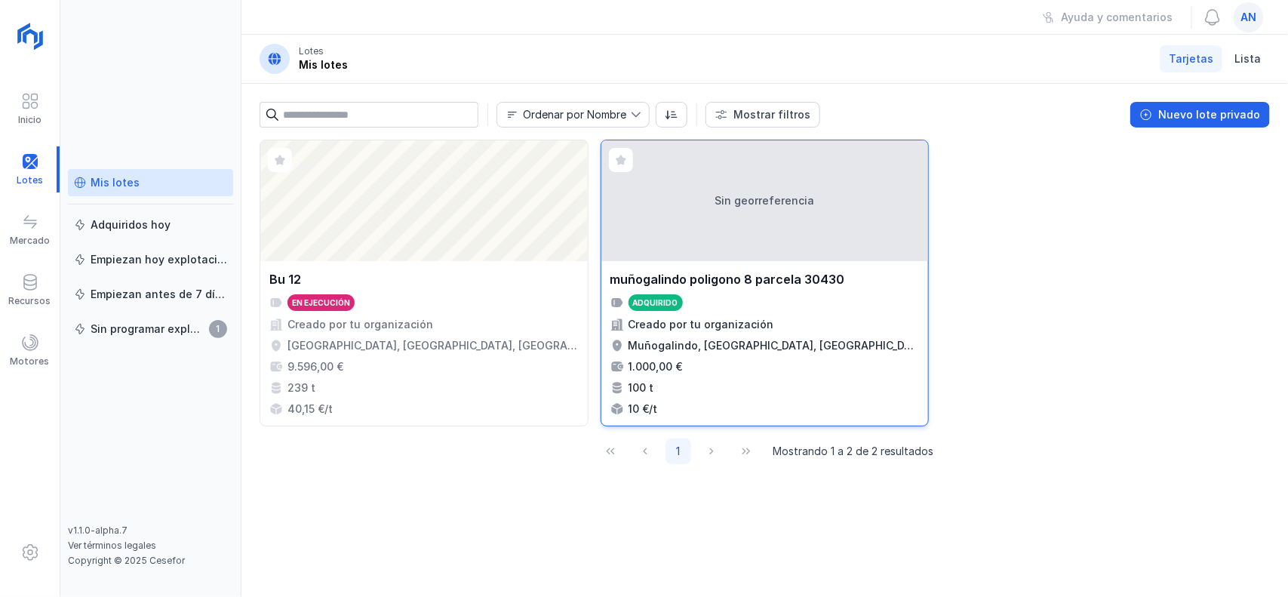
click at [825, 214] on div "Sin georreferencia" at bounding box center [764, 200] width 327 height 121
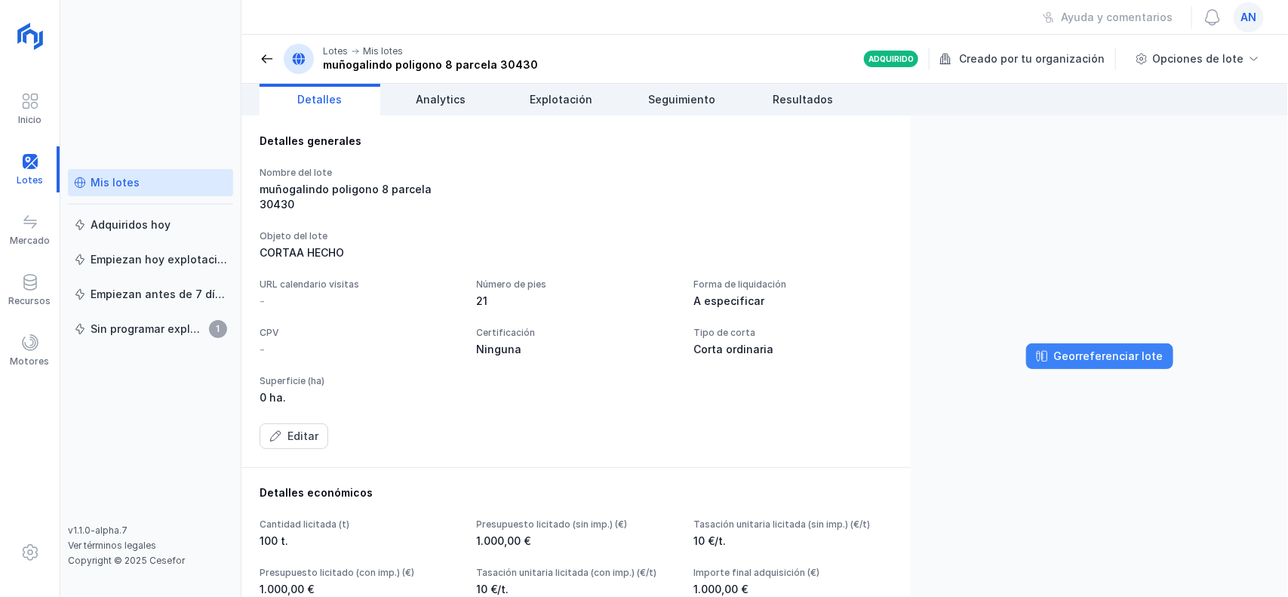
click at [1129, 364] on button "Georreferenciar lote" at bounding box center [1099, 356] width 147 height 26
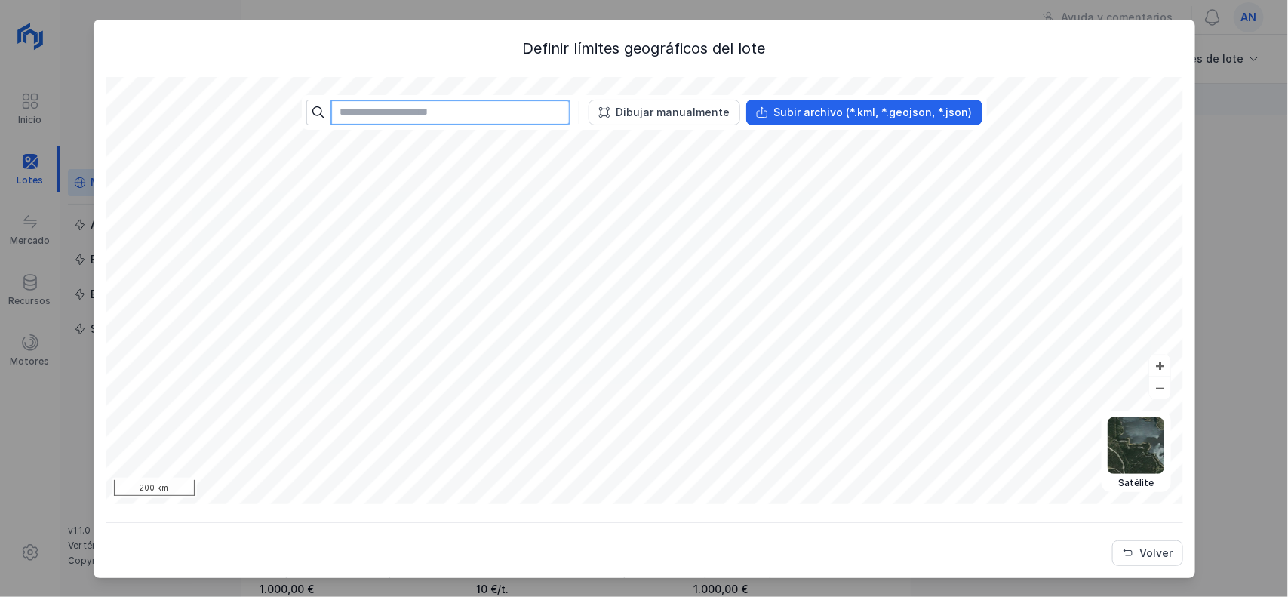
click at [502, 102] on input "text" at bounding box center [450, 113] width 240 height 26
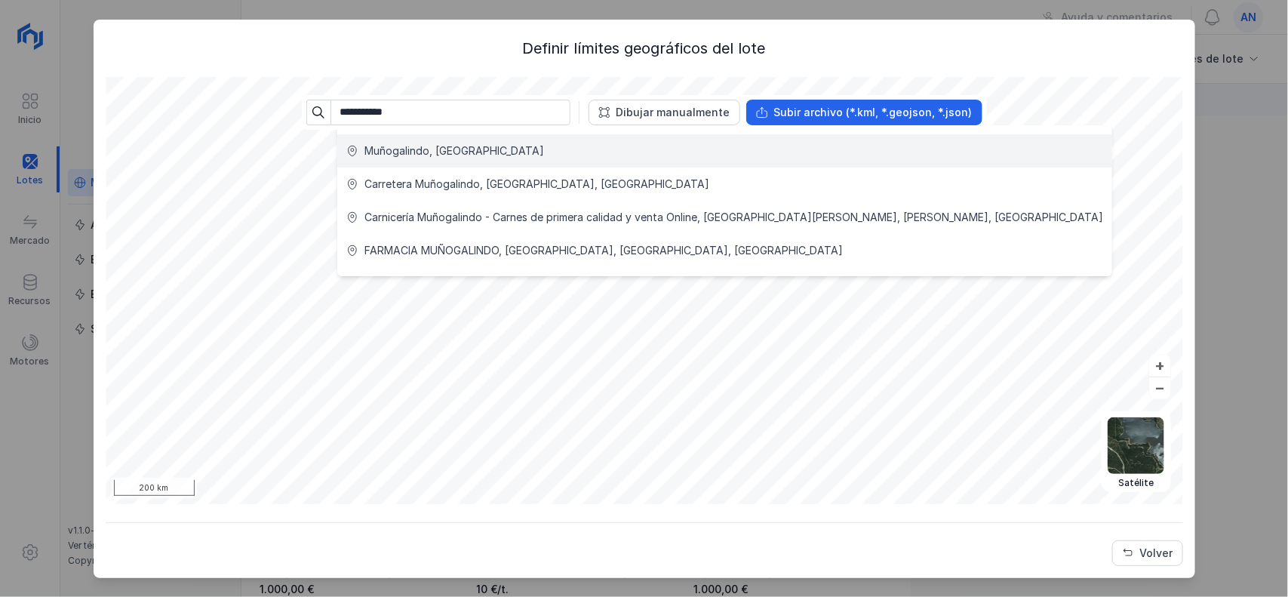
click at [419, 146] on div "Muñogalindo, [GEOGRAPHIC_DATA]" at bounding box center [454, 150] width 180 height 15
type input "**********"
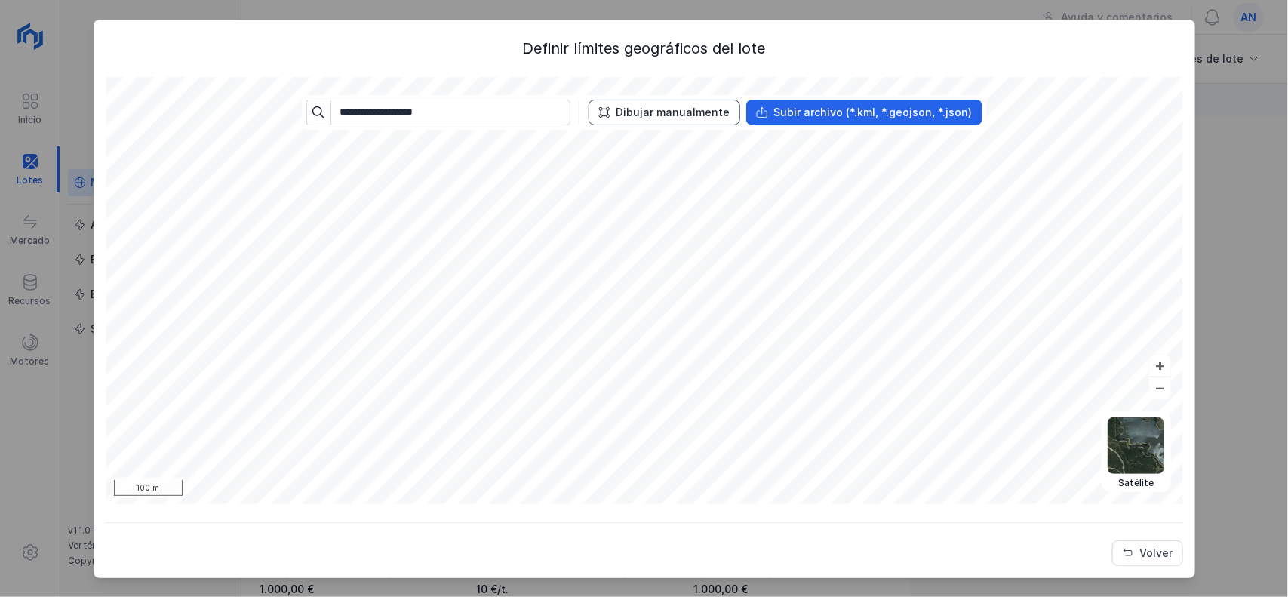
click at [690, 113] on div "Dibujar manualmente" at bounding box center [673, 112] width 114 height 15
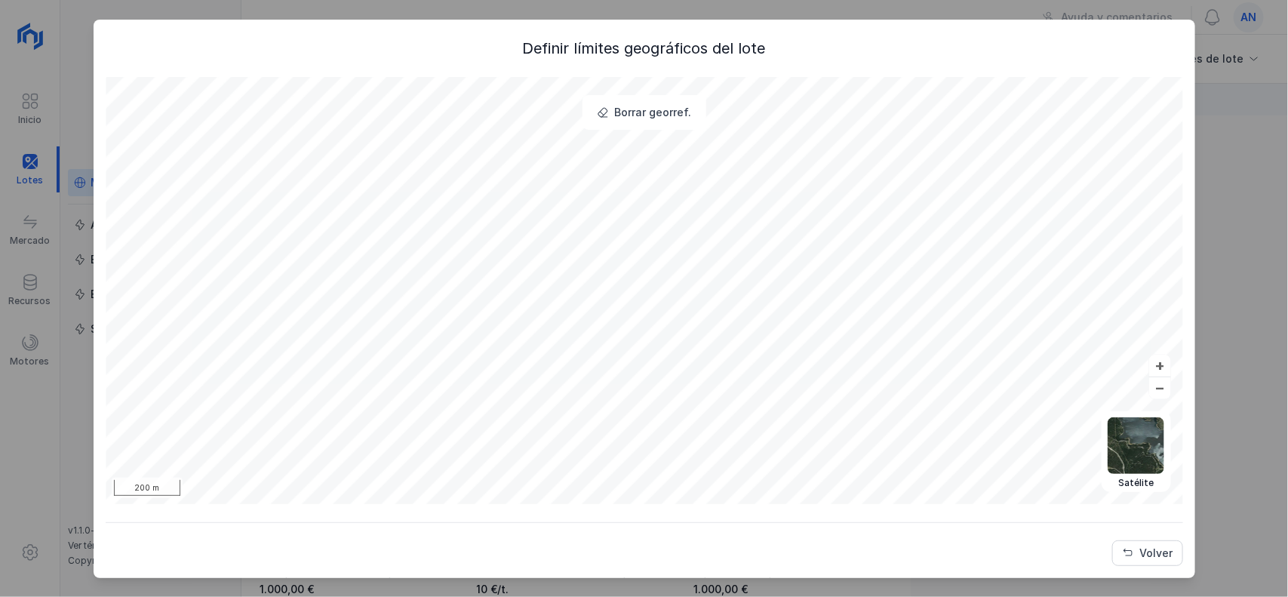
click at [1156, 556] on div "Volver" at bounding box center [1156, 552] width 33 height 15
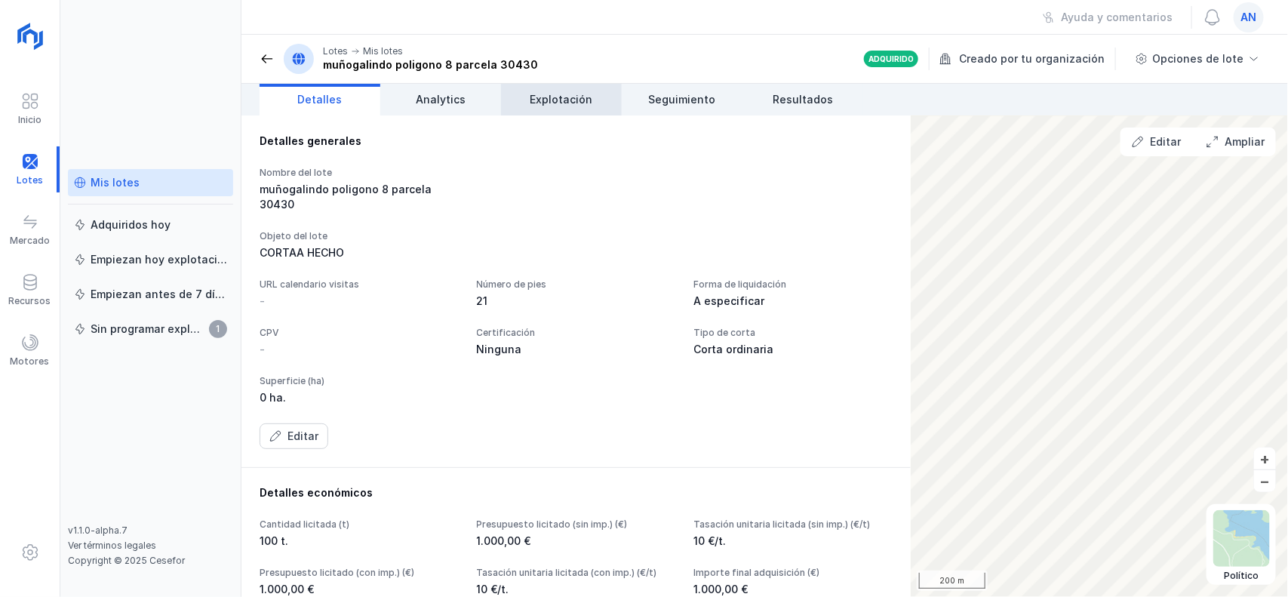
click at [542, 100] on span "Explotación" at bounding box center [561, 99] width 63 height 15
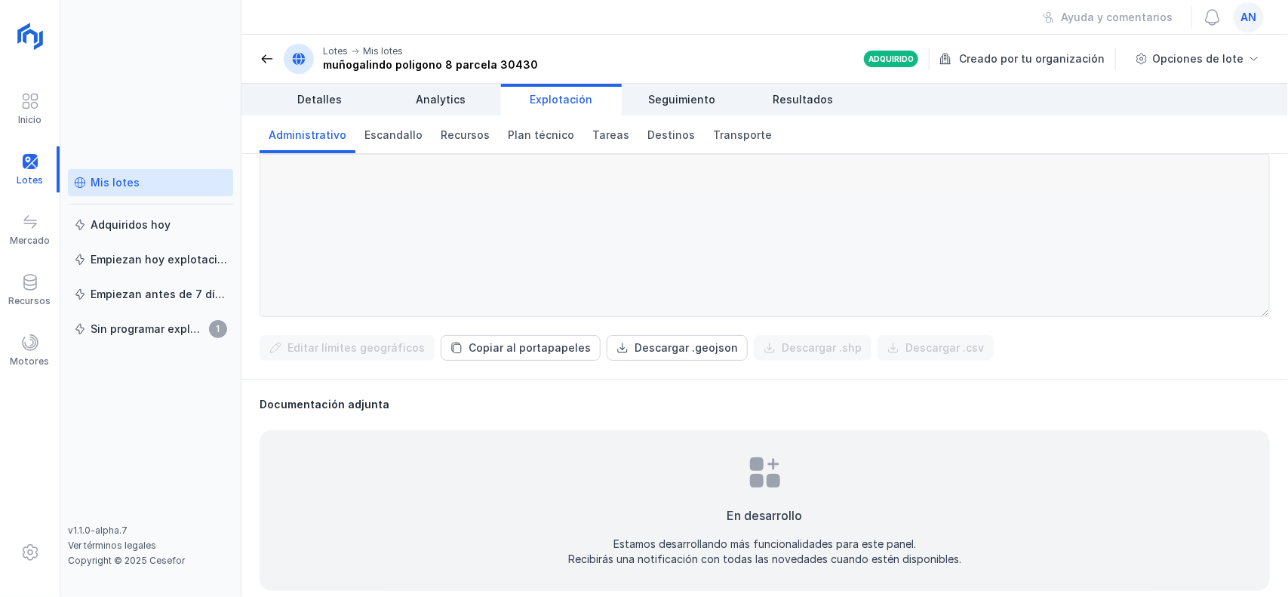
scroll to position [545, 0]
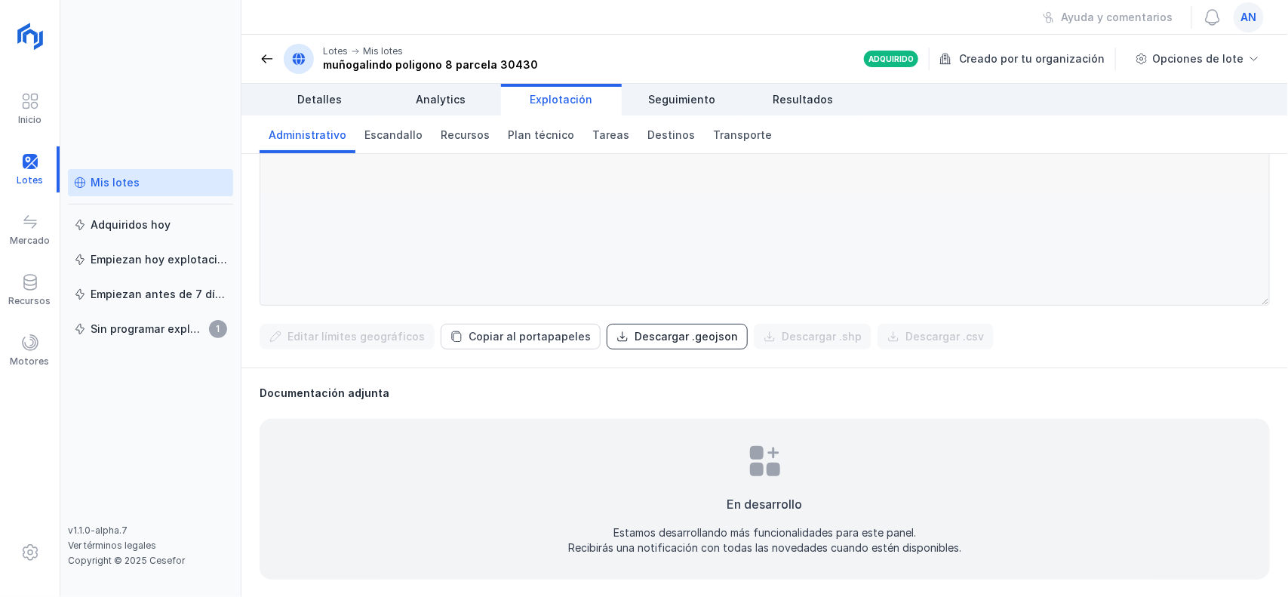
click at [680, 330] on div "Descargar .geojson" at bounding box center [686, 336] width 103 height 15
click at [249, 54] on header "Lotes Mis lotes muñogalindo poligono 8 parcela 30430 Adquirido Creado por tu or…" at bounding box center [764, 59] width 1046 height 49
click at [262, 55] on span at bounding box center [267, 58] width 15 height 15
